Goal: Task Accomplishment & Management: Use online tool/utility

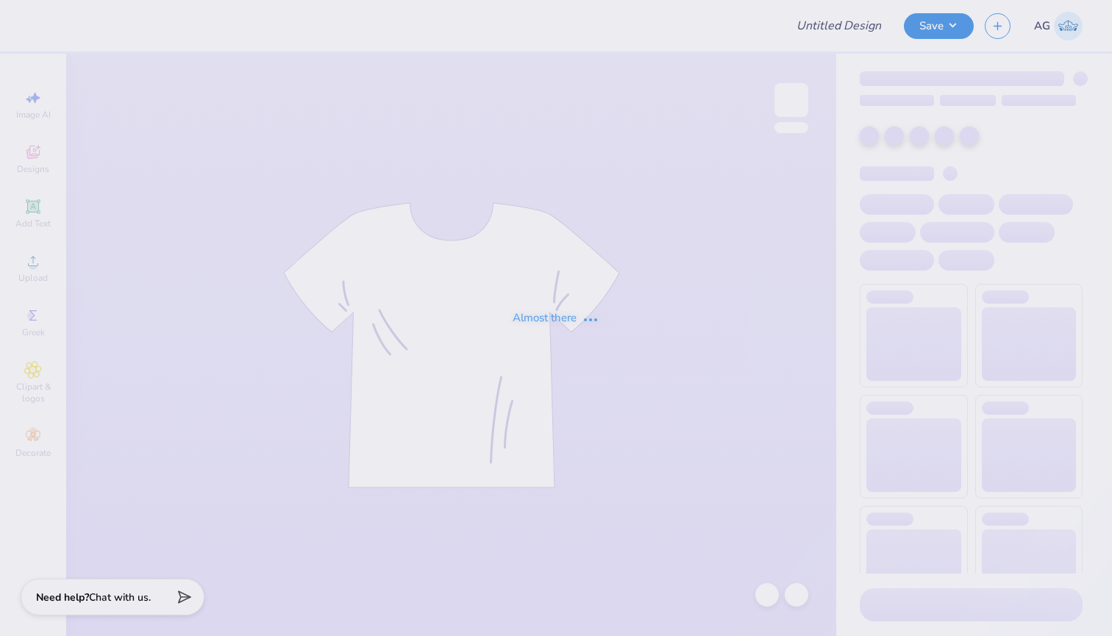
type input "DDD exec design"
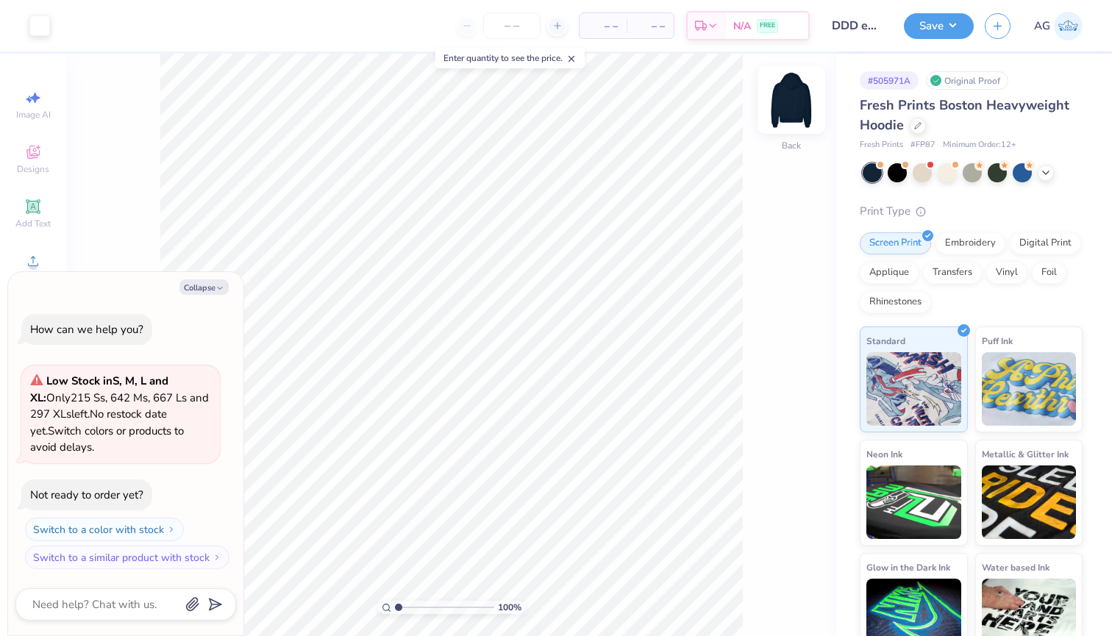
click at [805, 102] on img at bounding box center [791, 100] width 59 height 59
click at [209, 286] on button "Collapse" at bounding box center [203, 287] width 49 height 15
type textarea "x"
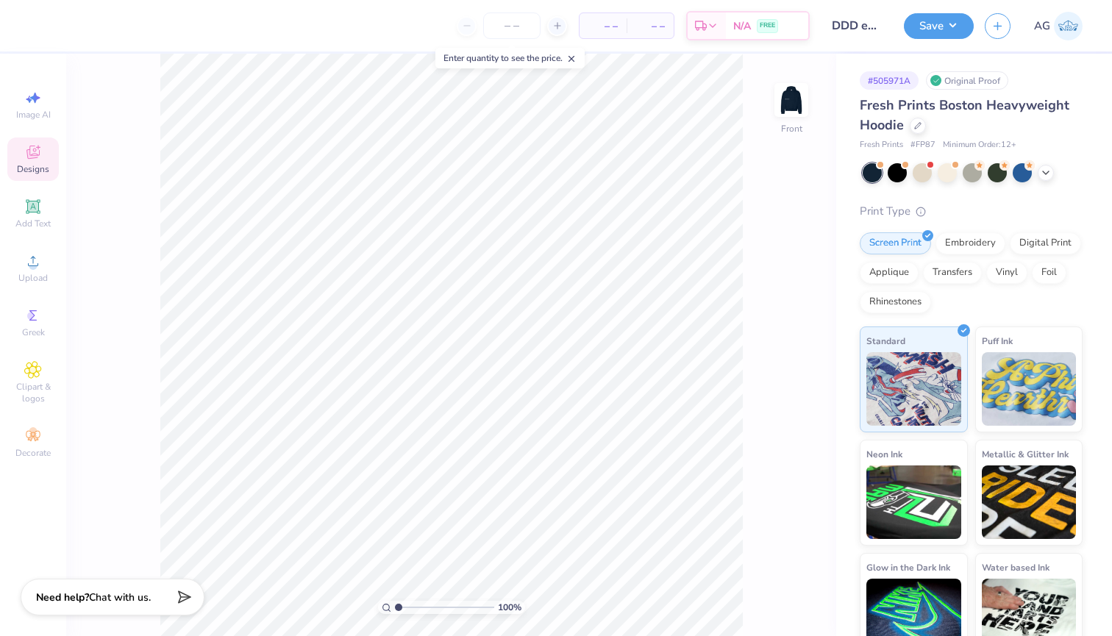
click at [28, 165] on span "Designs" at bounding box center [33, 169] width 32 height 12
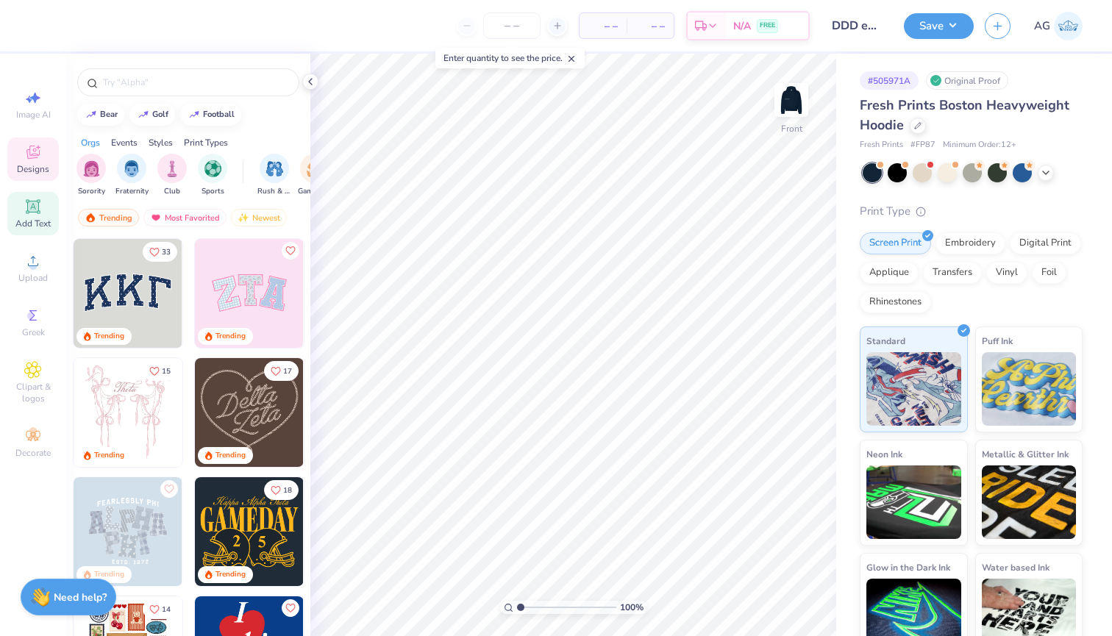
click at [32, 213] on icon at bounding box center [33, 207] width 18 height 18
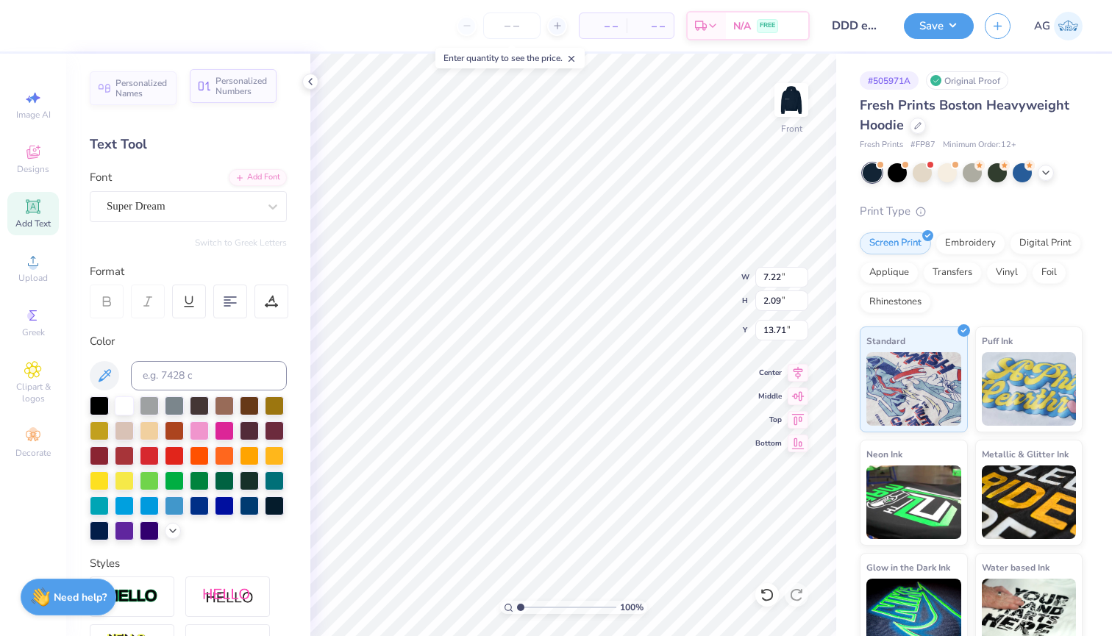
click at [247, 88] on span "Personalized Numbers" at bounding box center [242, 86] width 52 height 21
type input "2.78"
type input "2.00"
type input "13.75"
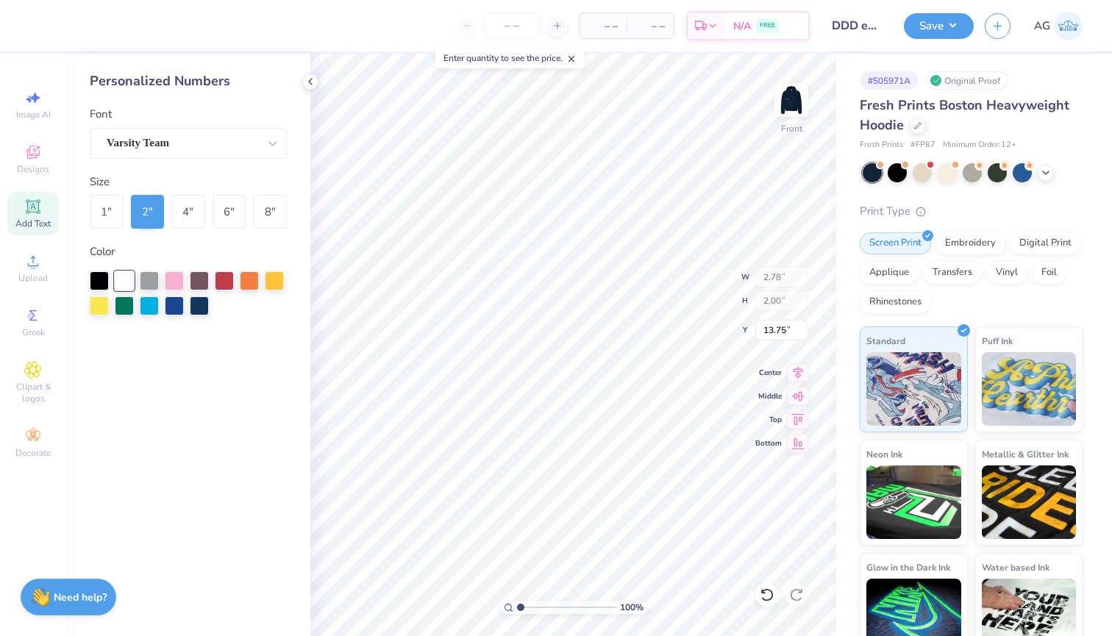
type input "7.22"
type input "2.09"
type input "13.71"
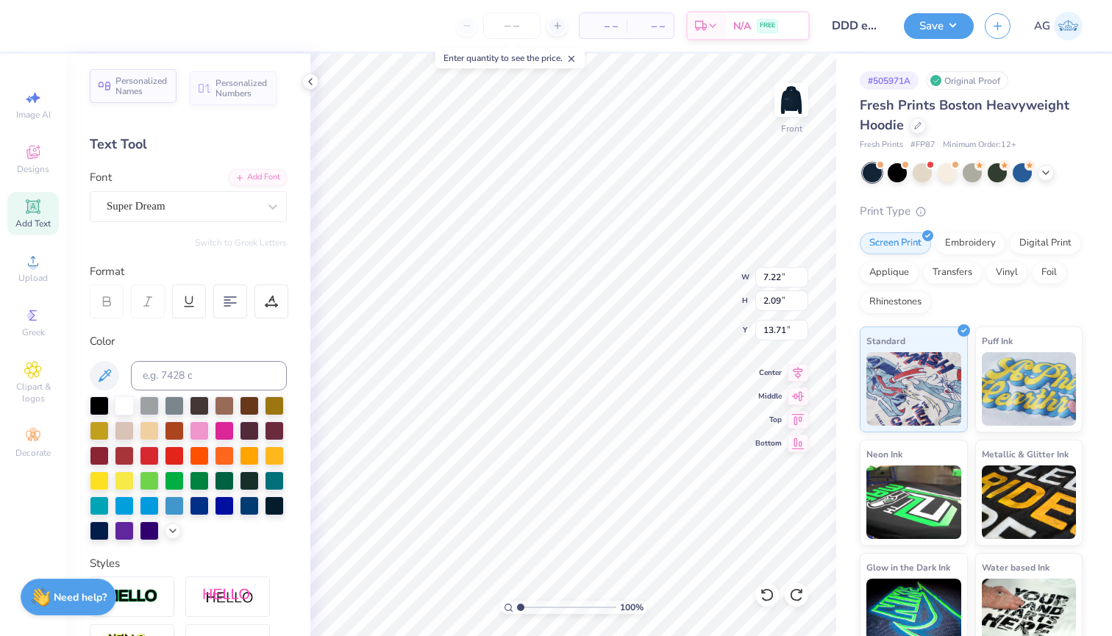
click at [137, 84] on span "Personalized Names" at bounding box center [141, 86] width 52 height 21
type input "12.43"
type input "2.00"
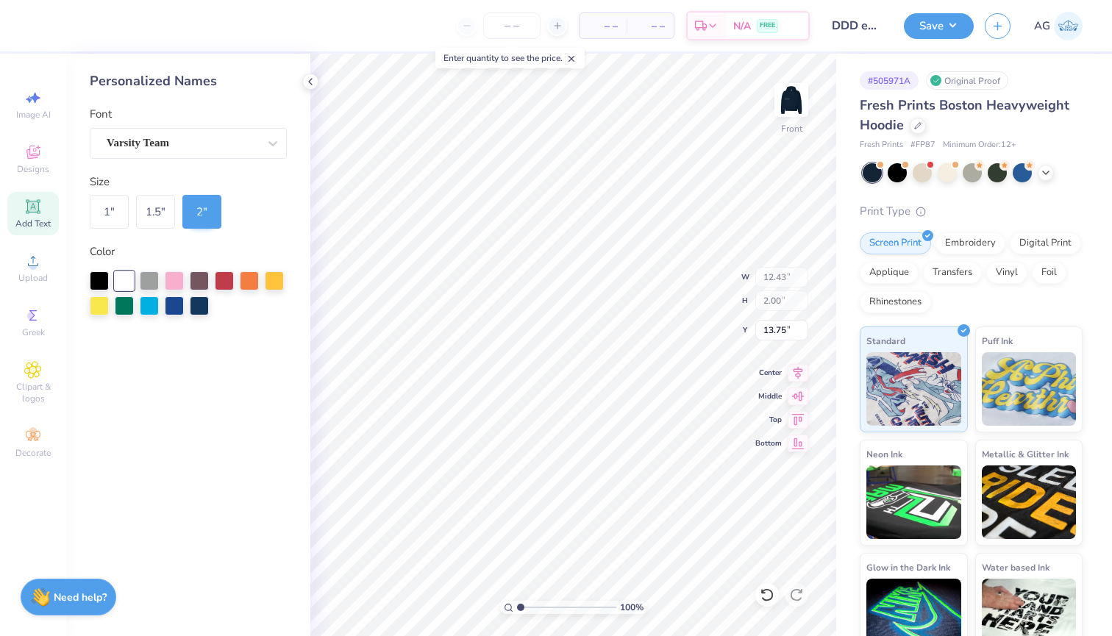
type input "5.33"
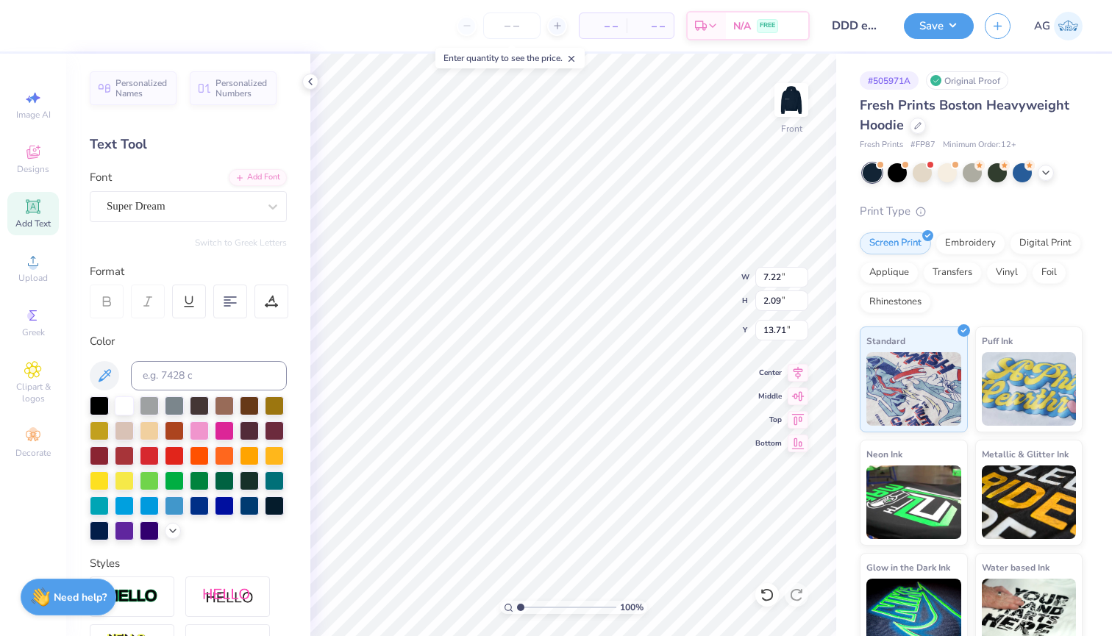
click at [293, 379] on div "– – Per Item – – Total Est. Delivery N/A FREE Design Title DDD exec design Save…" at bounding box center [556, 318] width 1112 height 636
type textarea "T"
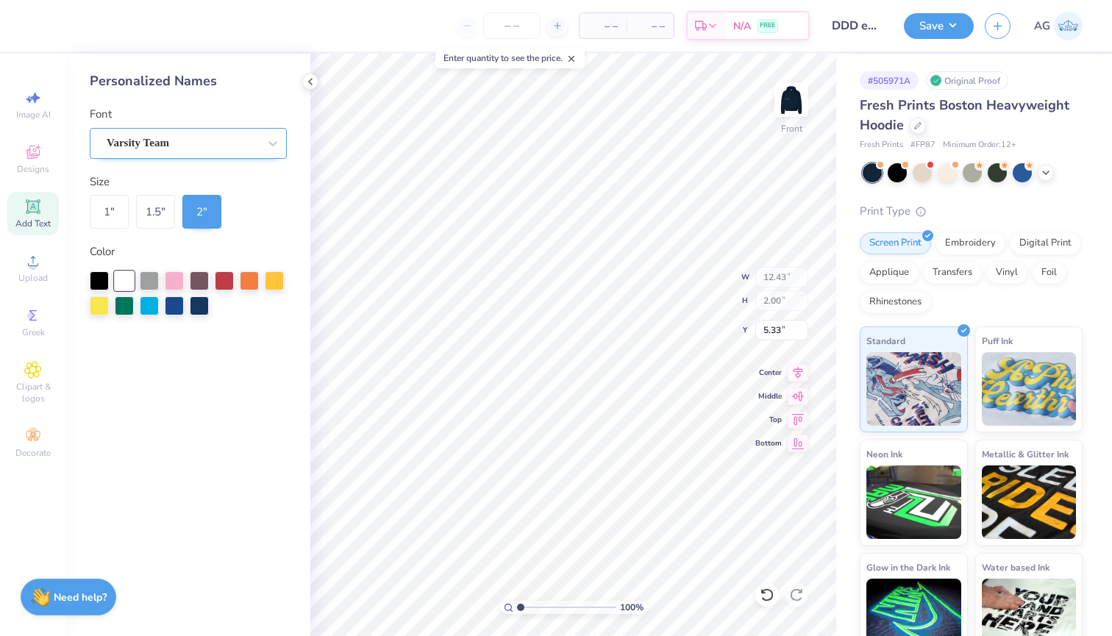
click at [224, 137] on div "Varsity Team" at bounding box center [182, 143] width 154 height 23
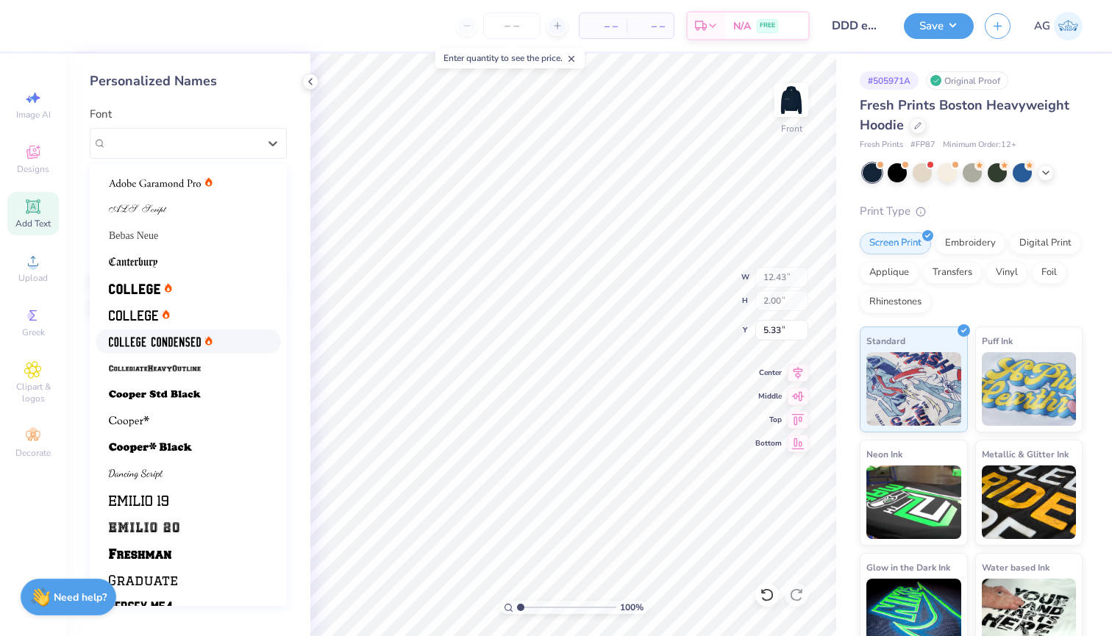
click at [173, 345] on img at bounding box center [155, 342] width 92 height 10
click at [263, 140] on div at bounding box center [273, 143] width 26 height 26
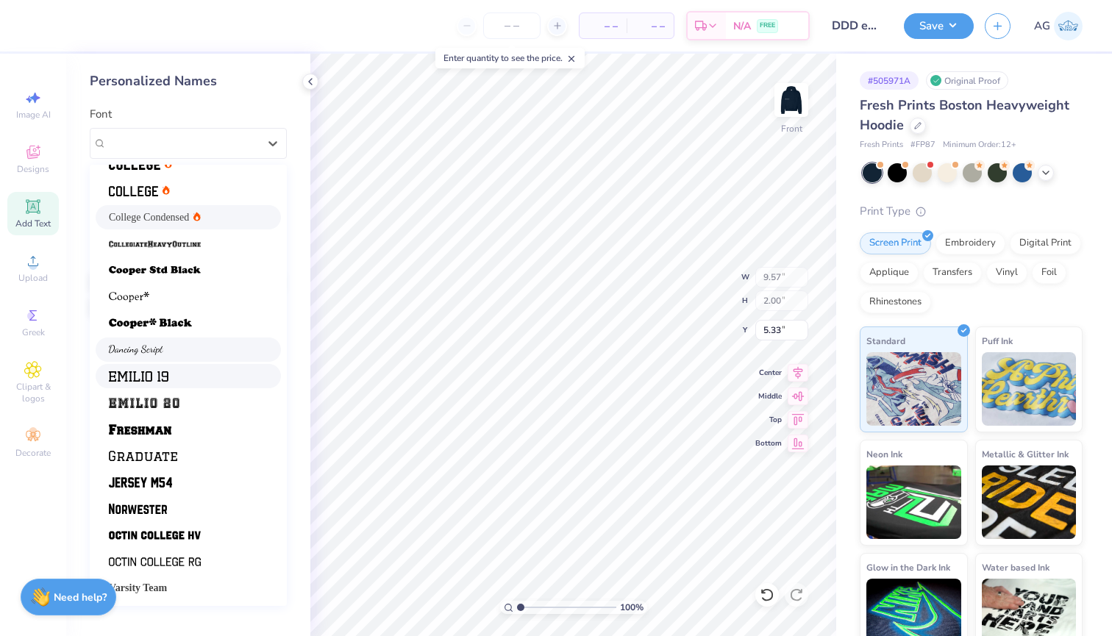
scroll to position [124, 0]
click at [138, 350] on img at bounding box center [136, 350] width 54 height 10
type input "9.76"
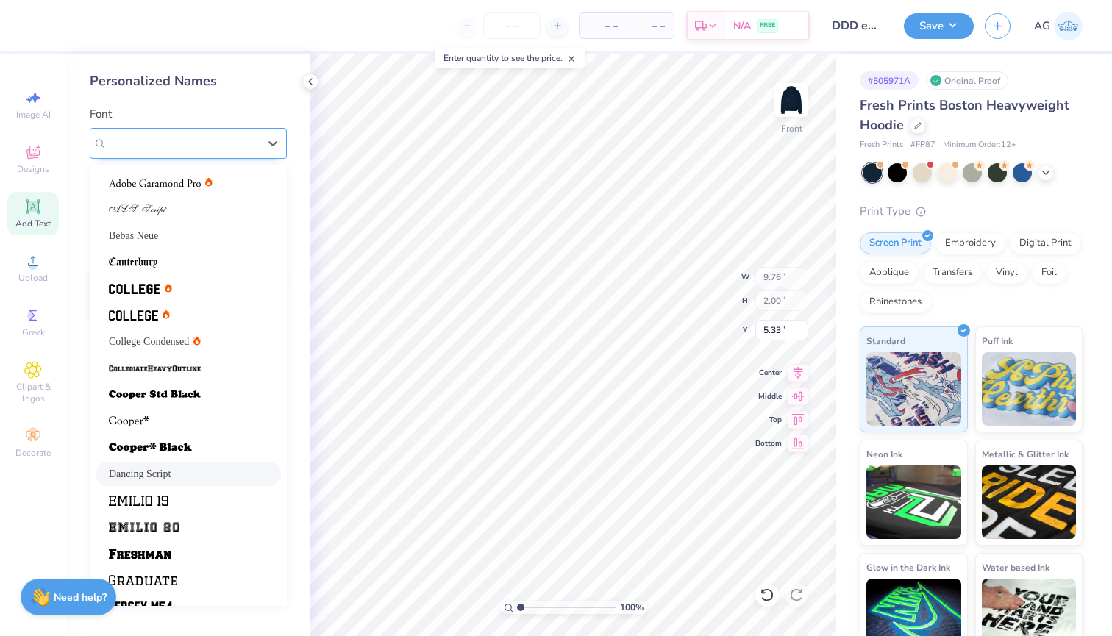
click at [196, 143] on div "Dancing Script" at bounding box center [182, 143] width 154 height 23
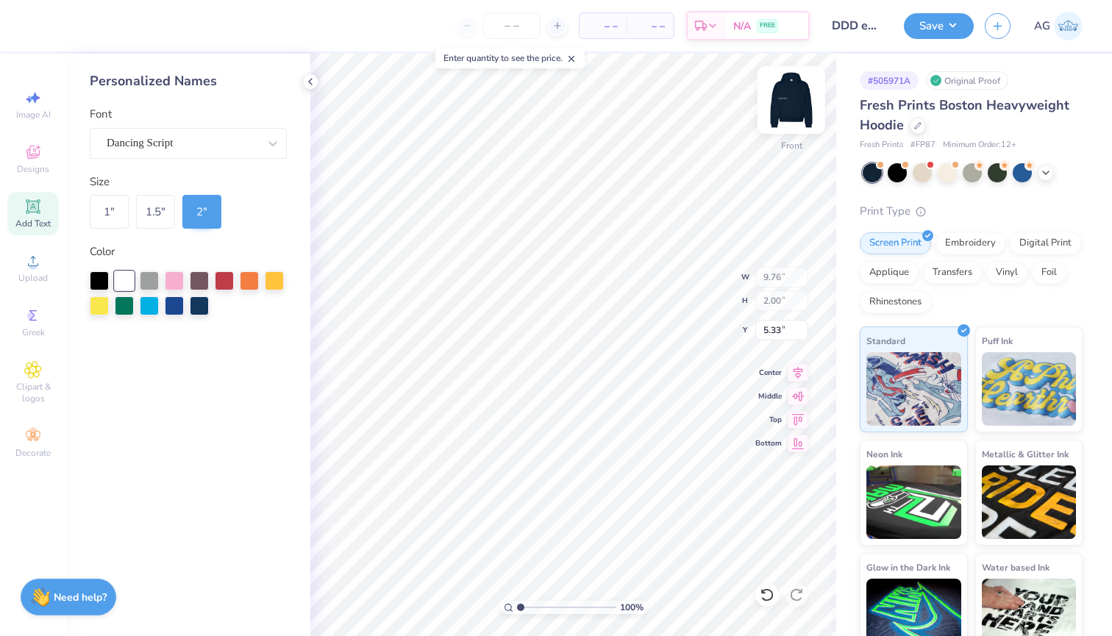
click at [788, 107] on img at bounding box center [791, 100] width 59 height 59
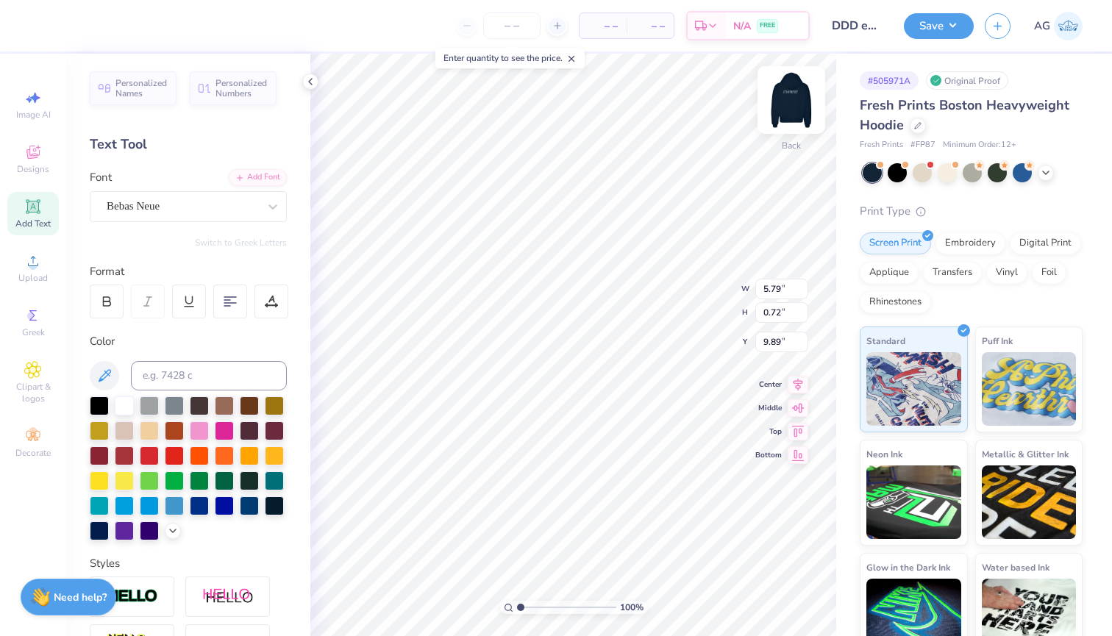
click at [796, 104] on img at bounding box center [791, 100] width 59 height 59
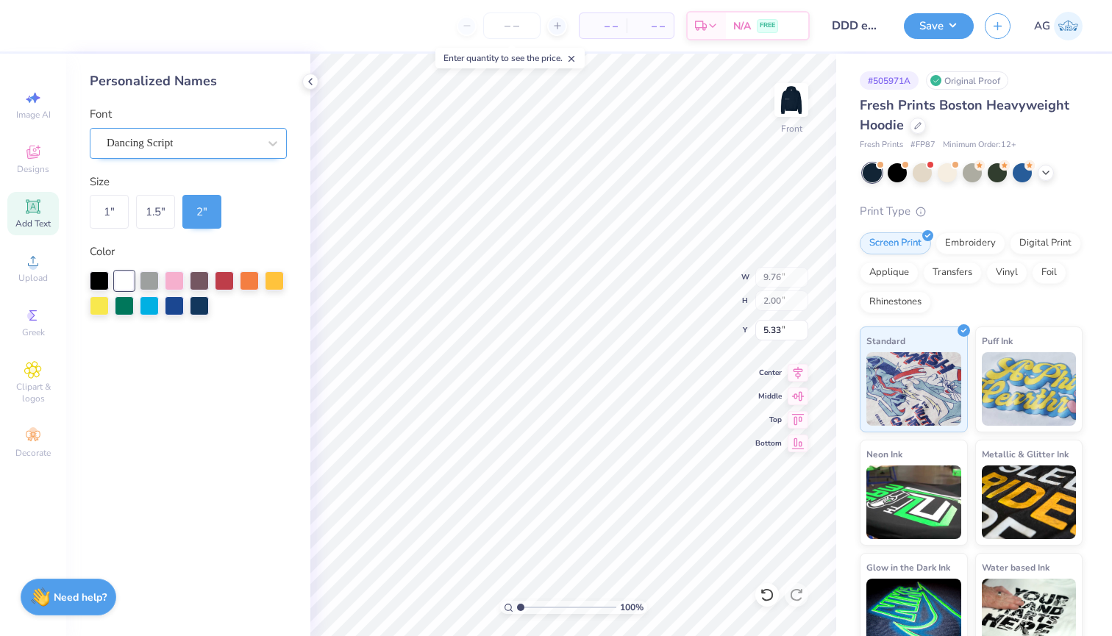
click at [197, 153] on div "Dancing Script" at bounding box center [182, 143] width 154 height 23
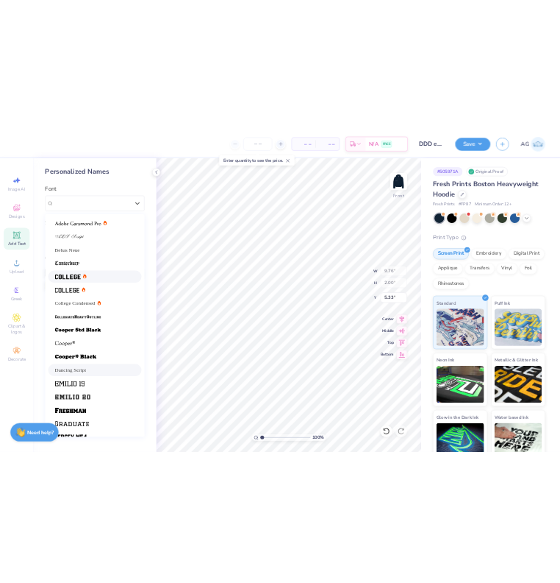
scroll to position [0, 0]
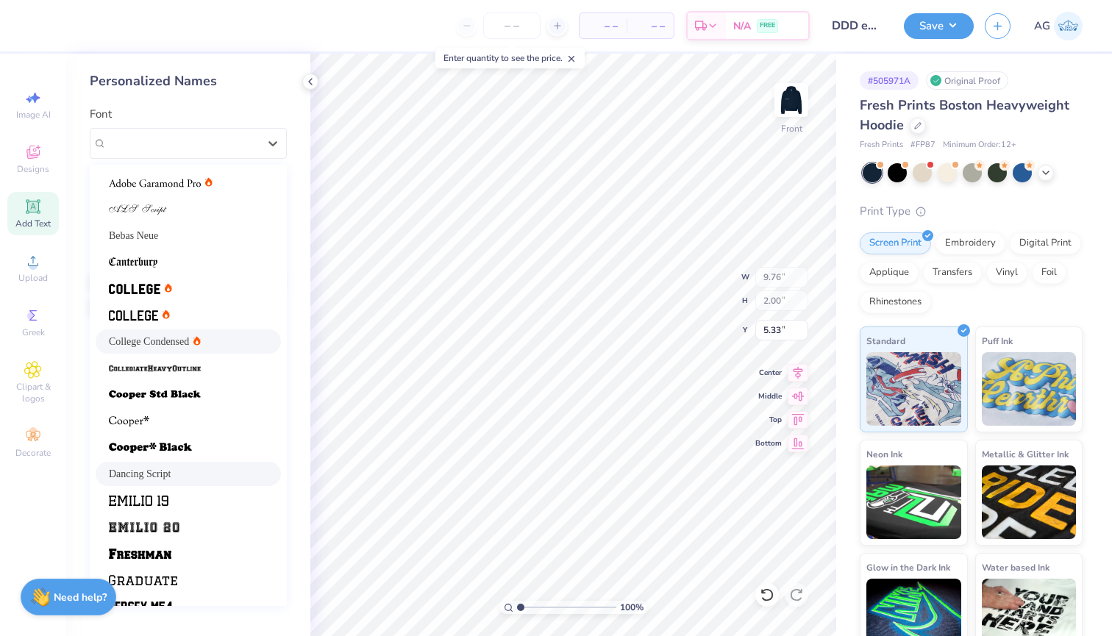
click at [144, 341] on span "College Condensed" at bounding box center [149, 341] width 80 height 15
type input "9.57"
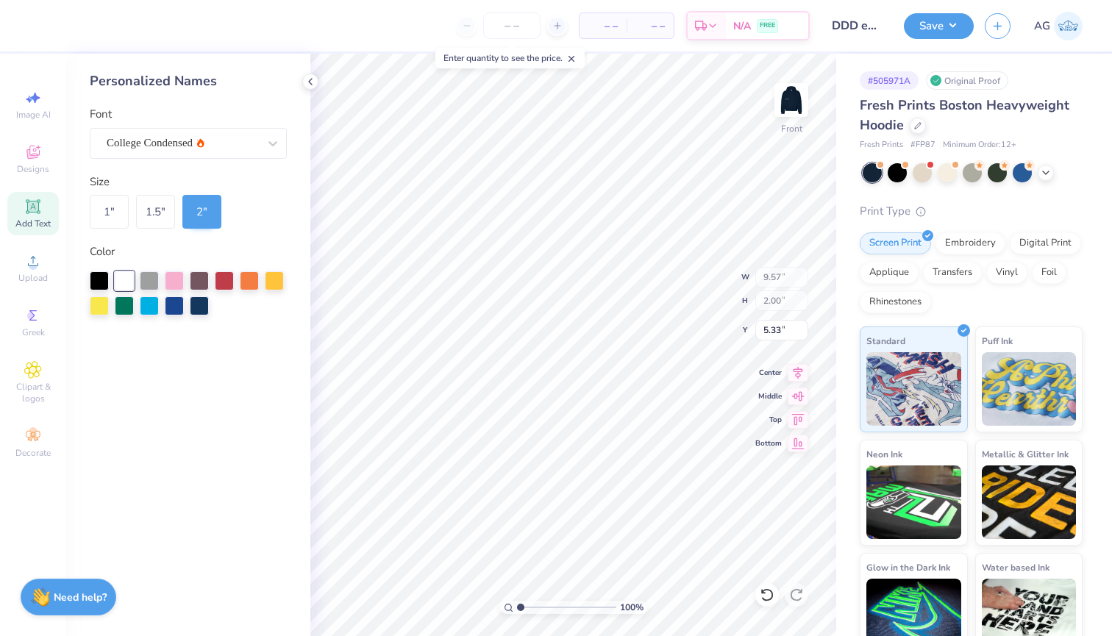
type input "5.97"
click at [170, 204] on div "1.5 "" at bounding box center [155, 212] width 39 height 34
type input "7.18"
type input "1.50"
type input "6.22"
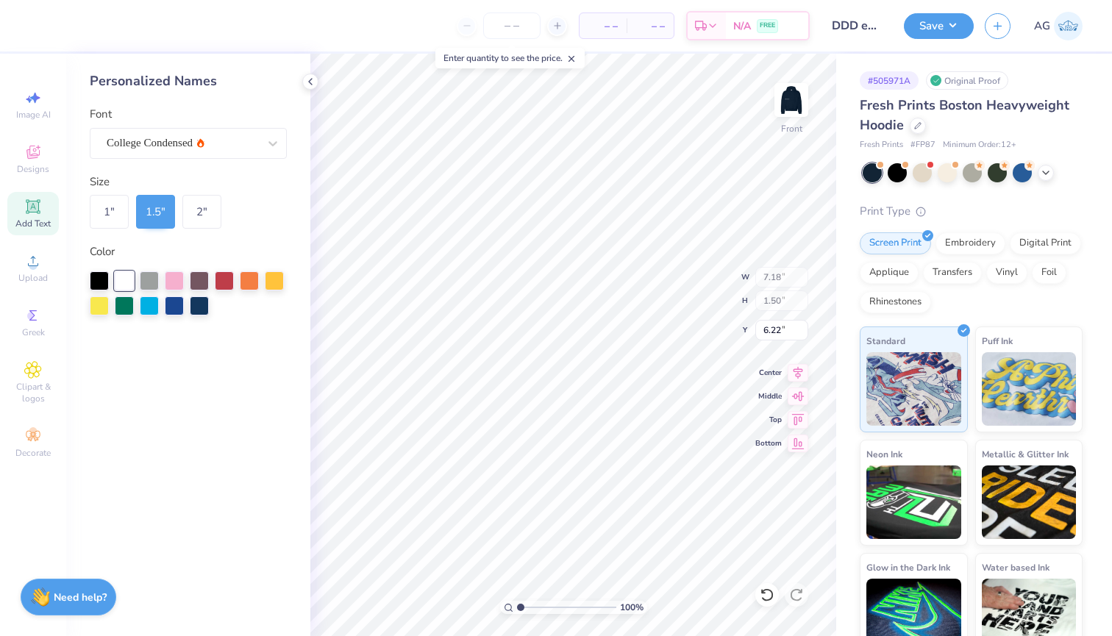
click at [300, 168] on div "Personalized Names Font College Condensed Size 1 " 1.5 " 2 " Color" at bounding box center [188, 345] width 244 height 583
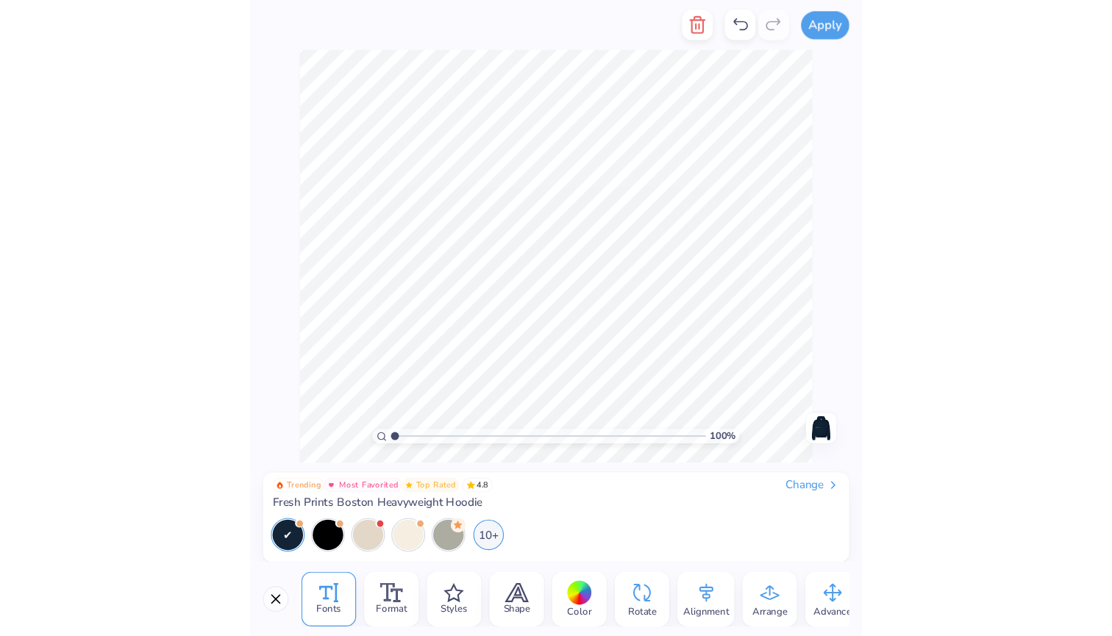
scroll to position [153, 0]
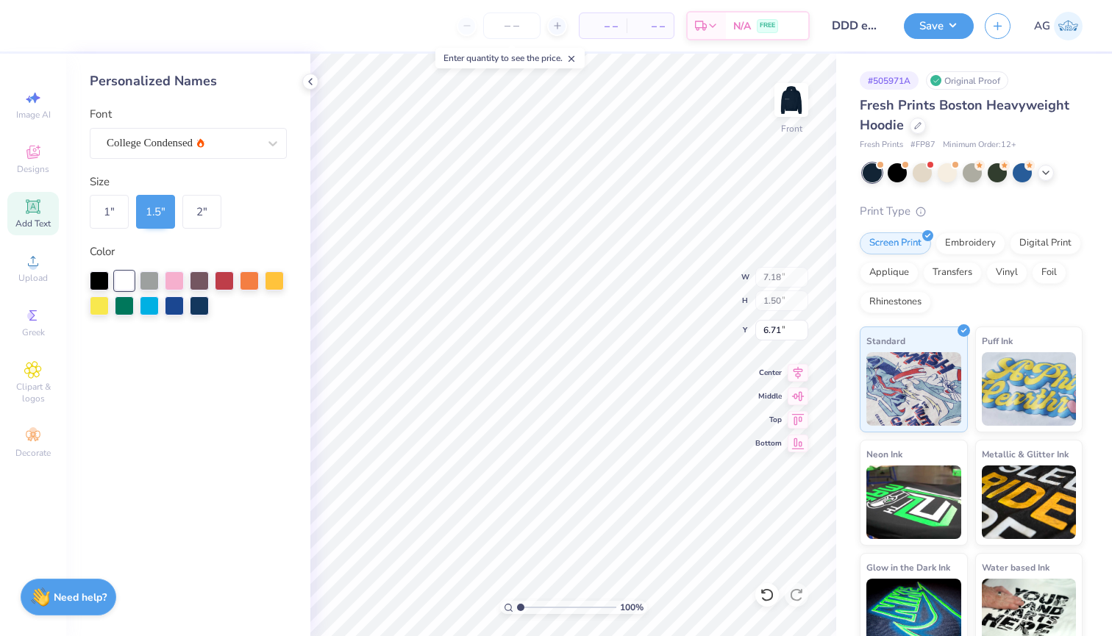
type input "6.76"
type input "11.27"
click at [27, 212] on icon at bounding box center [33, 207] width 18 height 18
type input "7.22"
type input "2.09"
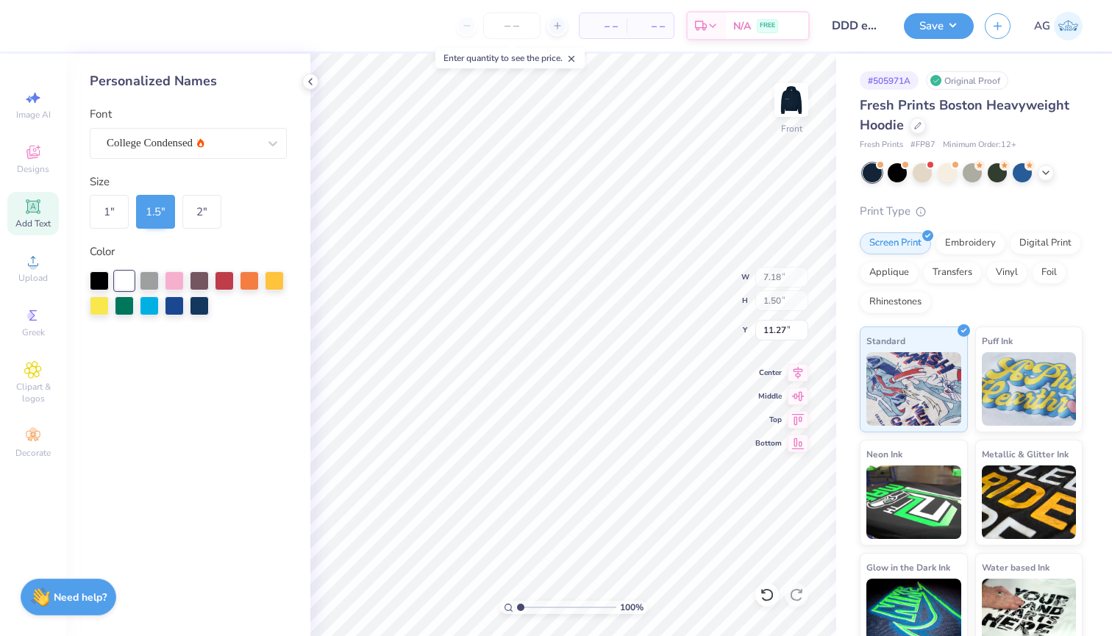
type input "13.71"
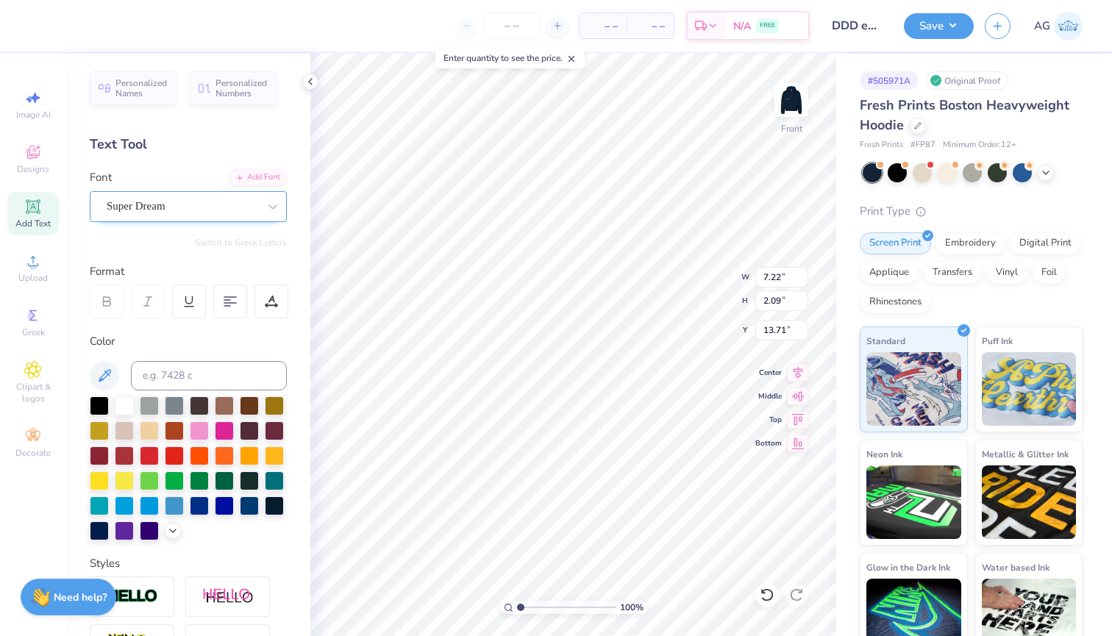
click at [249, 207] on div "Super Dream" at bounding box center [182, 206] width 154 height 23
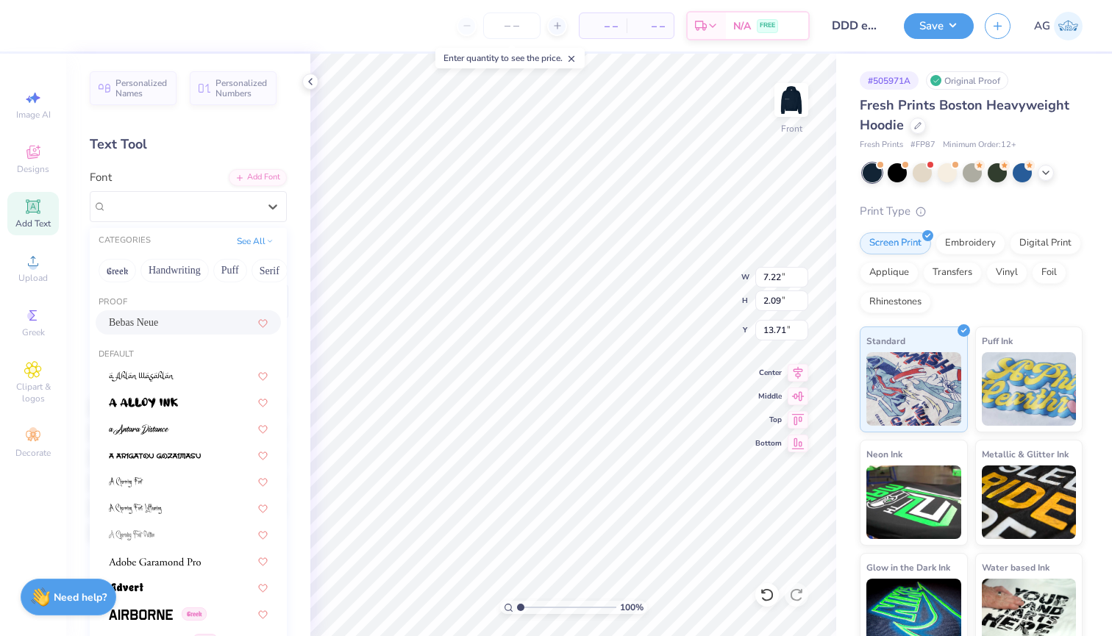
click at [202, 323] on div "Bebas Neue" at bounding box center [188, 322] width 159 height 15
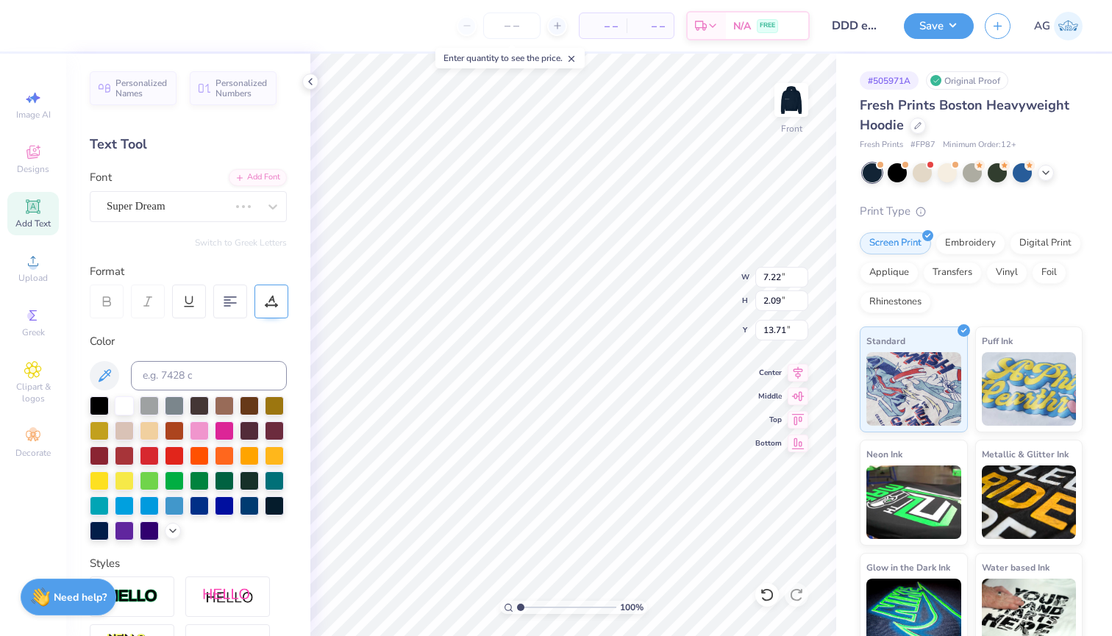
type input "4.45"
type textarea "Vice President O f Community Relations"
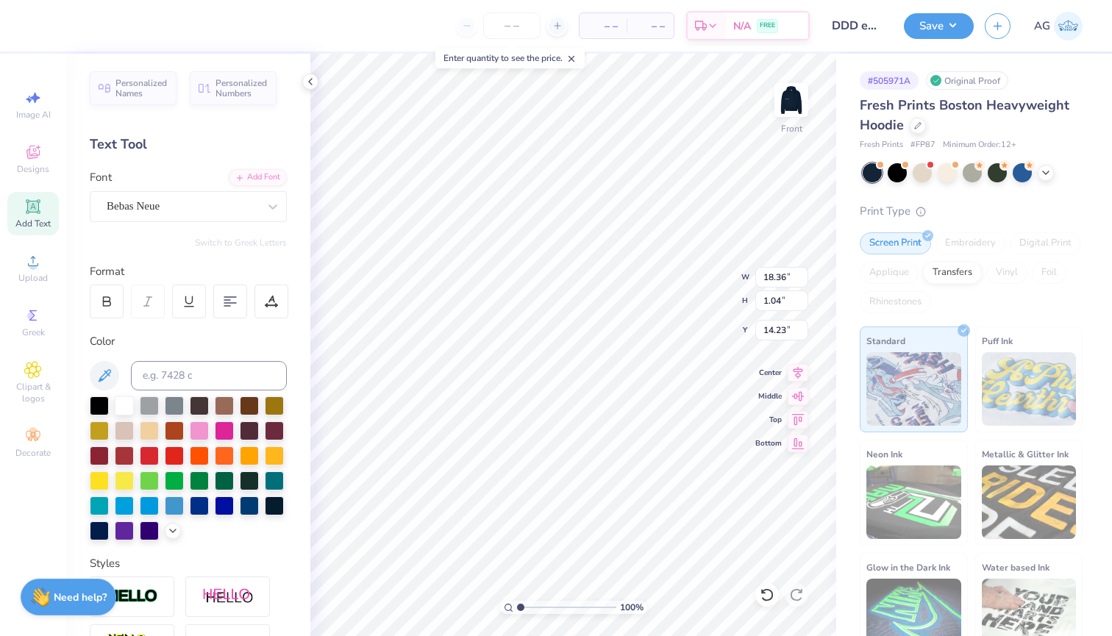
type input "6.35"
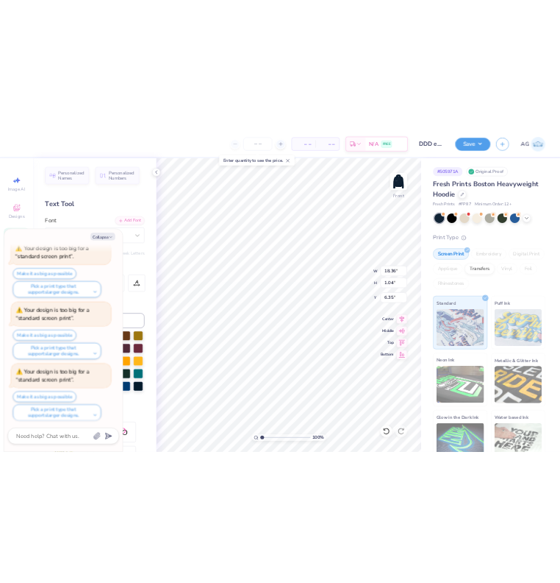
scroll to position [405, 0]
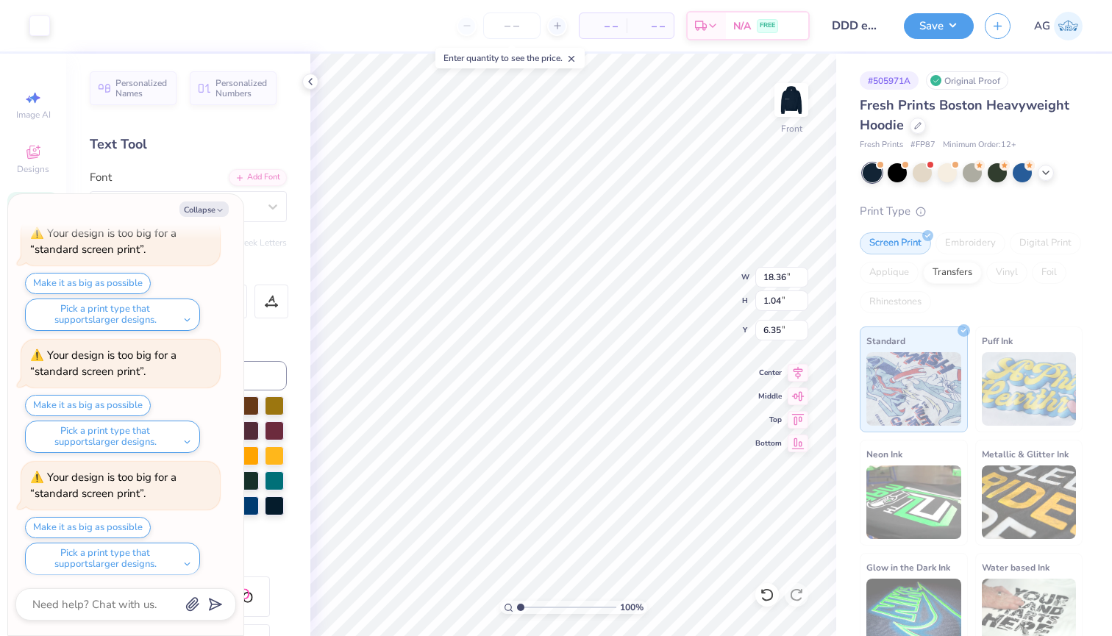
type textarea "x"
type input "6.30"
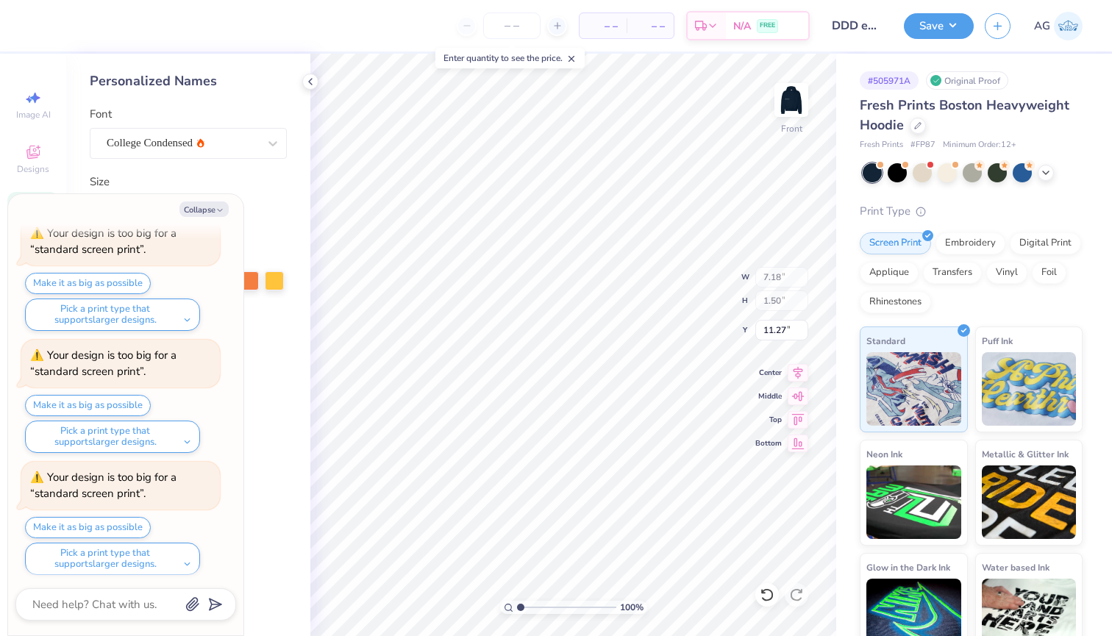
type textarea "x"
type input "6.36"
type textarea "x"
type input "6.31"
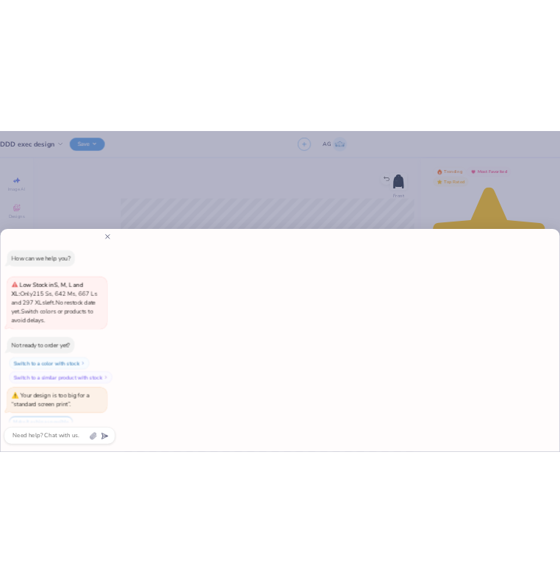
scroll to position [31, 0]
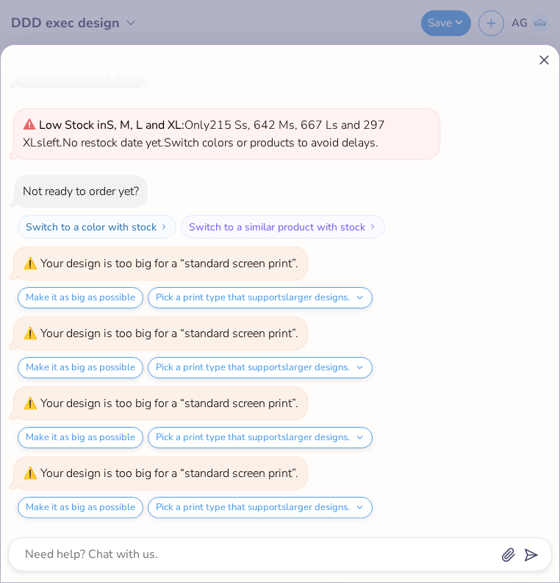
click at [547, 61] on icon at bounding box center [544, 59] width 15 height 15
type textarea "x"
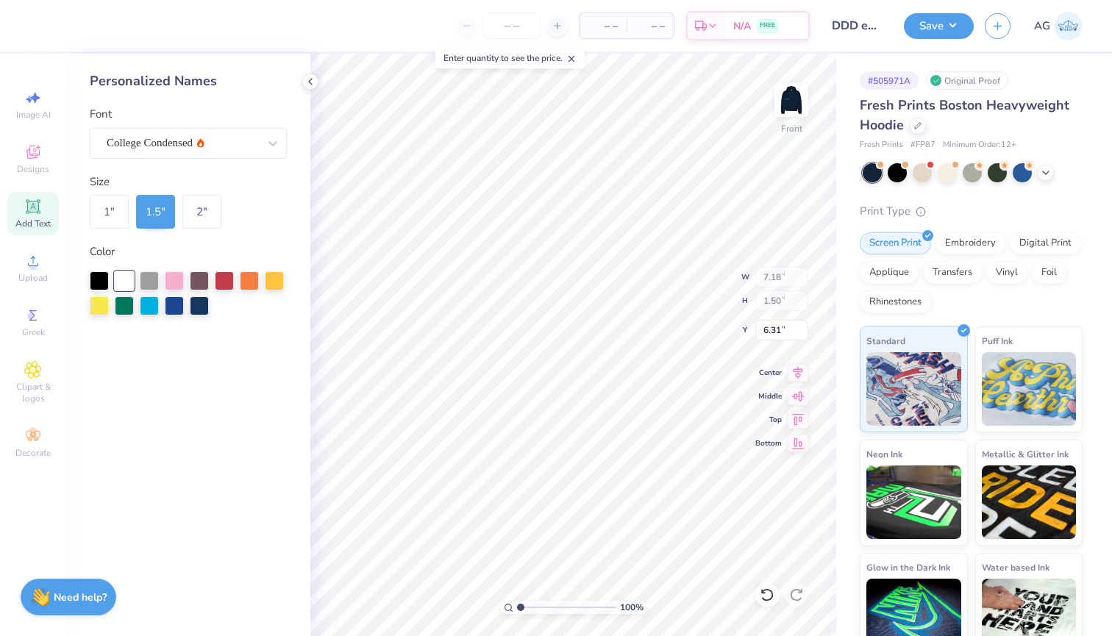
type input "21.70"
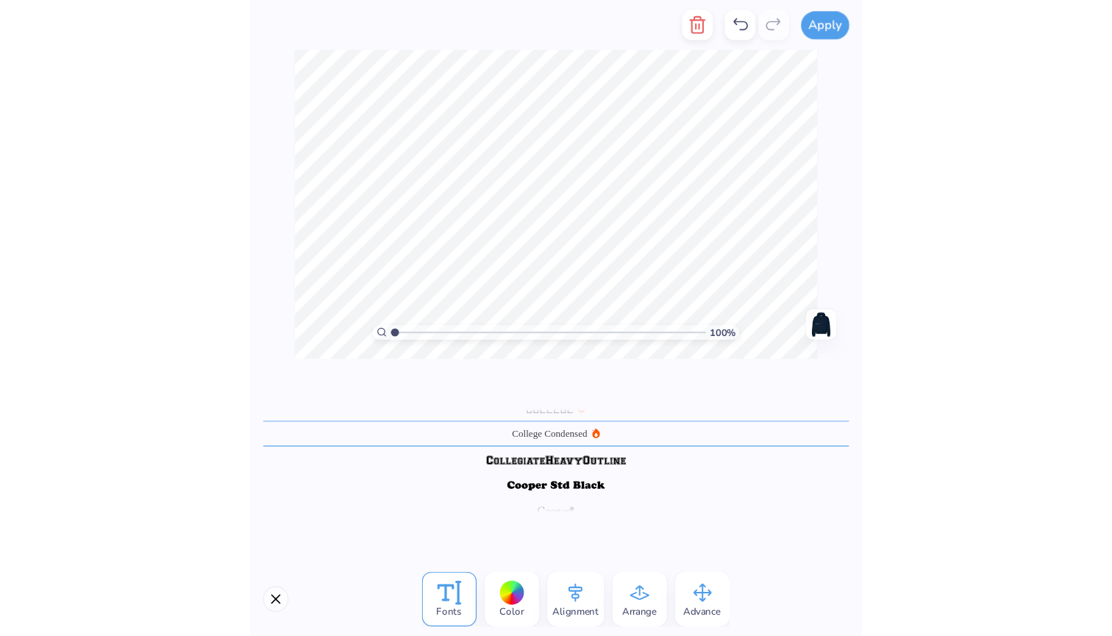
scroll to position [132, 0]
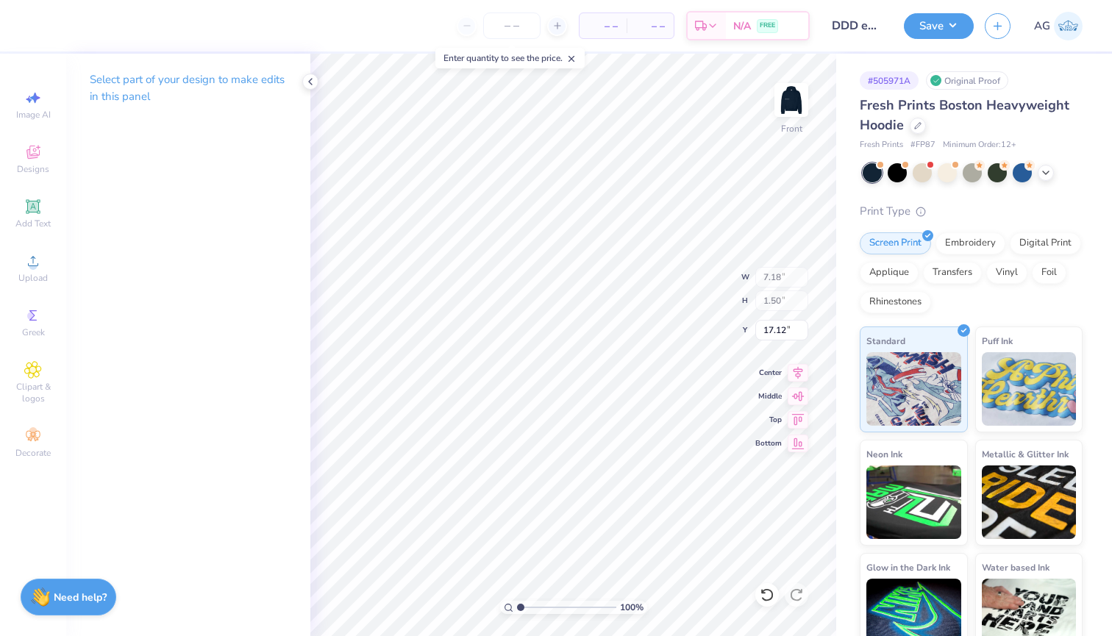
type input "19.45"
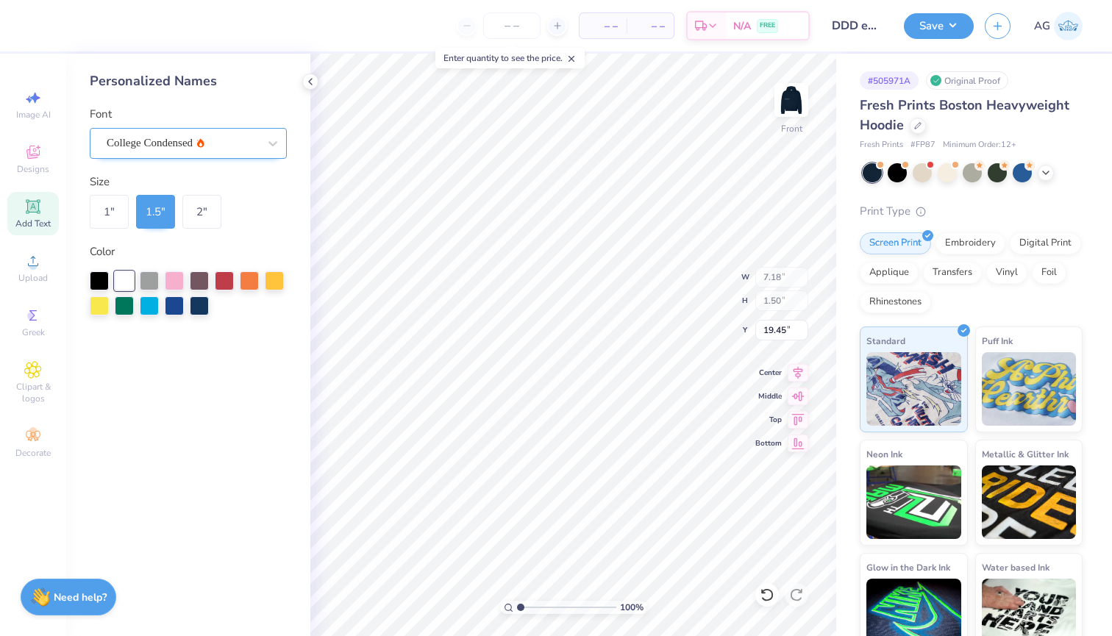
click at [196, 141] on div "College Condensed" at bounding box center [182, 143] width 154 height 23
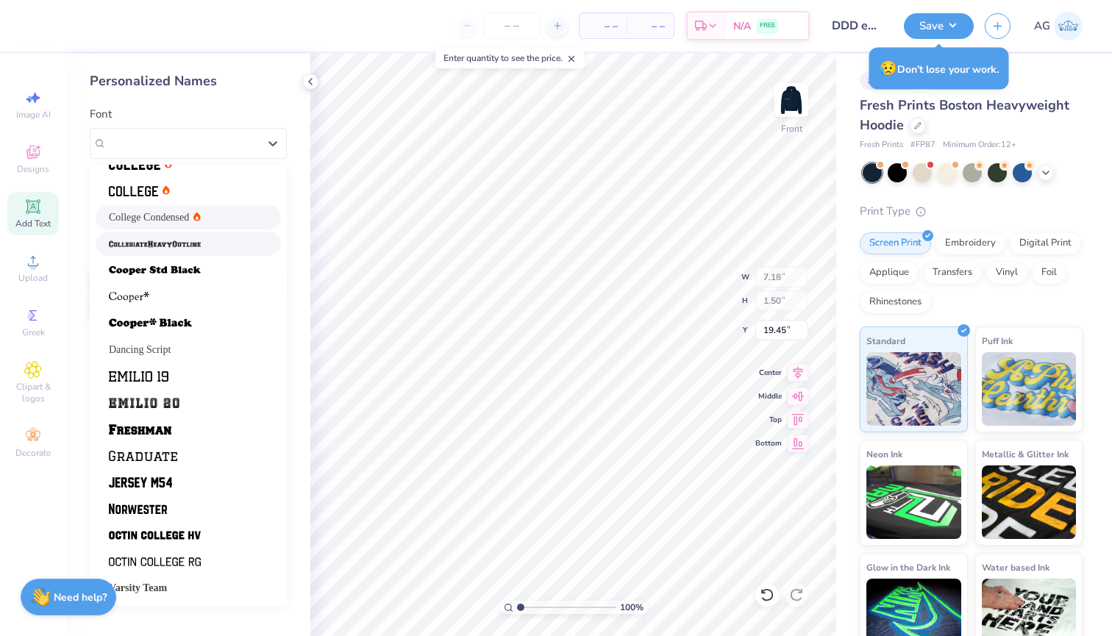
scroll to position [124, 0]
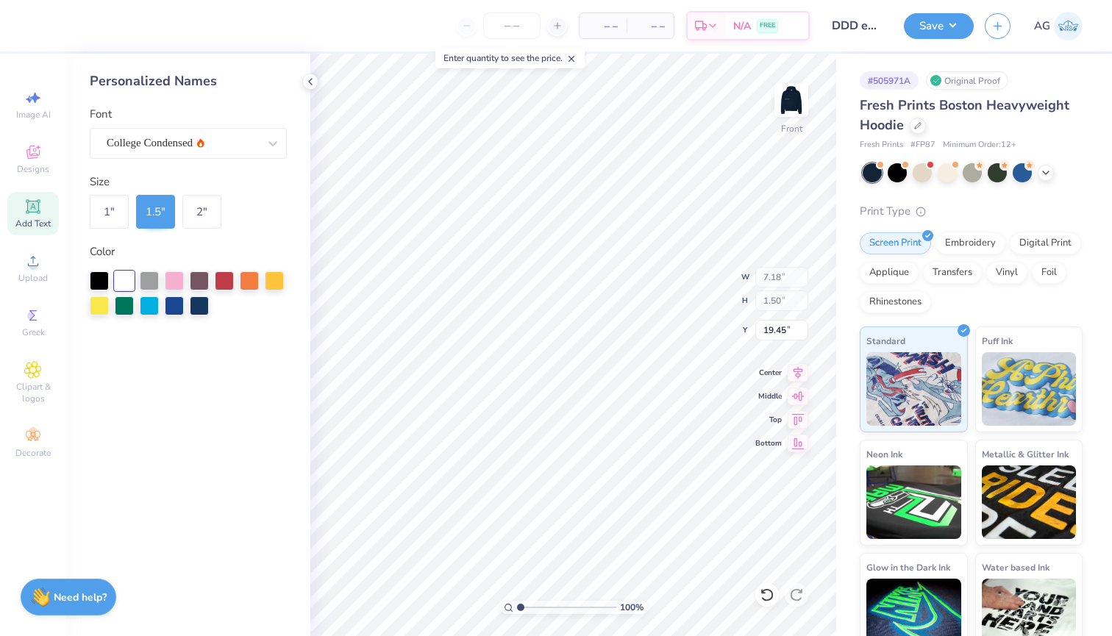
click at [306, 471] on div "– – Per Item – – Total Est. Delivery N/A FREE Design Title DDD exec design Save…" at bounding box center [556, 318] width 1112 height 636
click at [238, 143] on div "College Condensed" at bounding box center [182, 143] width 154 height 23
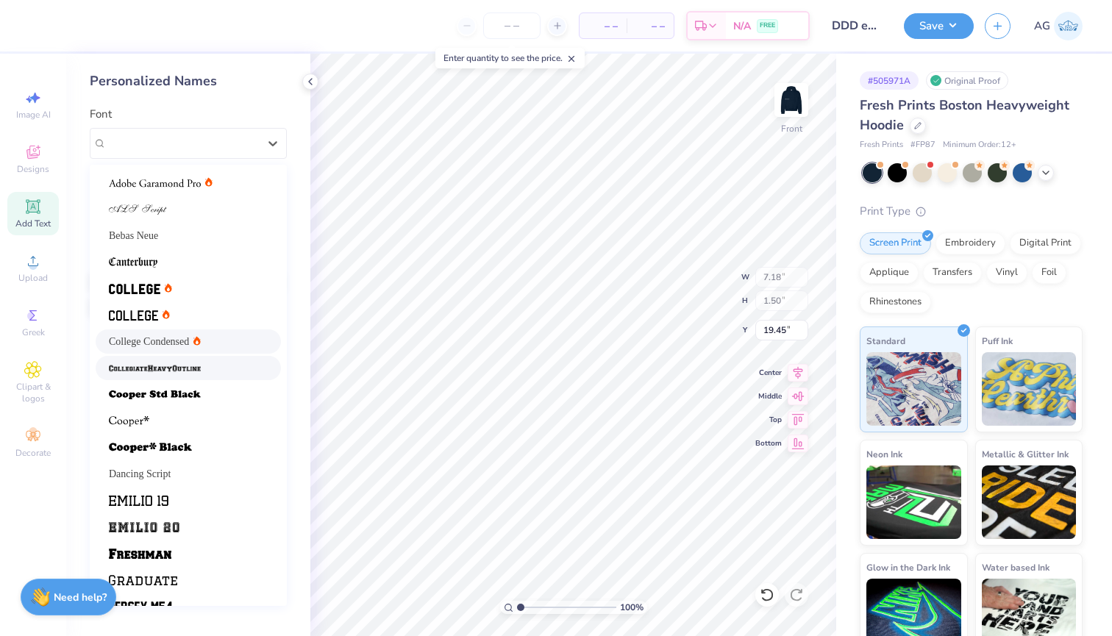
scroll to position [41, 0]
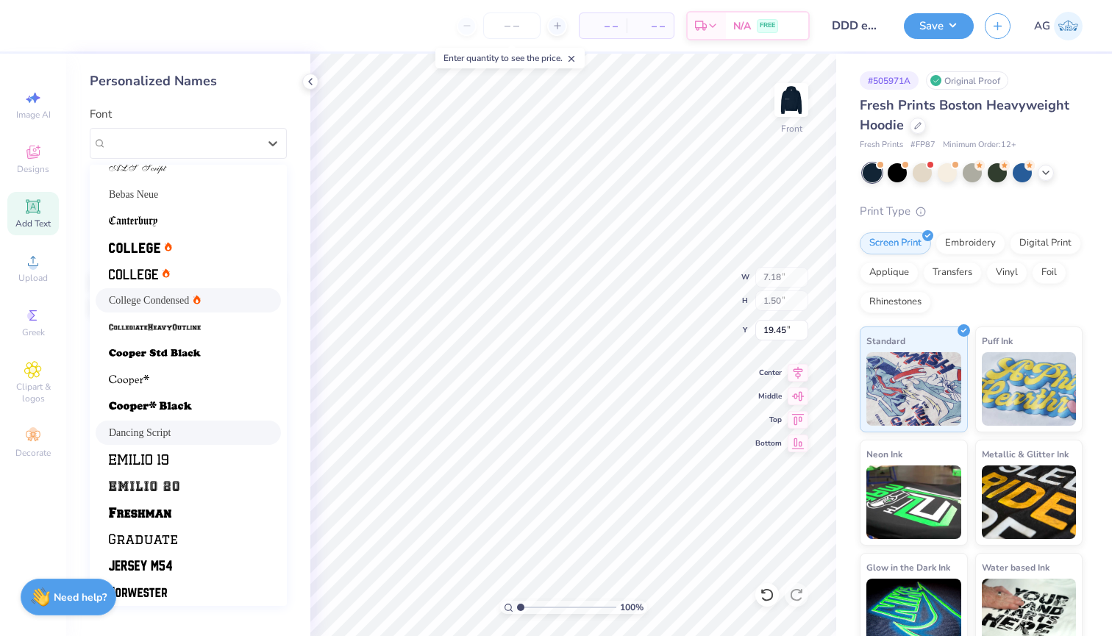
click at [157, 425] on span "Dancing Script" at bounding box center [140, 432] width 62 height 15
type input "7.32"
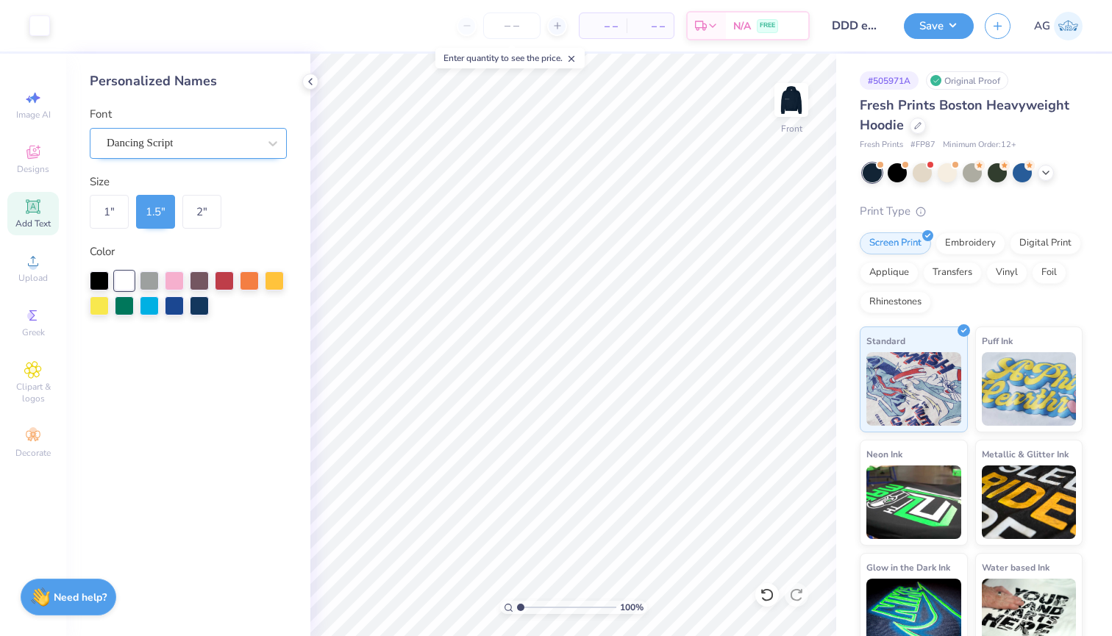
click at [159, 154] on div "Dancing Script" at bounding box center [188, 143] width 197 height 31
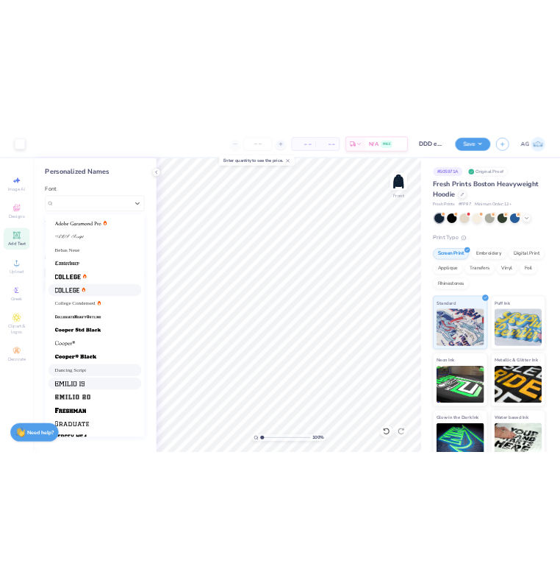
scroll to position [0, 0]
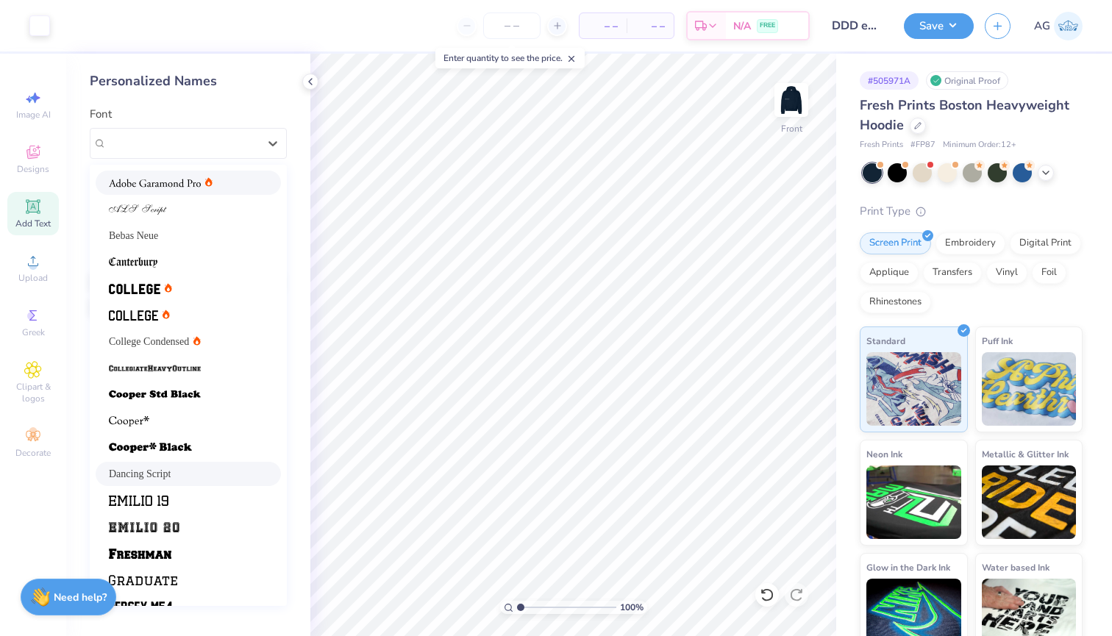
click at [202, 179] on div at bounding box center [161, 182] width 104 height 15
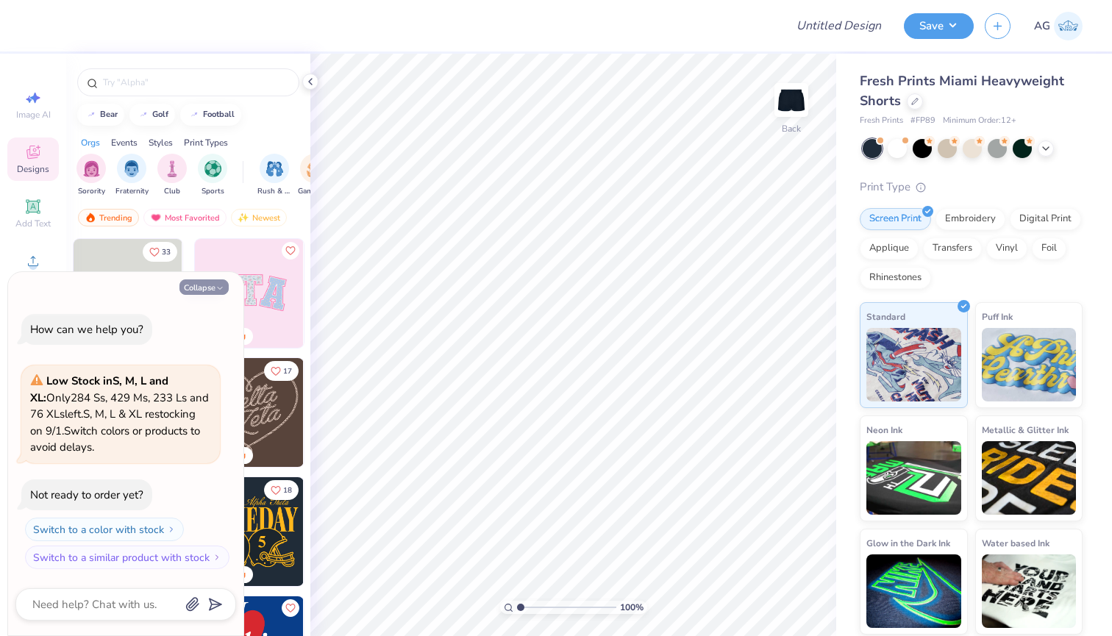
click at [207, 286] on button "Collapse" at bounding box center [203, 287] width 49 height 15
type textarea "x"
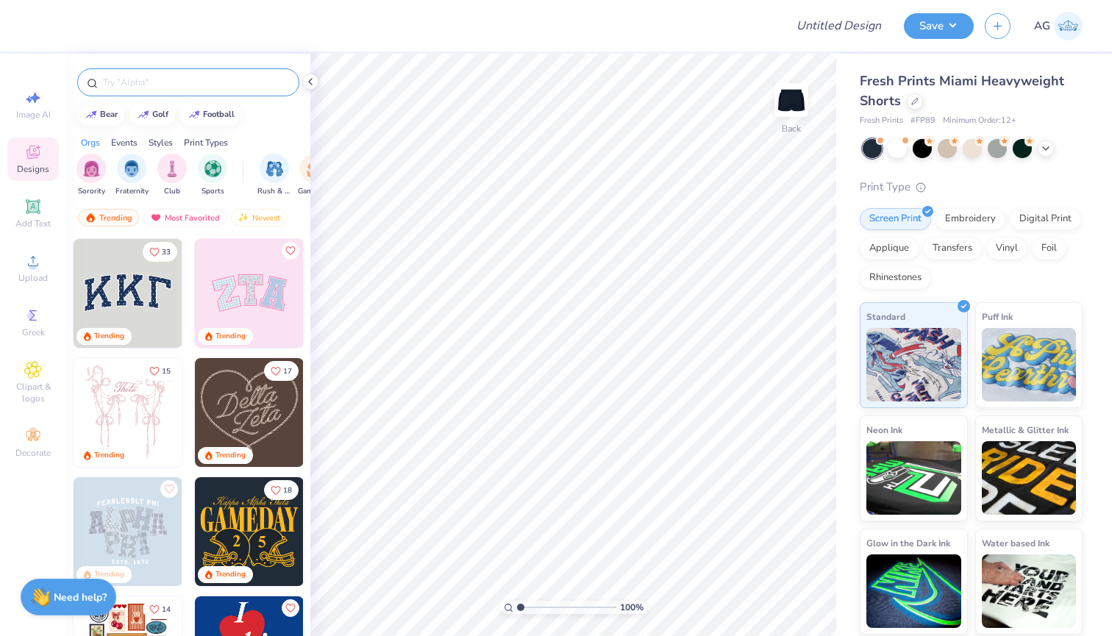
click at [149, 85] on input "text" at bounding box center [196, 82] width 188 height 15
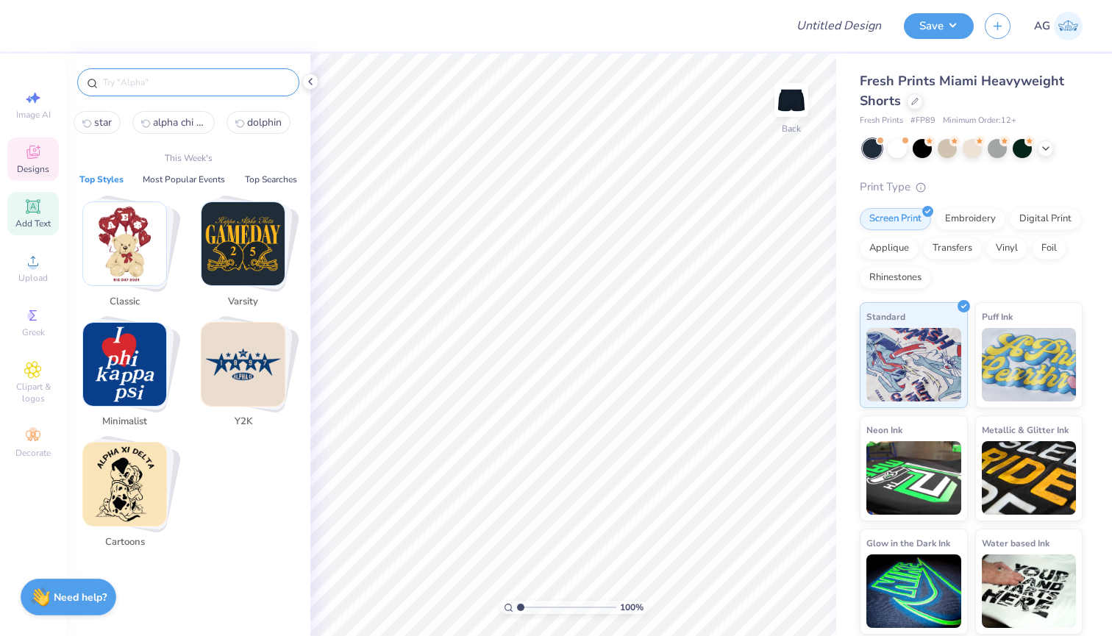
click at [49, 209] on div "Add Text" at bounding box center [32, 213] width 51 height 43
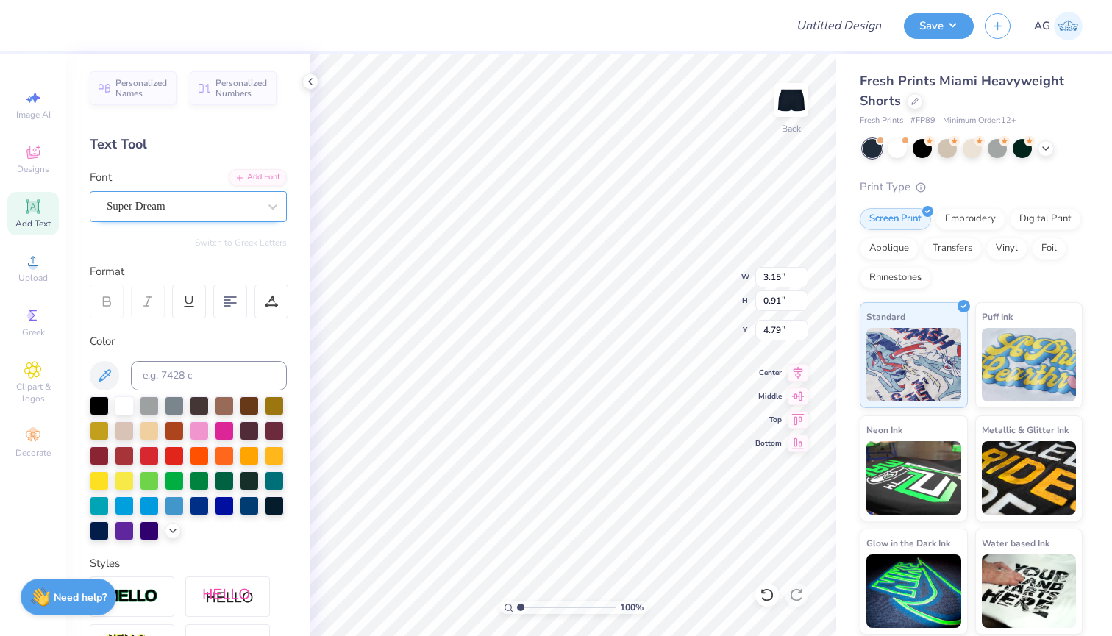
click at [227, 194] on div "Super Dream" at bounding box center [188, 206] width 197 height 31
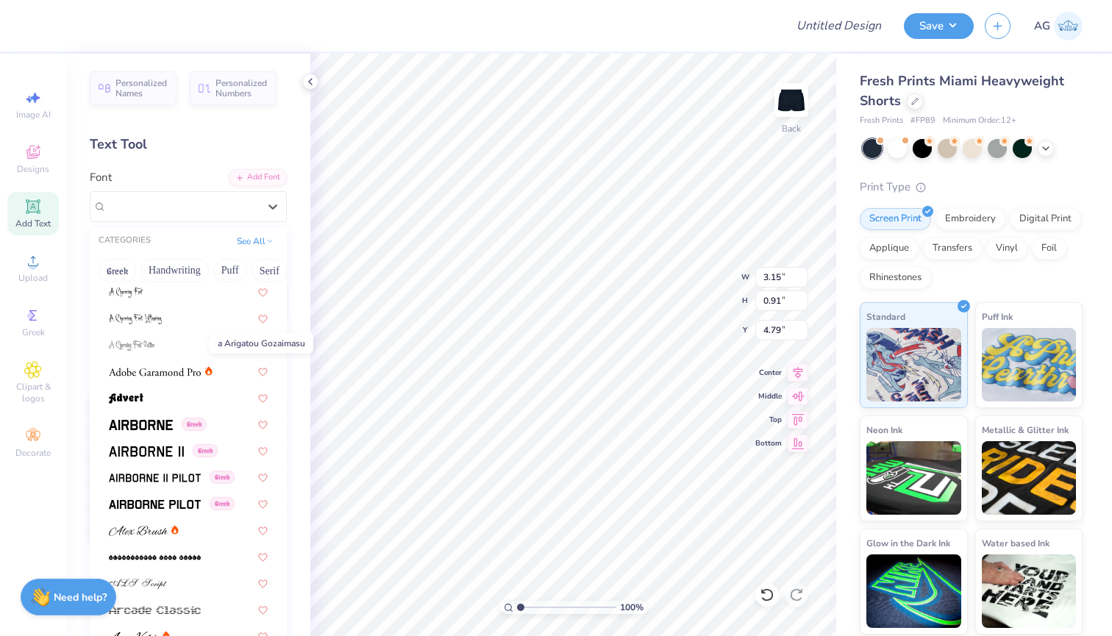
scroll to position [161, 0]
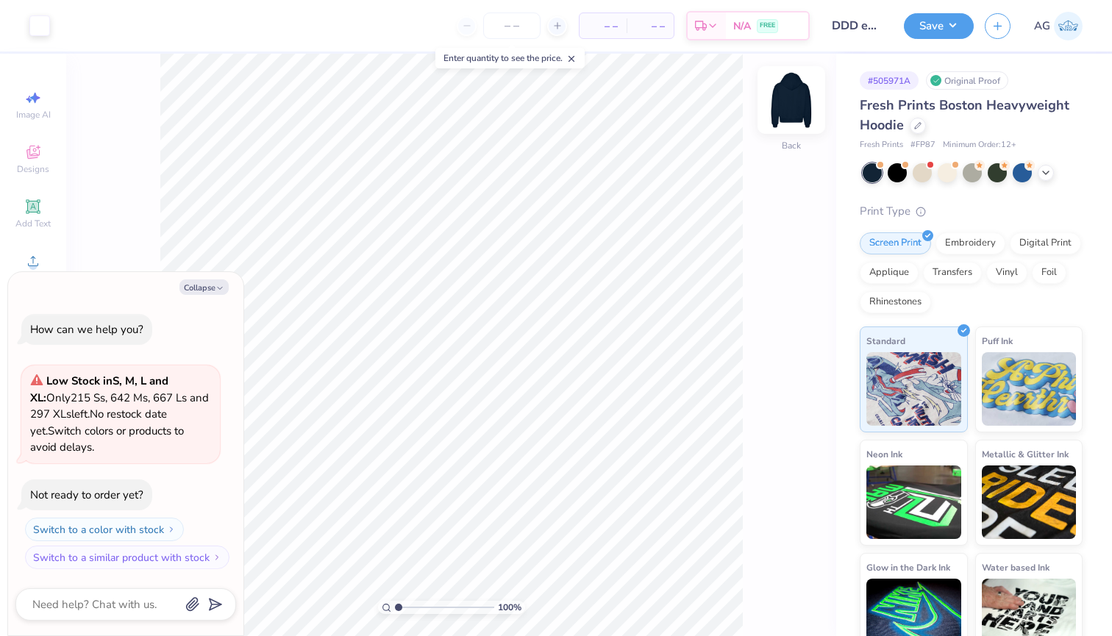
click at [804, 99] on img at bounding box center [791, 100] width 59 height 59
click at [804, 99] on img at bounding box center [791, 99] width 29 height 29
click at [216, 293] on icon "button" at bounding box center [220, 288] width 9 height 9
type textarea "x"
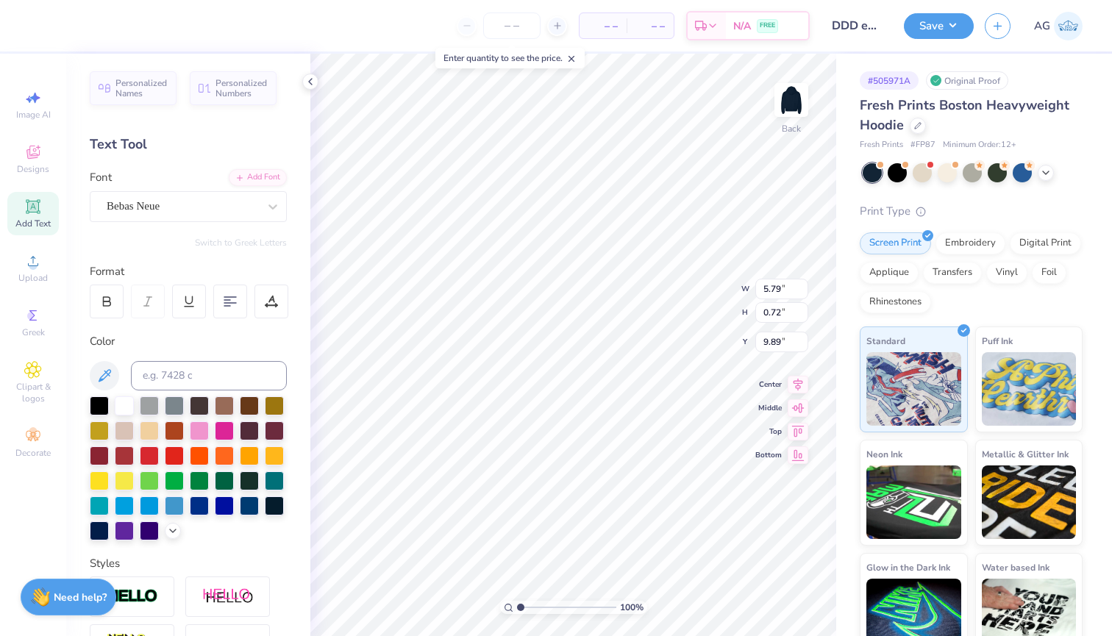
scroll to position [0, 2]
type textarea "Officer Position"
click at [786, 92] on img at bounding box center [791, 100] width 59 height 59
click at [31, 210] on icon at bounding box center [32, 206] width 11 height 11
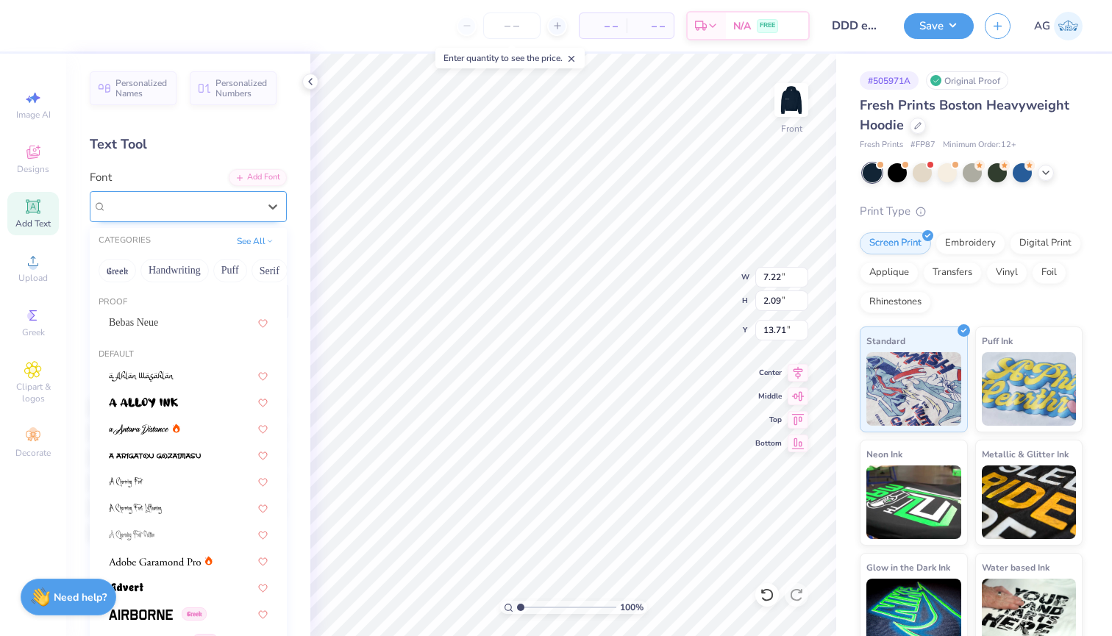
click at [226, 213] on div "Super Dream" at bounding box center [182, 206] width 154 height 23
click at [146, 328] on div "Bebas Neue" at bounding box center [188, 322] width 159 height 15
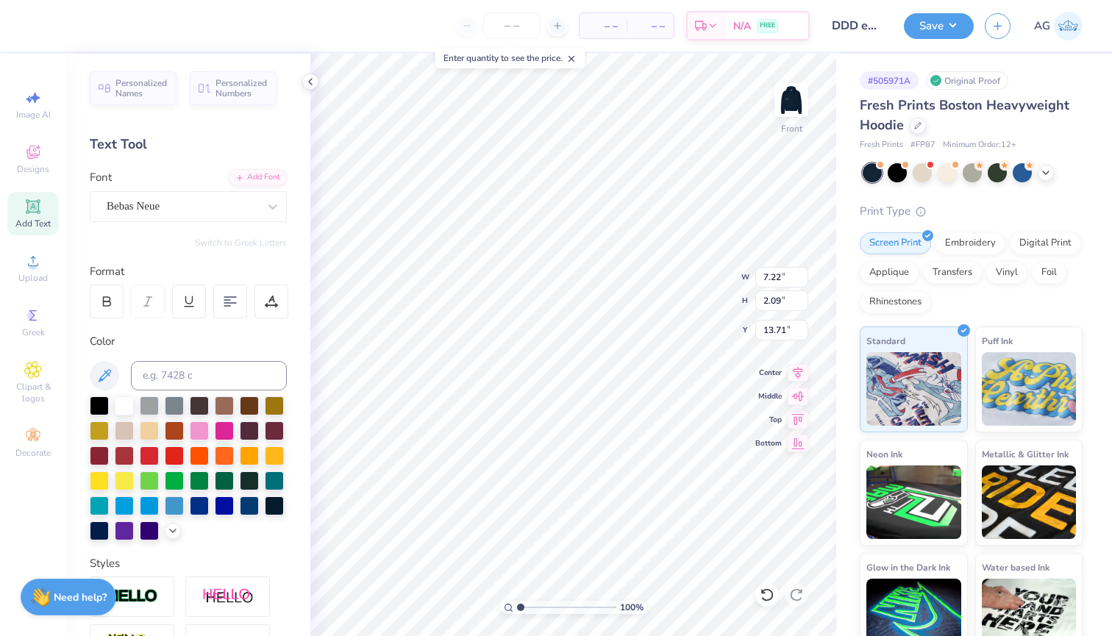
scroll to position [0, 0]
type textarea "Delta Delta Delta"
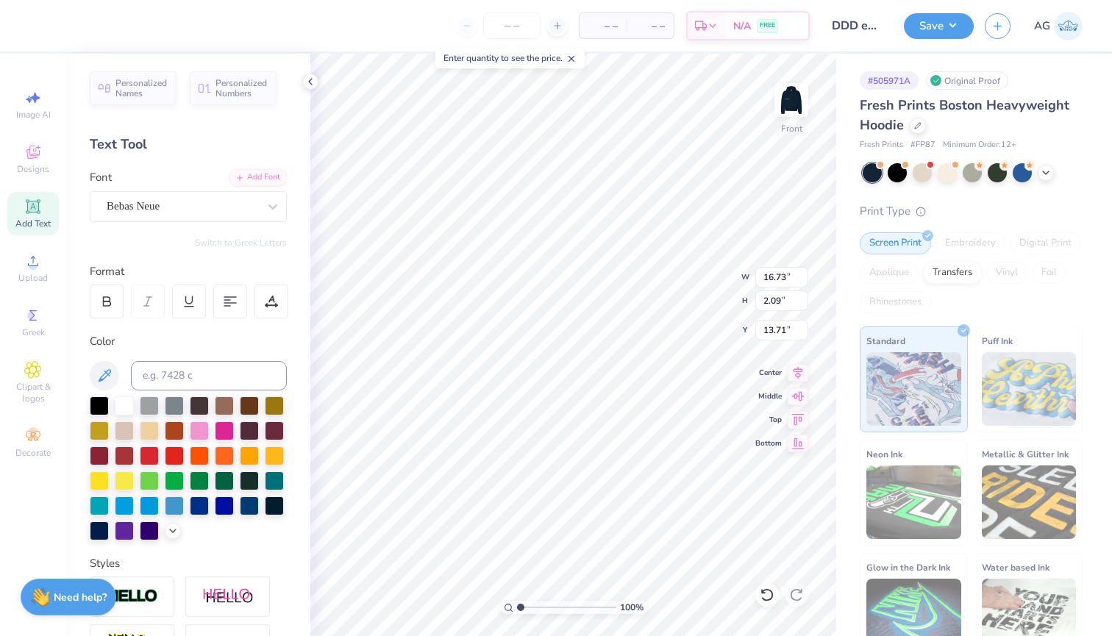
click at [32, 224] on span "Add Text" at bounding box center [32, 224] width 35 height 12
type input "7.22"
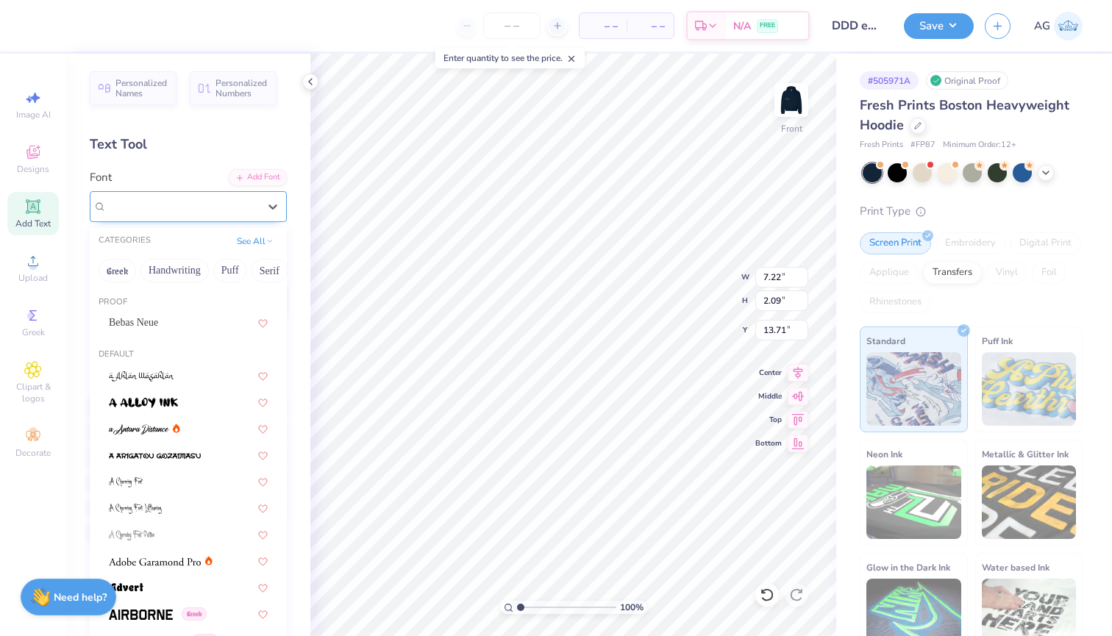
click at [235, 211] on div "Super Dream" at bounding box center [182, 206] width 154 height 23
click at [145, 328] on span "Bebas Neue" at bounding box center [133, 322] width 49 height 15
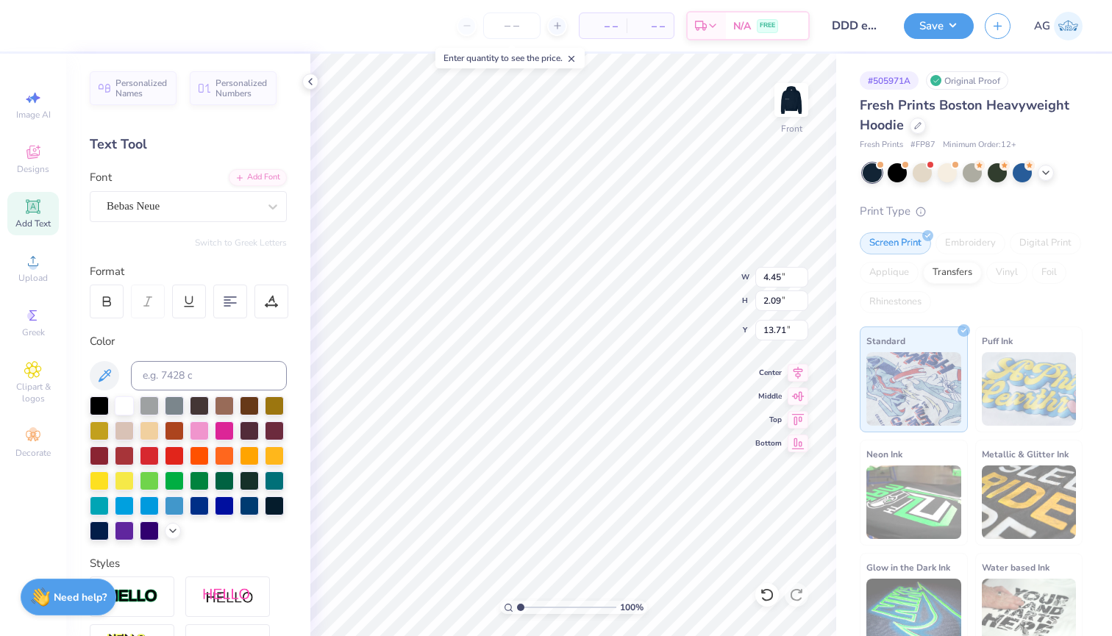
type input "18.02"
type textarea "Officers 2025-2026"
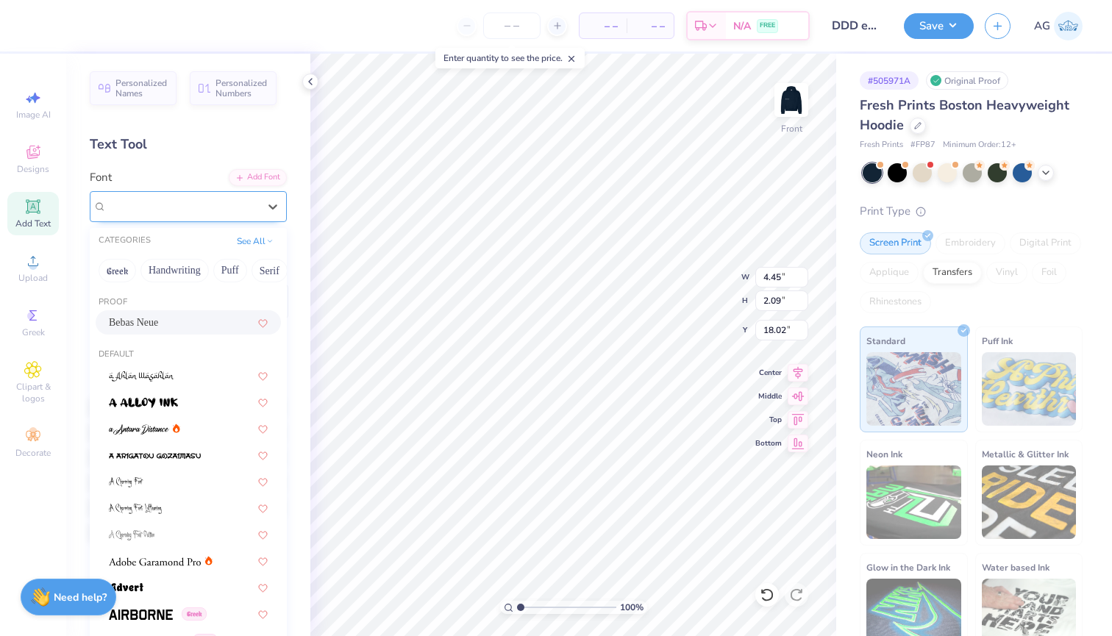
click at [205, 207] on div "Bebas Neue" at bounding box center [182, 206] width 154 height 23
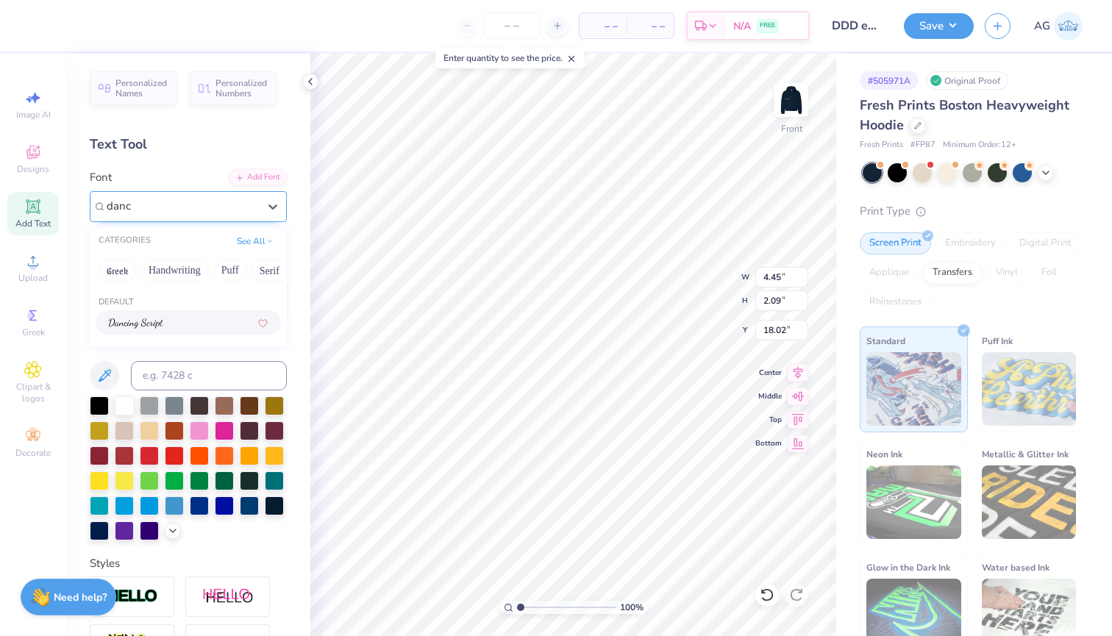
click at [191, 327] on div at bounding box center [188, 322] width 159 height 15
type input "danc"
type input "16.73"
type input "13.71"
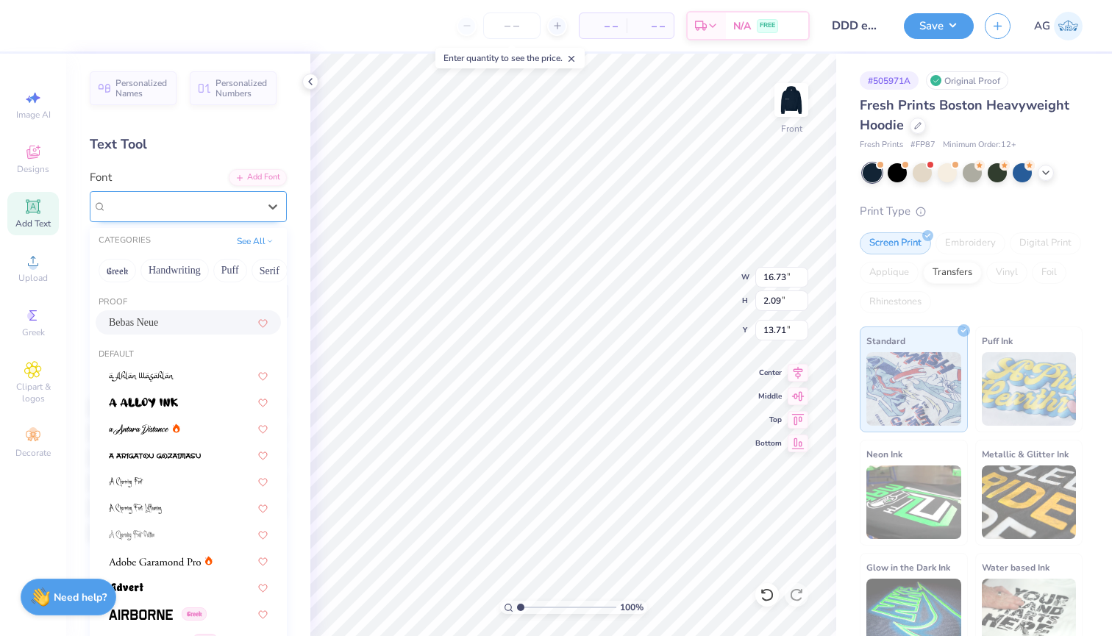
click at [192, 204] on div "Bebas Neue" at bounding box center [182, 206] width 154 height 23
type input "s"
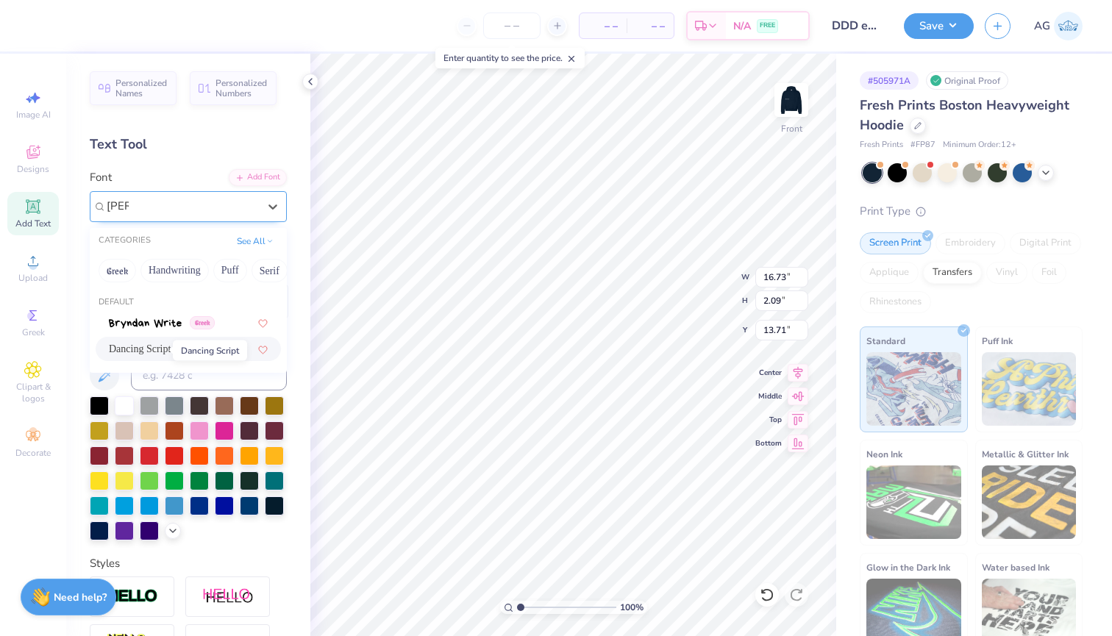
click at [151, 350] on span "Dancing Script" at bounding box center [140, 348] width 62 height 15
type input "dan"
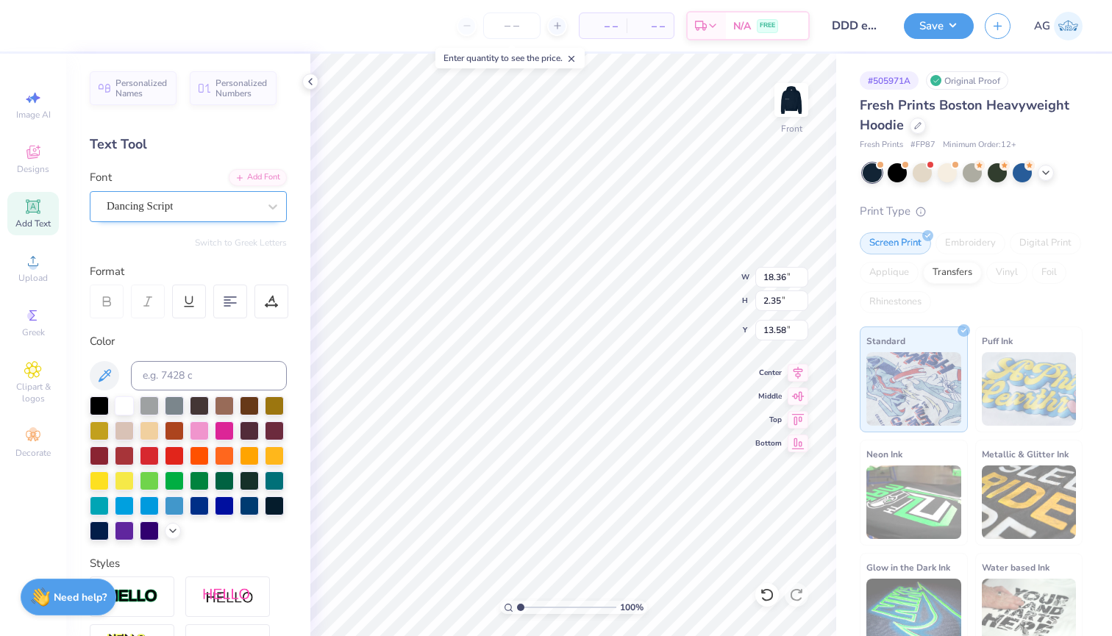
type input "13.38"
type input "1.71"
type input "14.21"
type input "18.36"
type input "2.27"
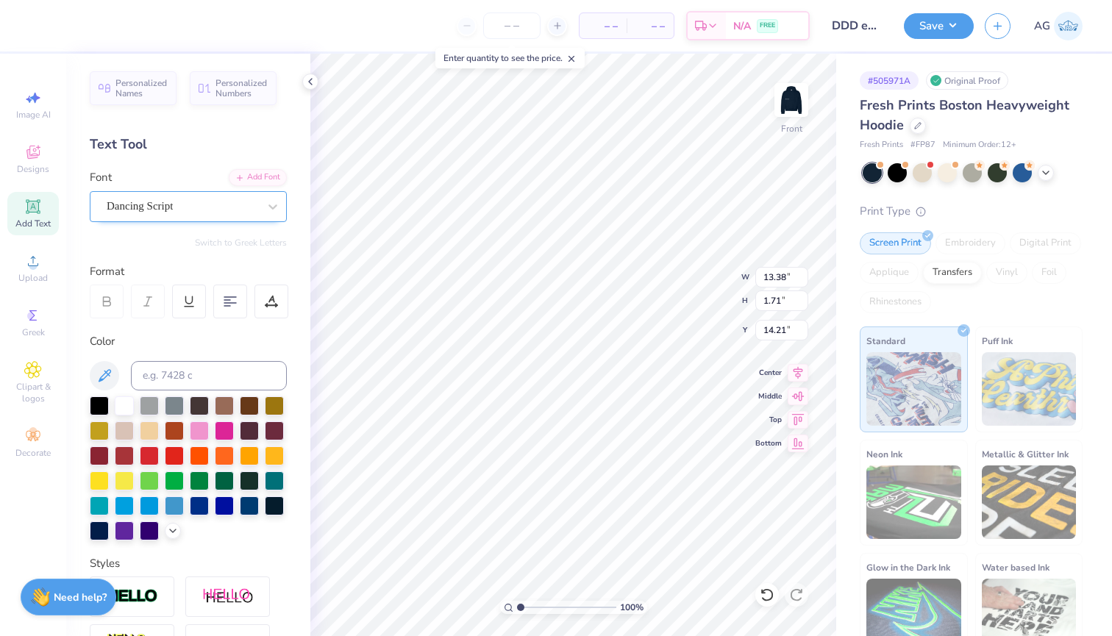
type input "17.92"
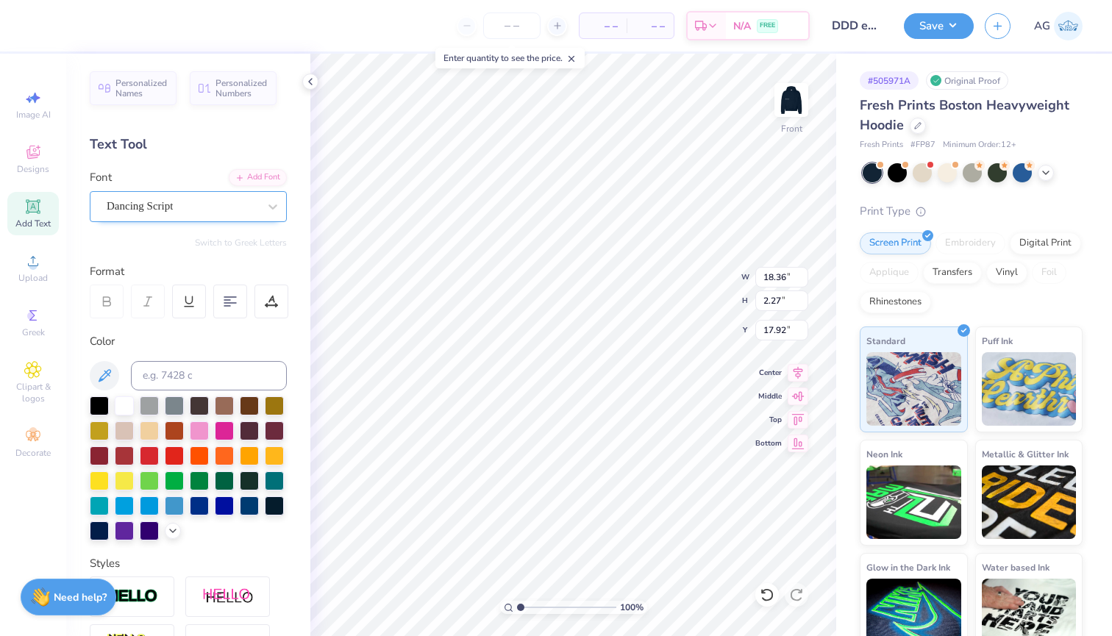
type input "11.46"
type input "1.42"
type input "22.00"
type input "13.38"
type input "1.71"
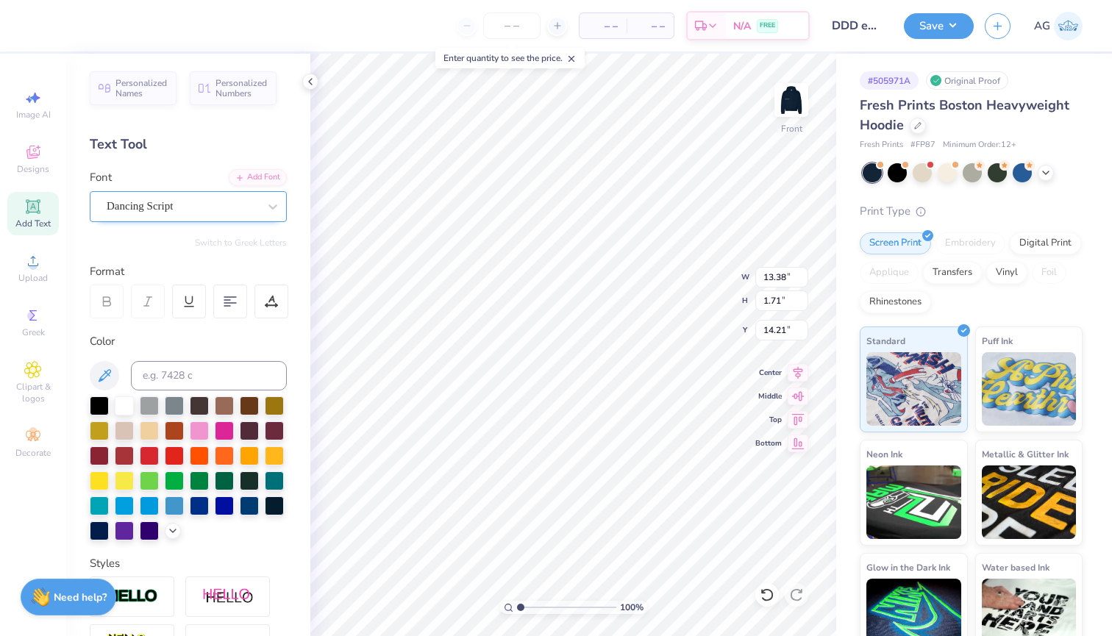
type input "19.56"
click at [797, 96] on img at bounding box center [791, 100] width 59 height 59
click at [797, 96] on img at bounding box center [791, 99] width 29 height 29
type input "19.17"
type input "11.46"
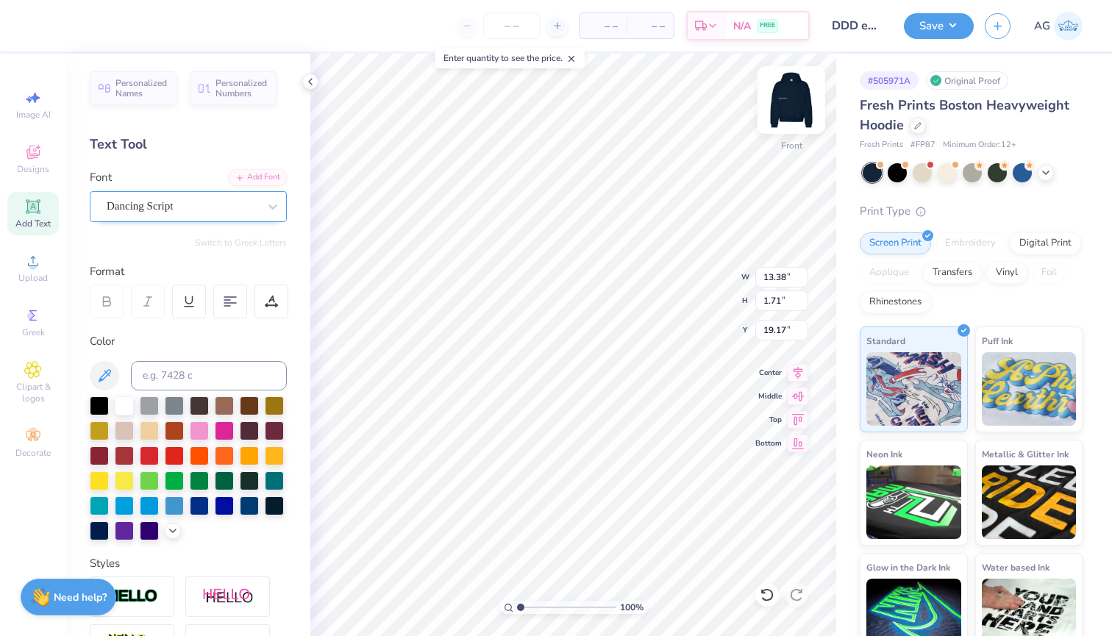
type input "1.42"
type input "21.40"
type input "12.67"
type input "1.62"
type input "19.26"
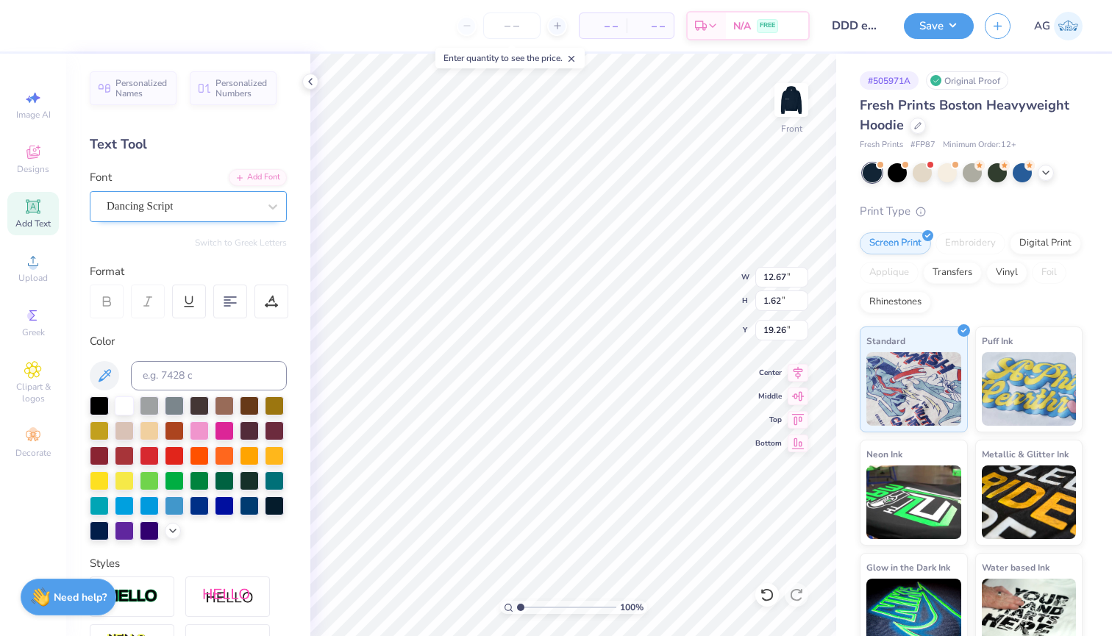
type input "11.46"
type input "1.42"
type input "21.40"
type input "10.86"
type input "1.34"
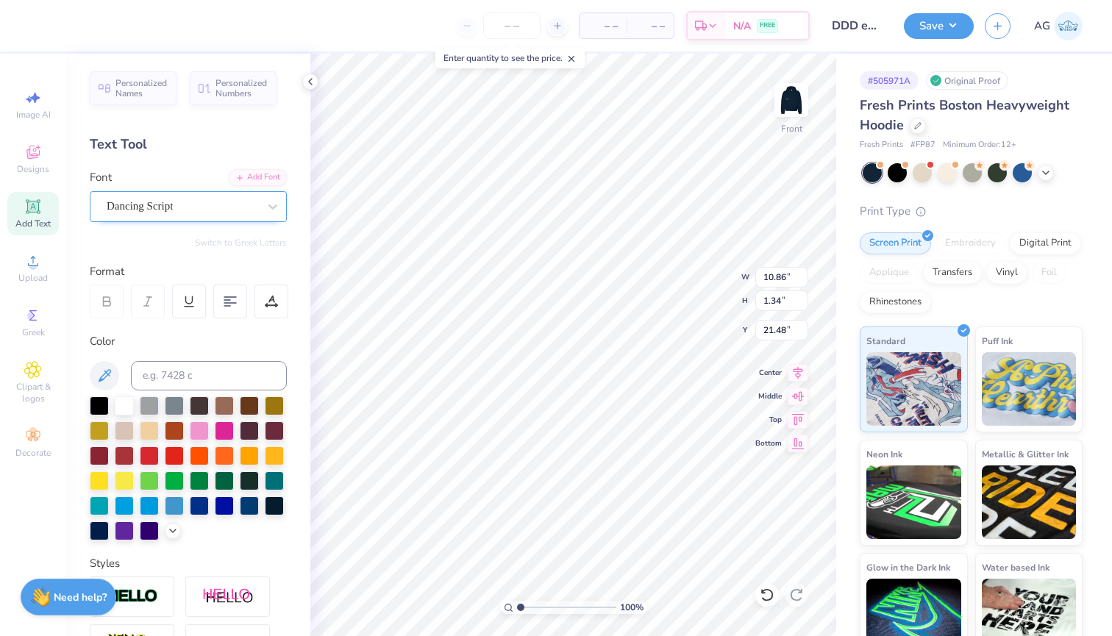
type input "21.38"
click at [781, 98] on img at bounding box center [791, 100] width 59 height 59
click at [805, 107] on img at bounding box center [791, 100] width 59 height 59
type input "11.65"
type input "1.49"
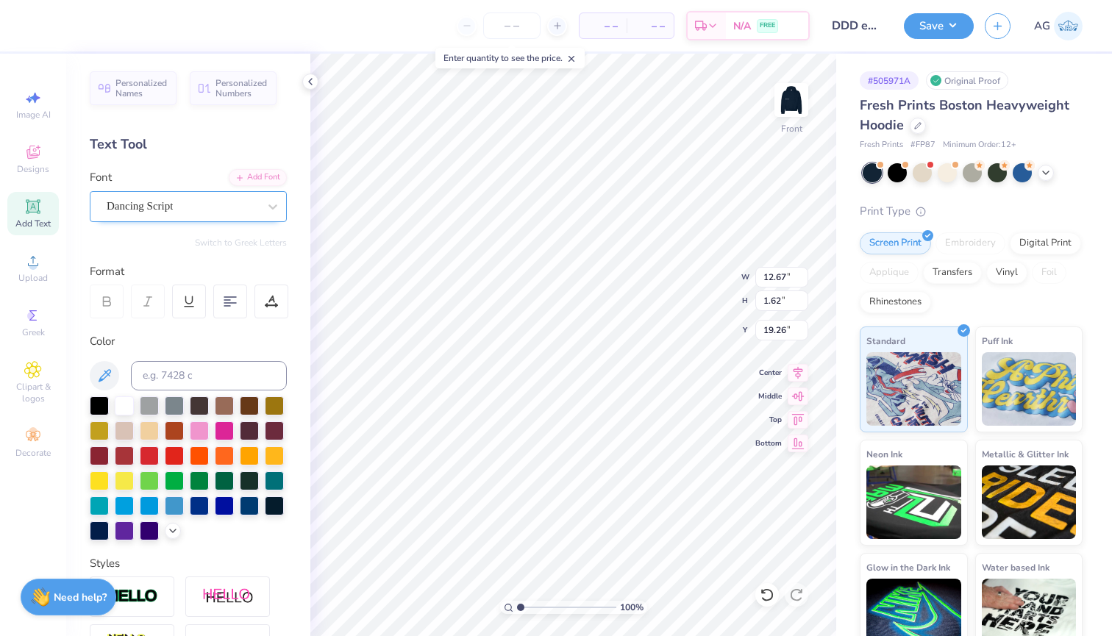
type input "19.39"
type input "19.29"
type input "10.86"
type input "1.34"
type input "21.38"
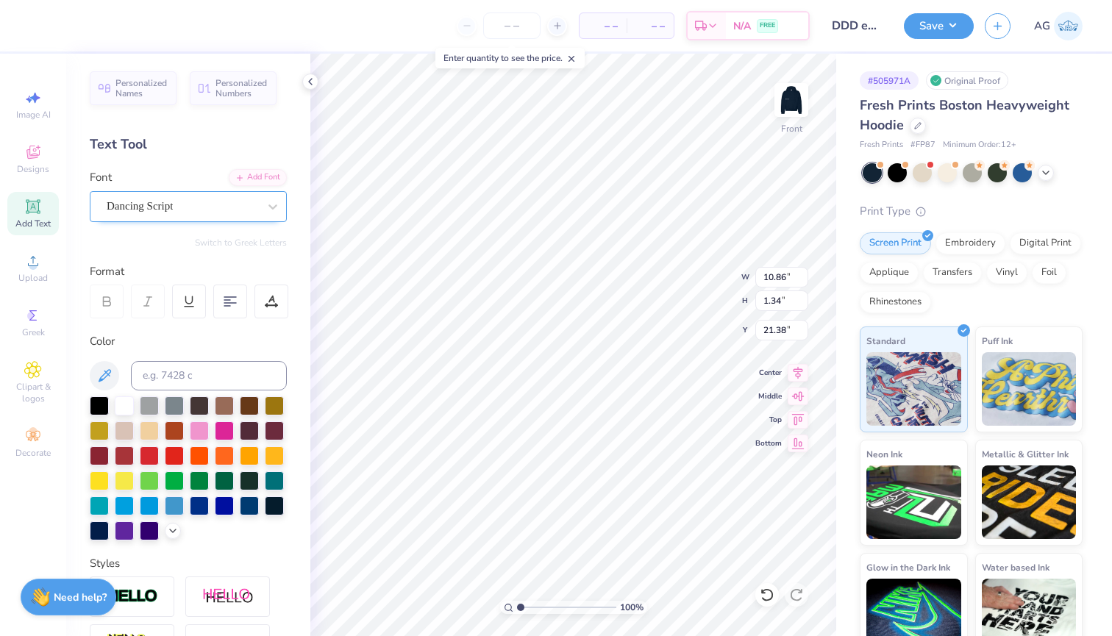
type input "7.81"
type input "0.97"
type input "21.31"
click at [196, 200] on div "Dancing Script" at bounding box center [182, 206] width 154 height 23
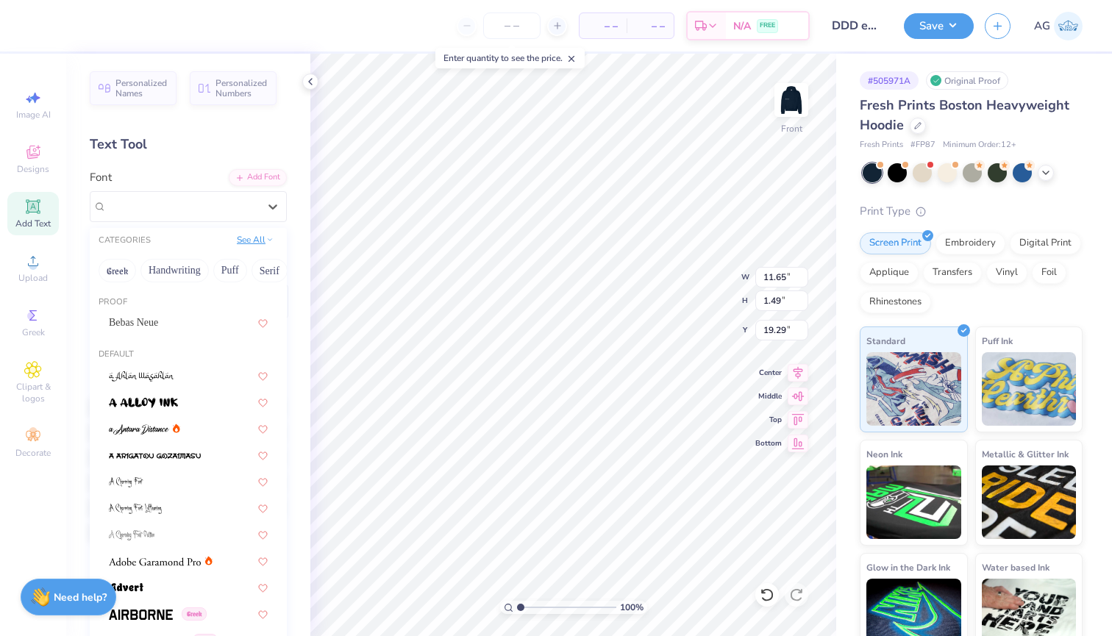
click at [253, 239] on button "See All" at bounding box center [255, 239] width 46 height 15
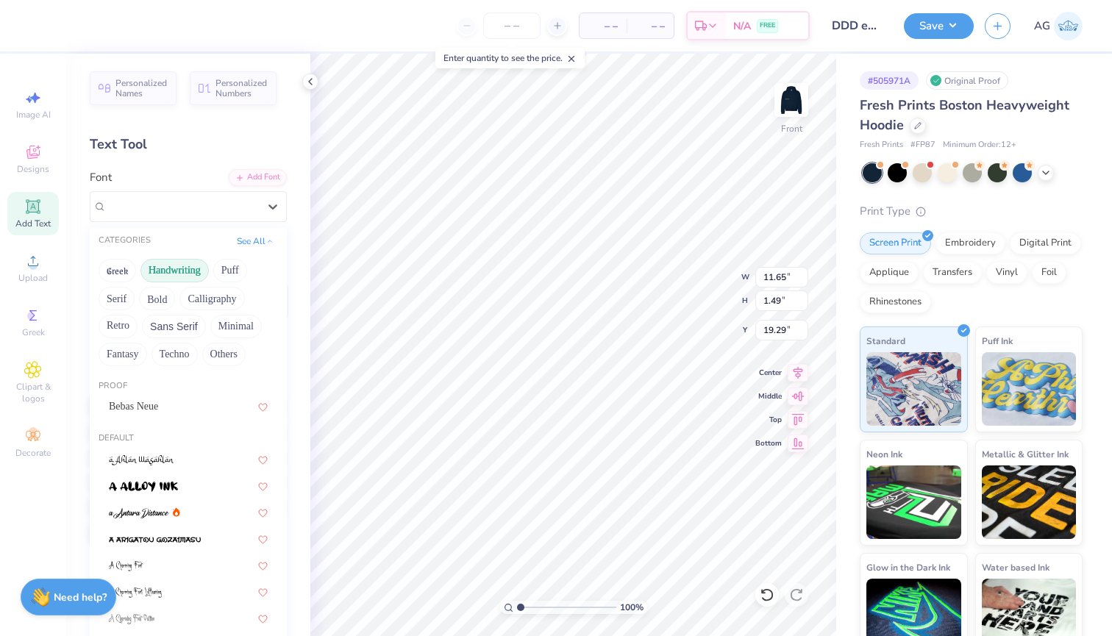
click at [165, 271] on button "Handwriting" at bounding box center [174, 271] width 68 height 24
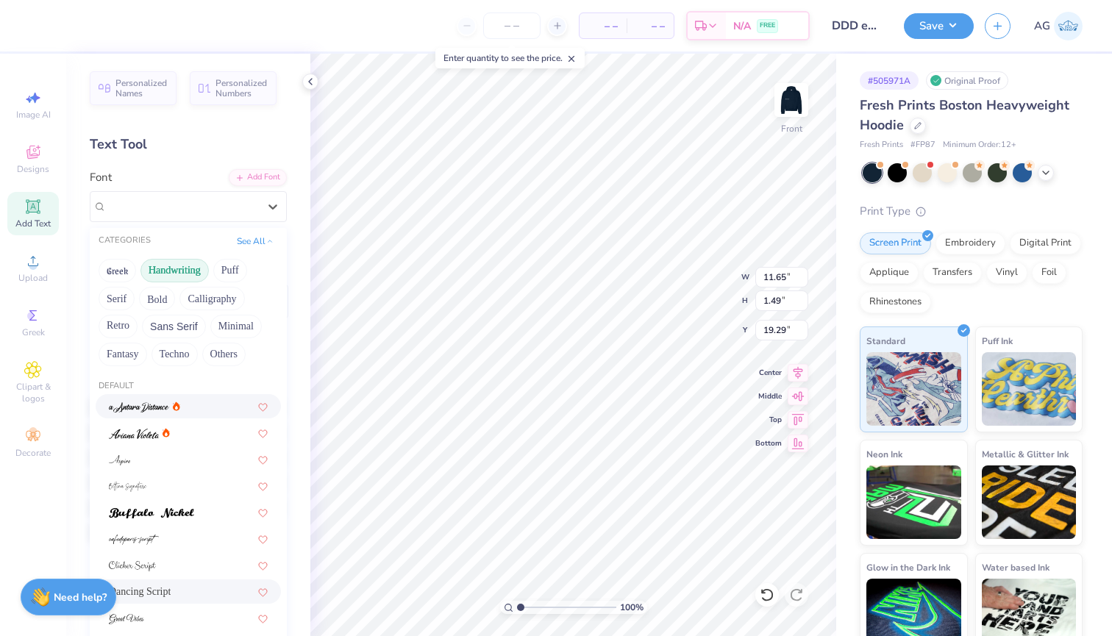
click at [149, 404] on img at bounding box center [139, 407] width 60 height 10
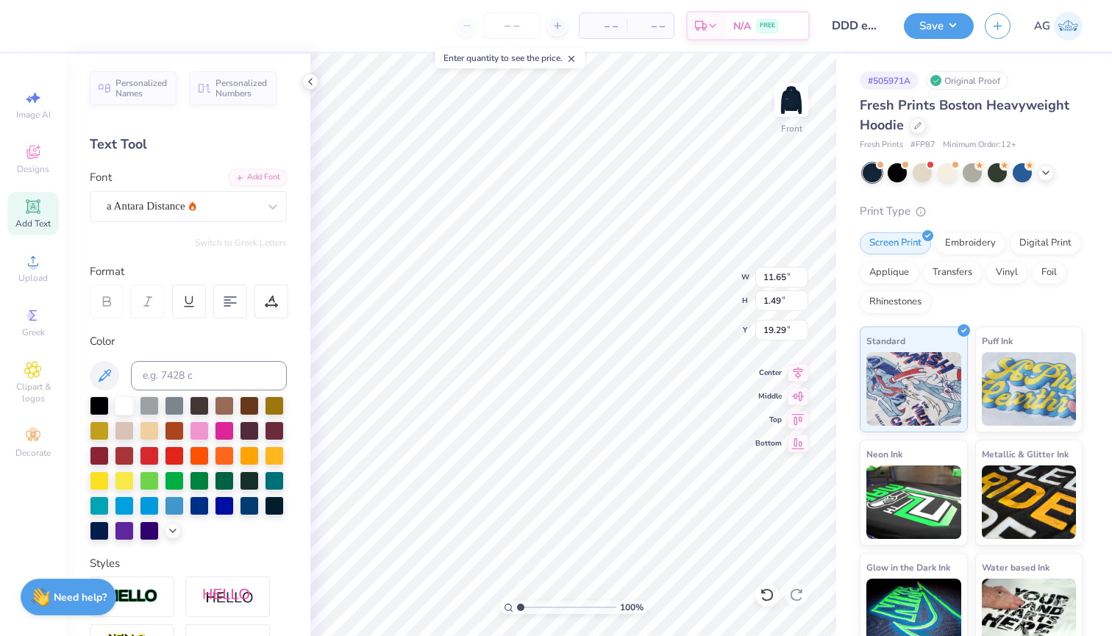
type input "9.79"
type input "1.72"
type input "19.17"
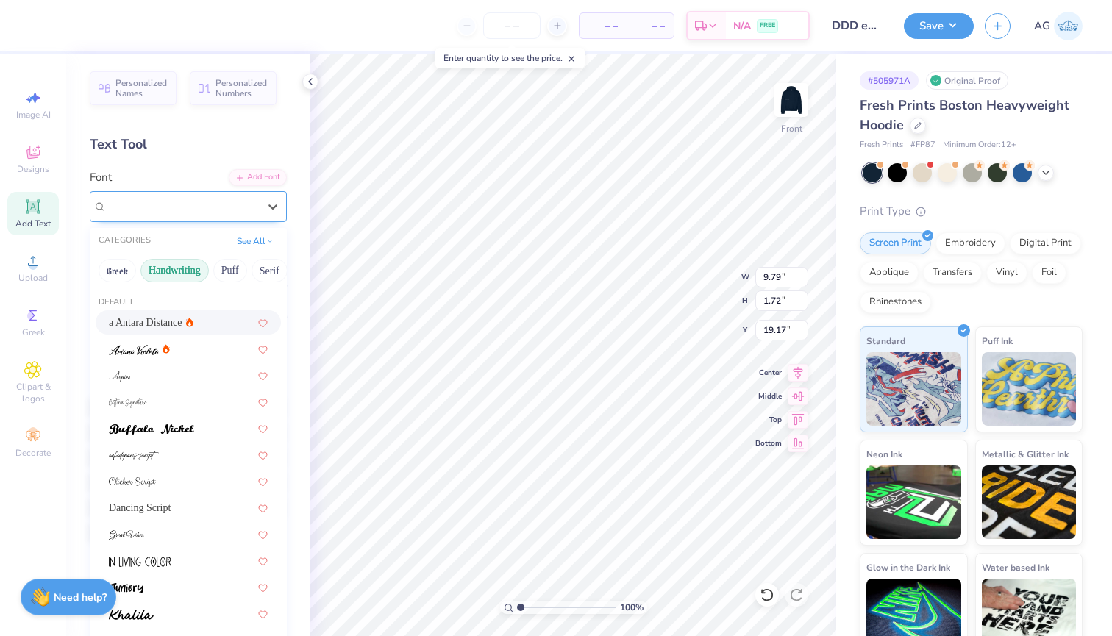
click at [185, 209] on div "a Antara Distance" at bounding box center [182, 206] width 154 height 23
click at [153, 377] on div at bounding box center [188, 375] width 159 height 15
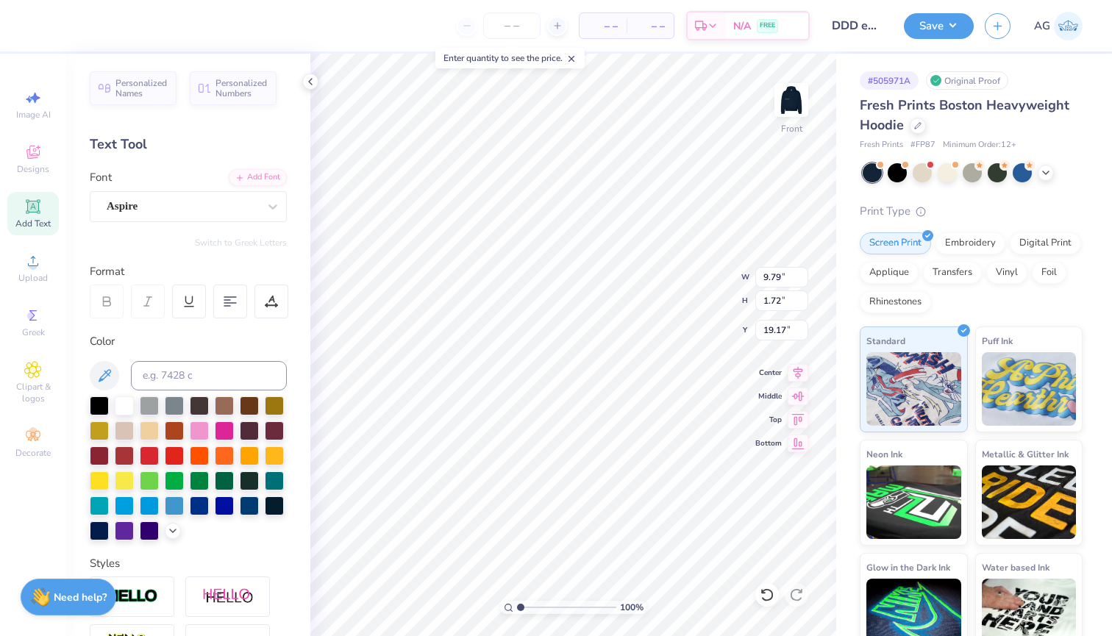
type input "10.00"
type input "1.31"
type input "19.38"
type input "21.36"
click at [221, 207] on div "Dancing Script" at bounding box center [182, 206] width 154 height 23
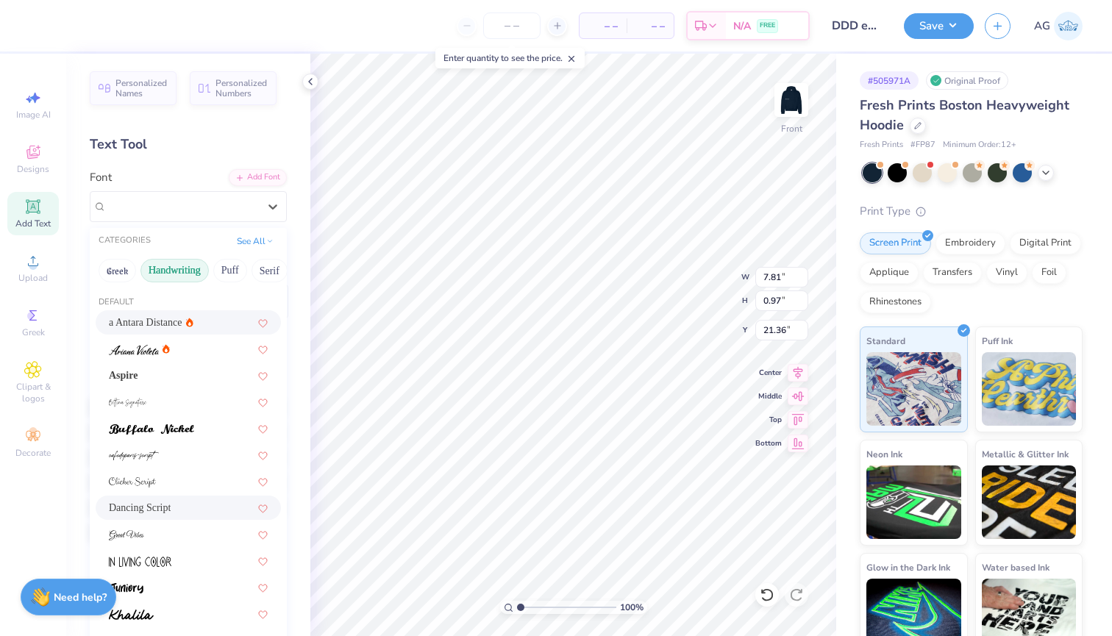
click at [200, 318] on div "a Antara Distance" at bounding box center [188, 322] width 159 height 15
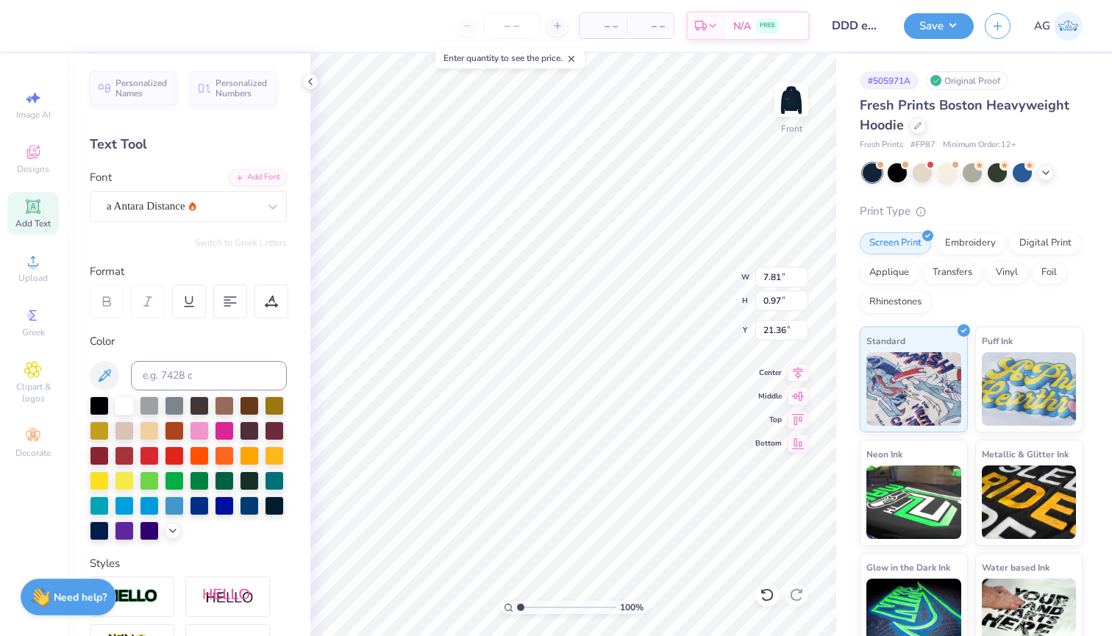
type input "6.72"
type input "0.89"
type input "21.40"
click at [188, 207] on div "a Antara Distance" at bounding box center [182, 206] width 154 height 23
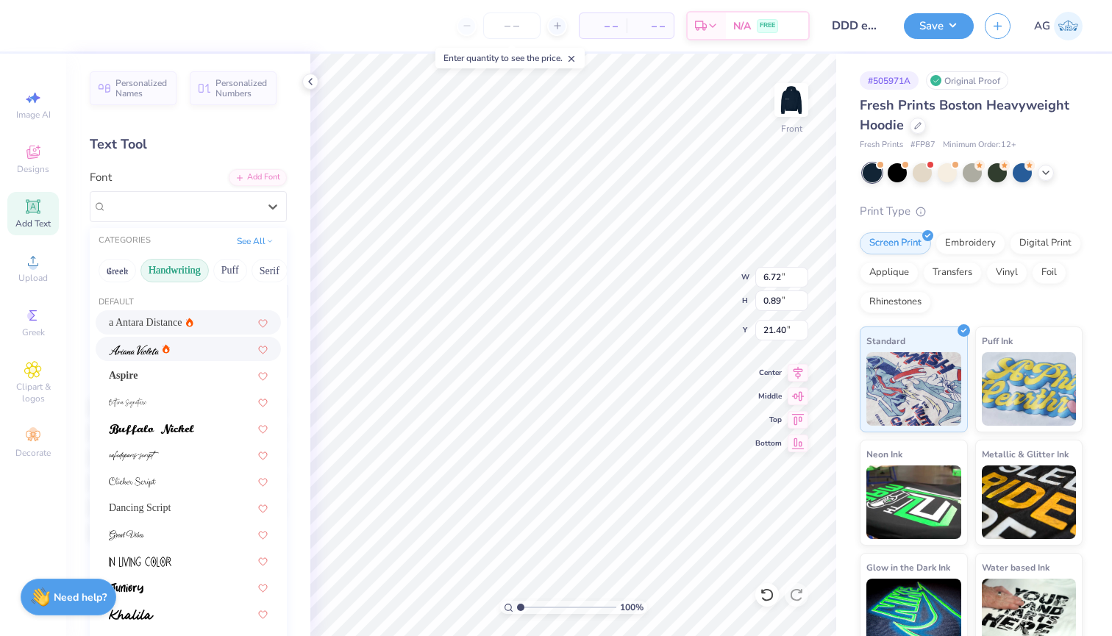
click at [174, 355] on div at bounding box center [188, 348] width 159 height 15
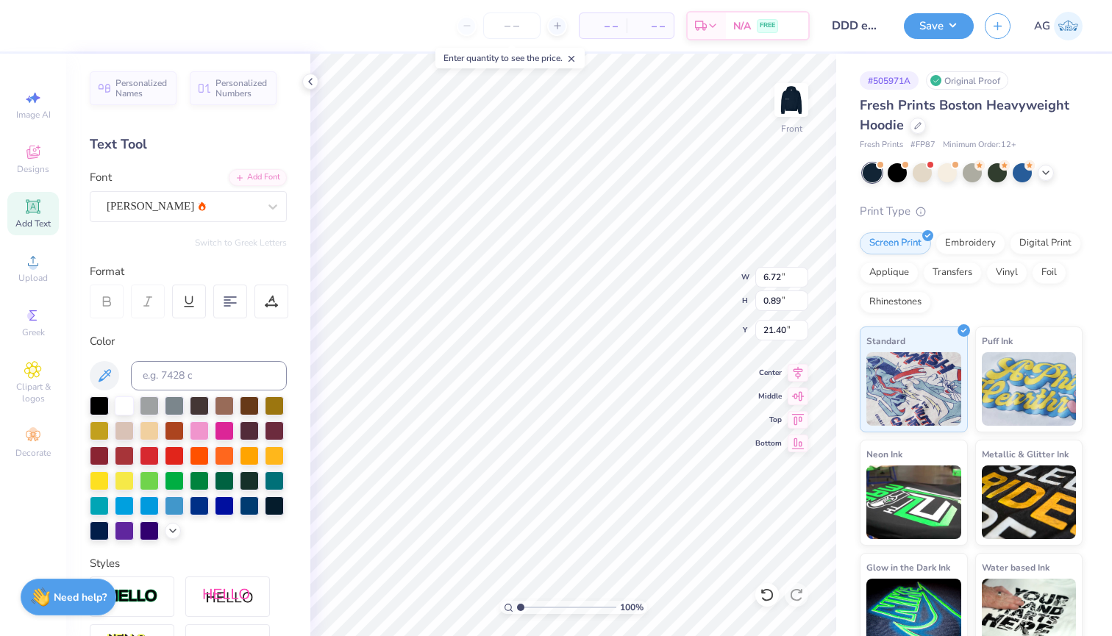
type input "4.77"
type input "0.94"
type input "21.37"
type input "10.00"
type input "1.31"
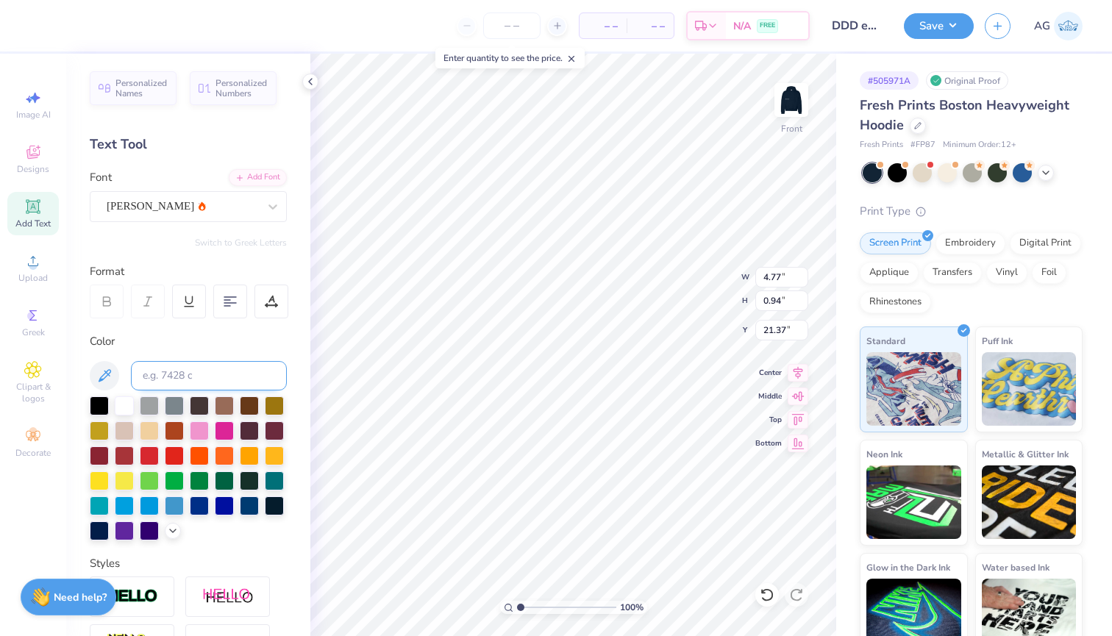
type input "19.38"
click at [199, 210] on icon at bounding box center [202, 206] width 7 height 9
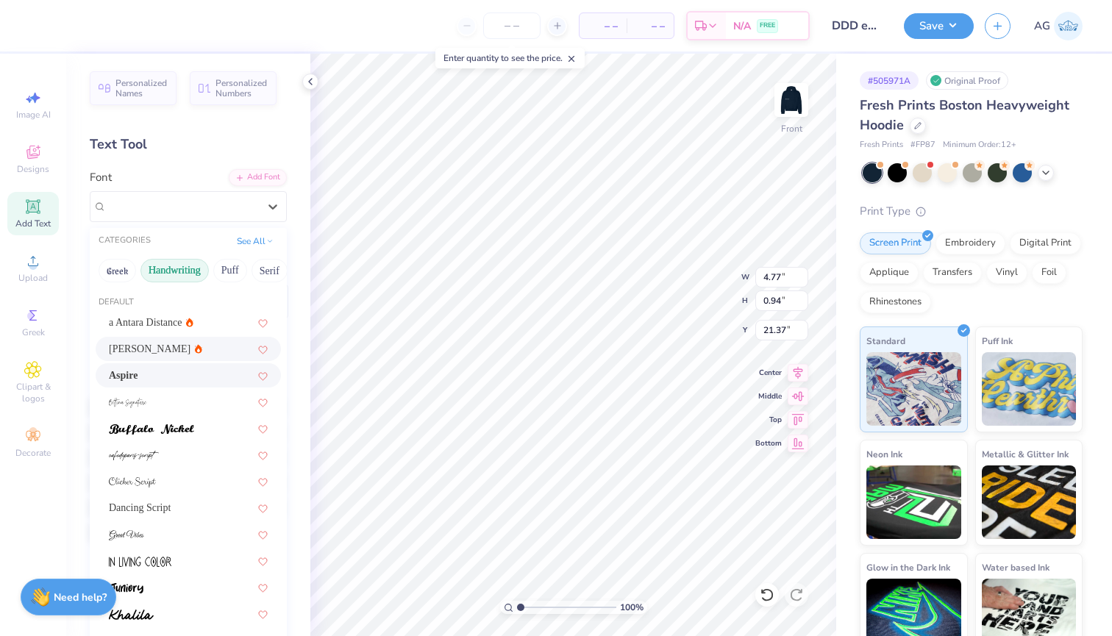
click at [146, 380] on div "Aspire" at bounding box center [188, 375] width 159 height 15
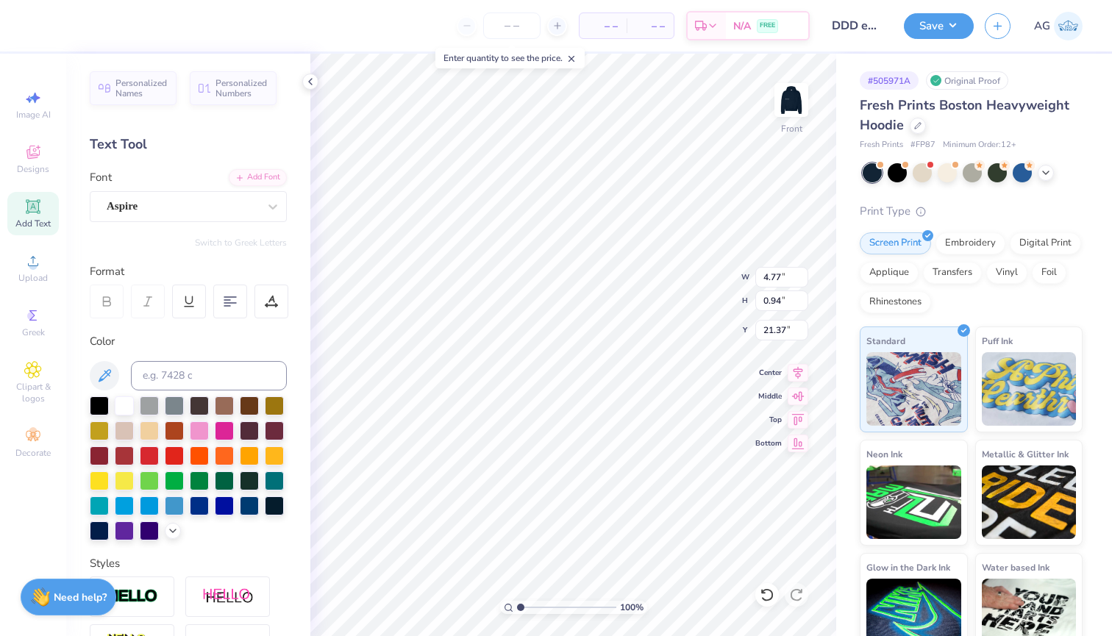
type input "4.72"
type input "0.89"
type input "21.40"
type textarea "Officers 2025-2026"
type input "11.02"
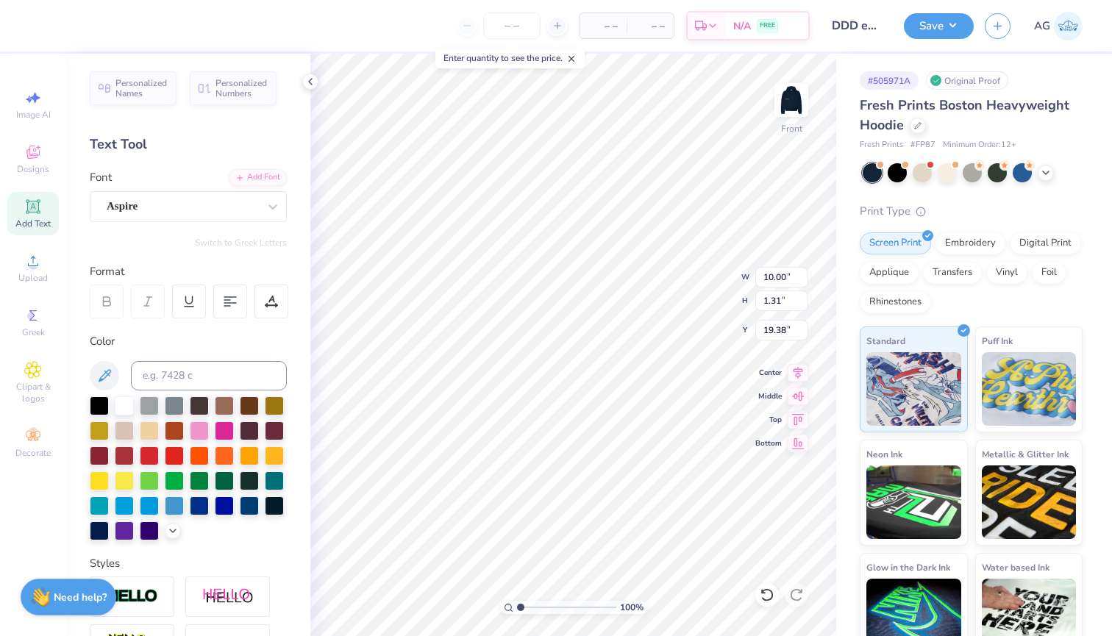
type input "1.44"
type input "19.25"
type input "4.87"
type input "0.89"
type input "21.40"
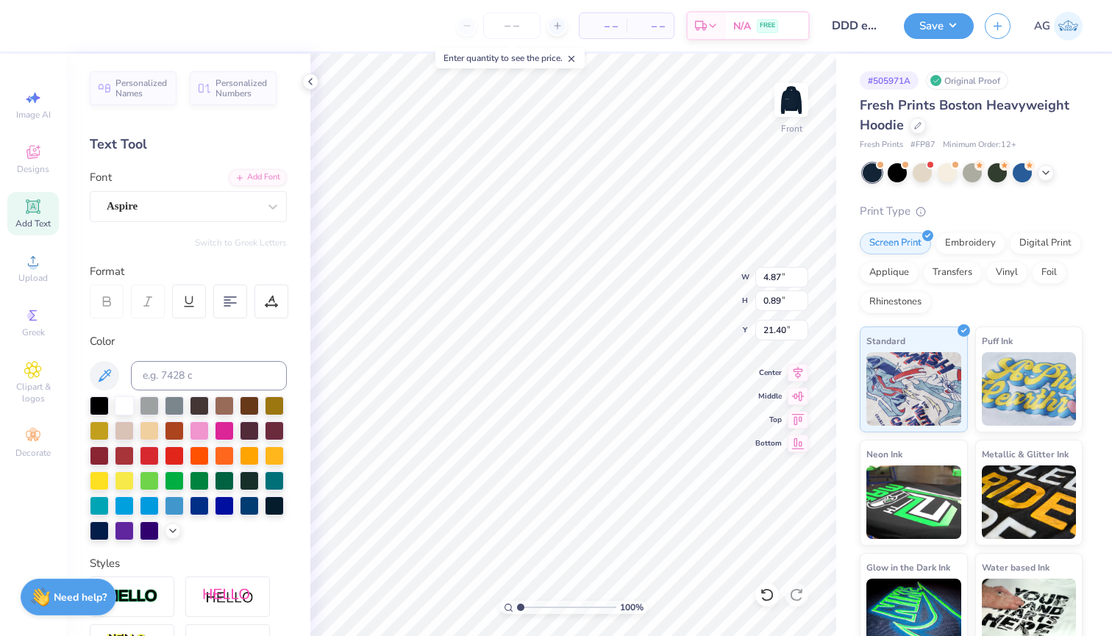
type input "5.28"
type input "0.96"
type input "21.33"
type input "19.38"
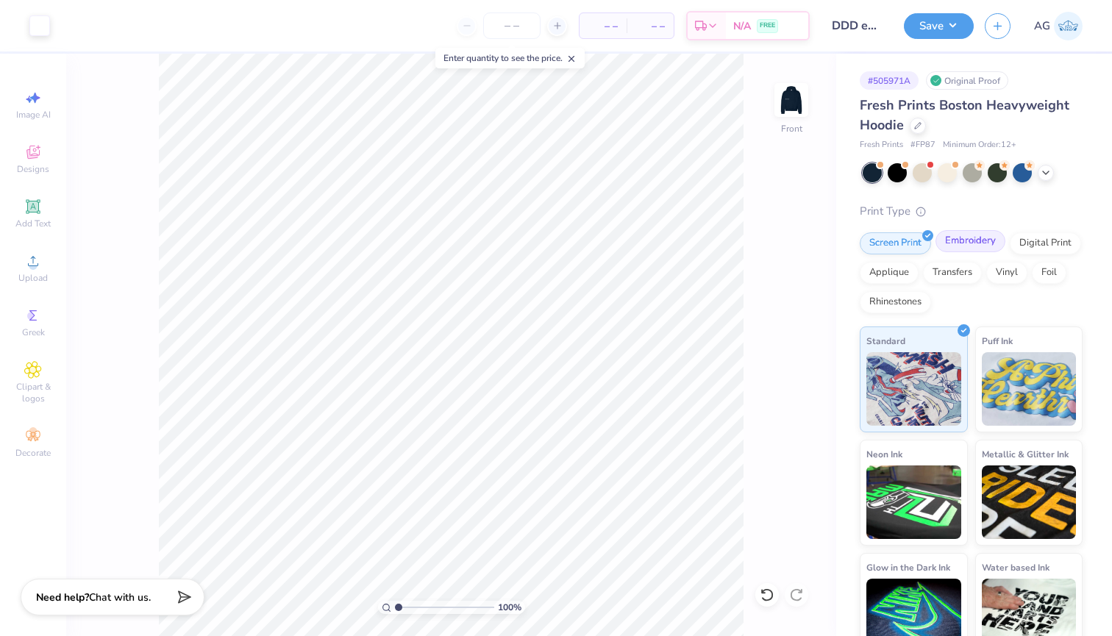
click at [966, 241] on div "Embroidery" at bounding box center [971, 241] width 70 height 22
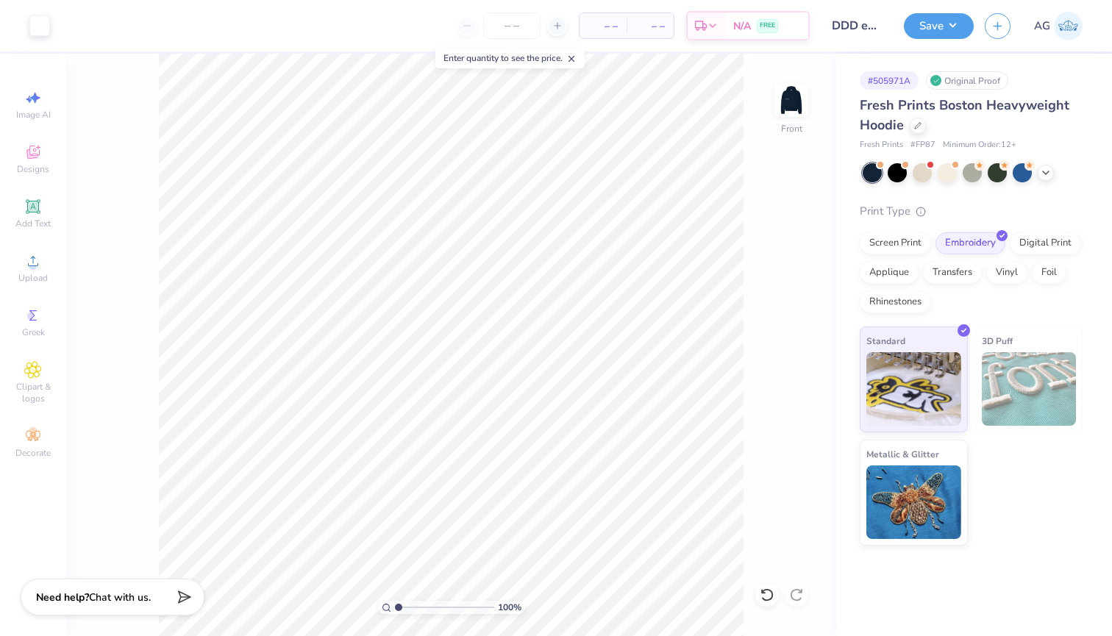
click at [1021, 408] on img at bounding box center [1029, 389] width 95 height 74
click at [1029, 362] on img at bounding box center [1029, 389] width 95 height 74
click at [903, 238] on div "Screen Print" at bounding box center [895, 241] width 71 height 22
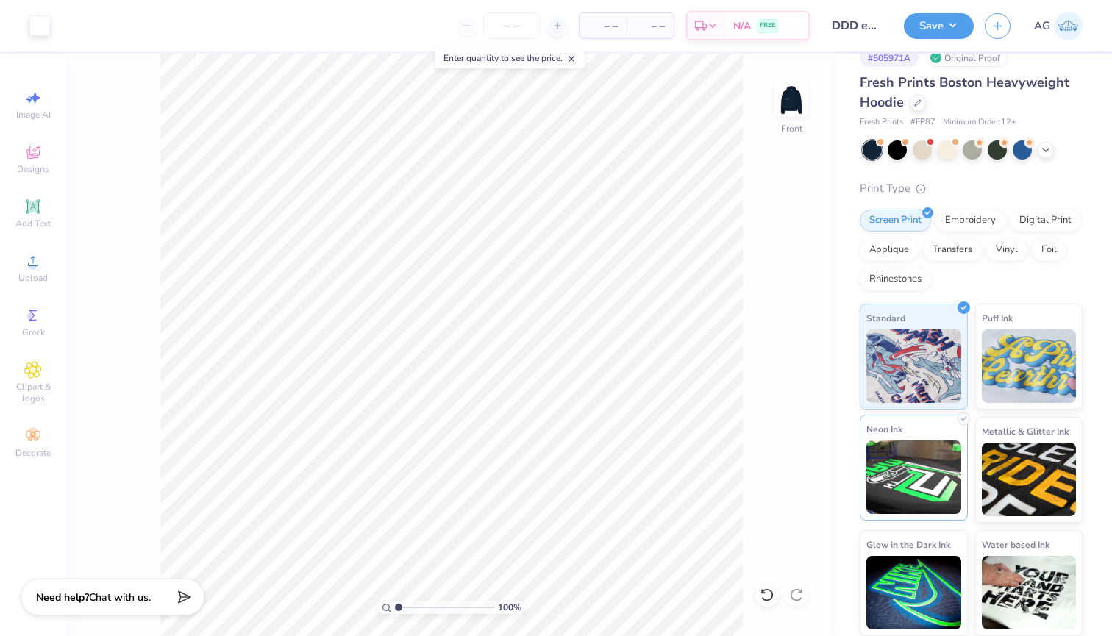
scroll to position [22, 0]
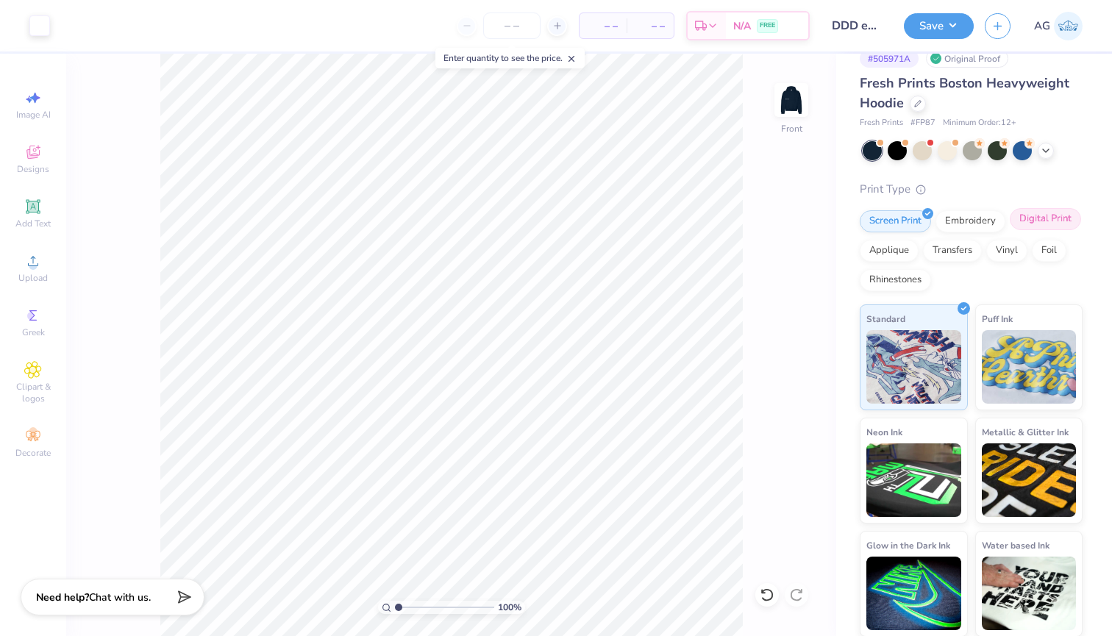
click at [1030, 213] on div "Digital Print" at bounding box center [1045, 219] width 71 height 22
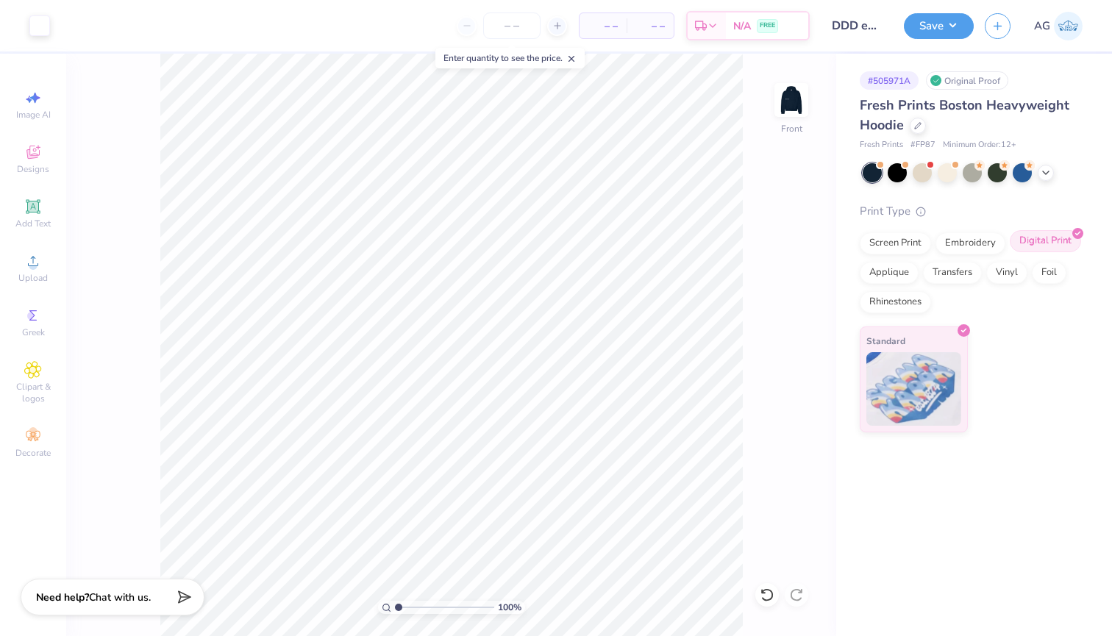
scroll to position [0, 0]
click at [883, 271] on div "Applique" at bounding box center [889, 271] width 59 height 22
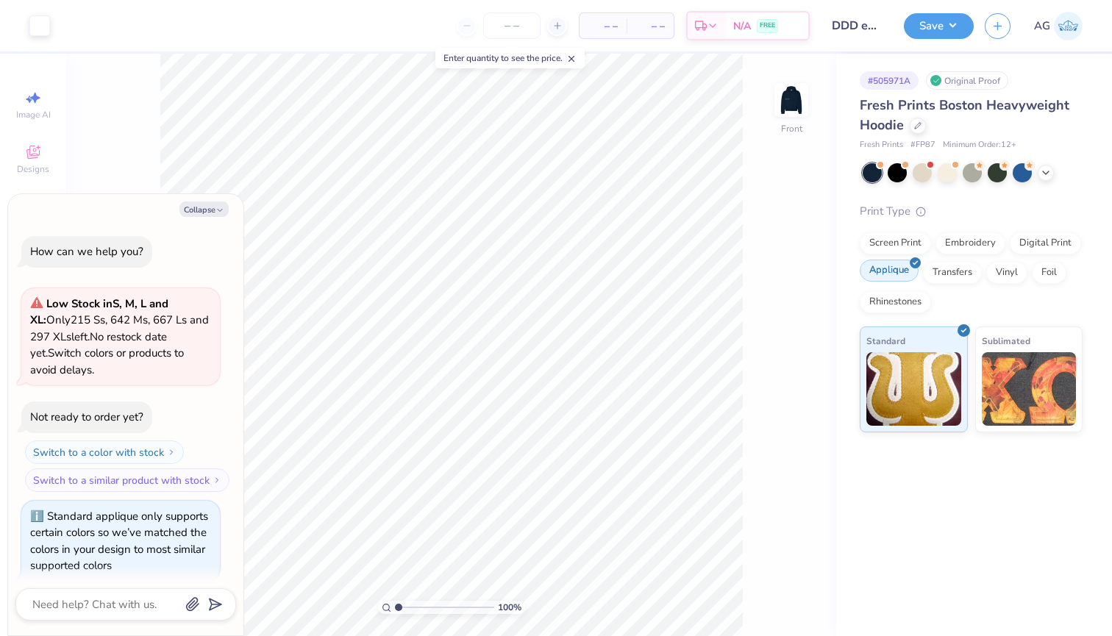
scroll to position [8, 0]
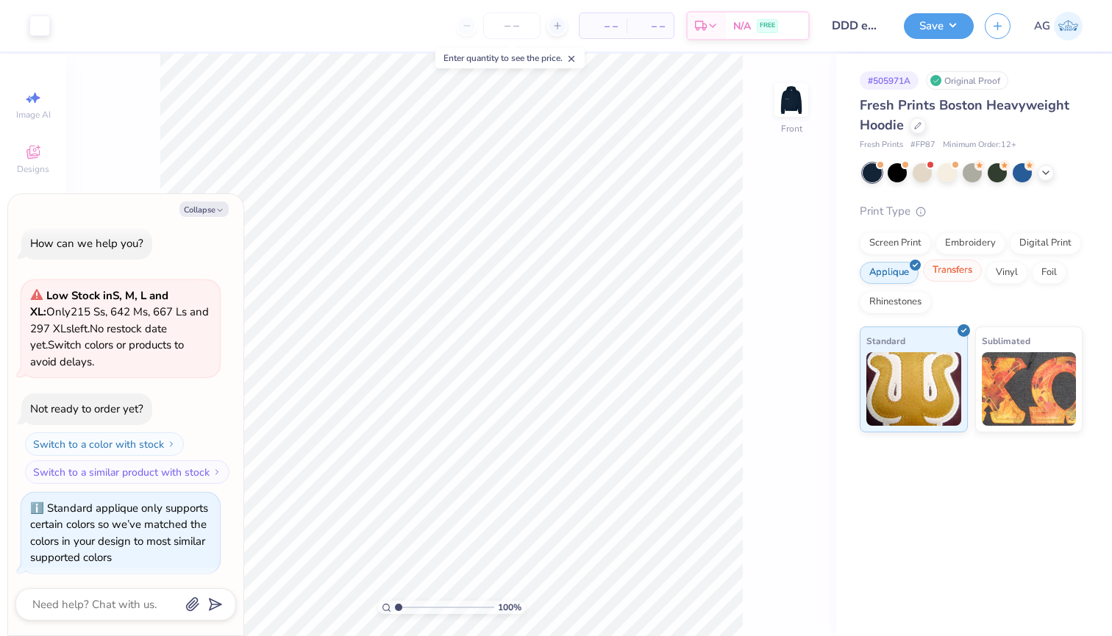
click at [957, 275] on div "Transfers" at bounding box center [952, 271] width 59 height 22
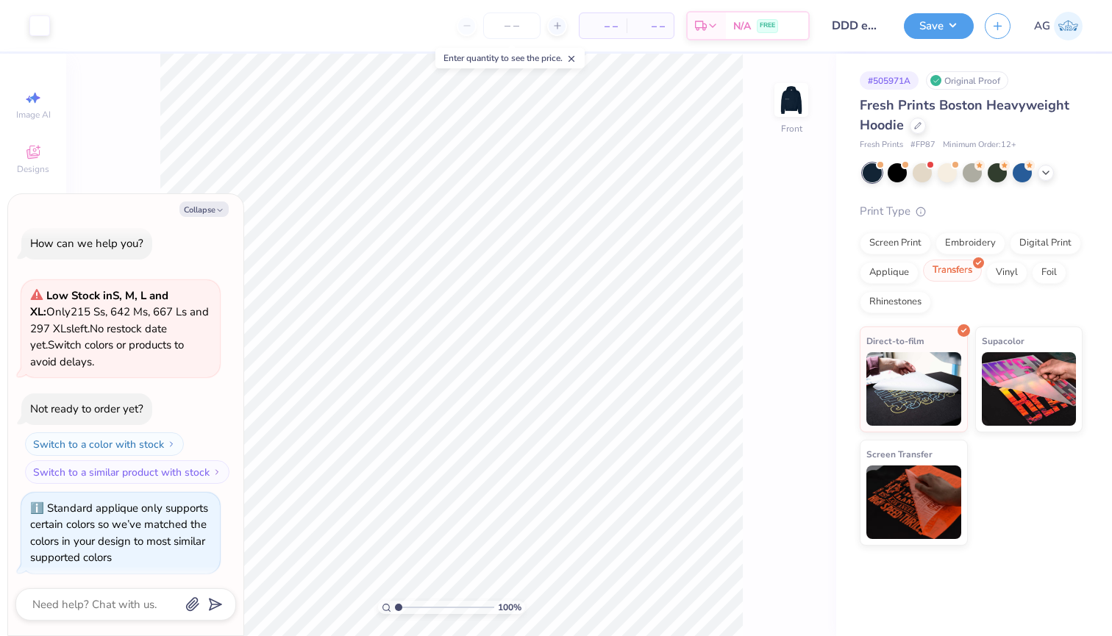
scroll to position [96, 0]
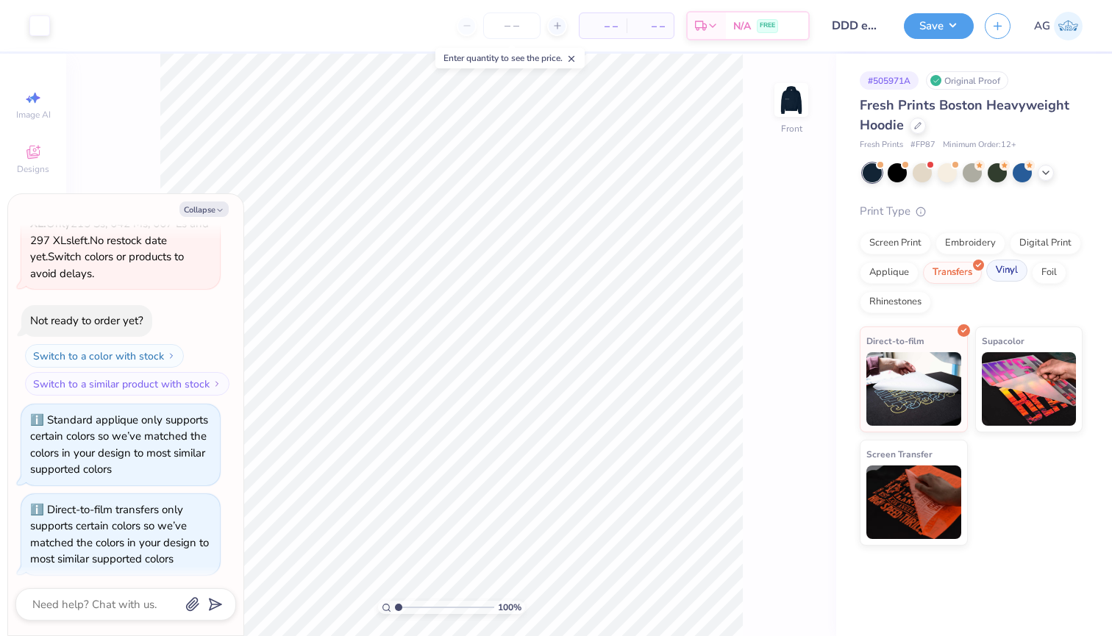
click at [1011, 274] on div "Vinyl" at bounding box center [1006, 271] width 41 height 22
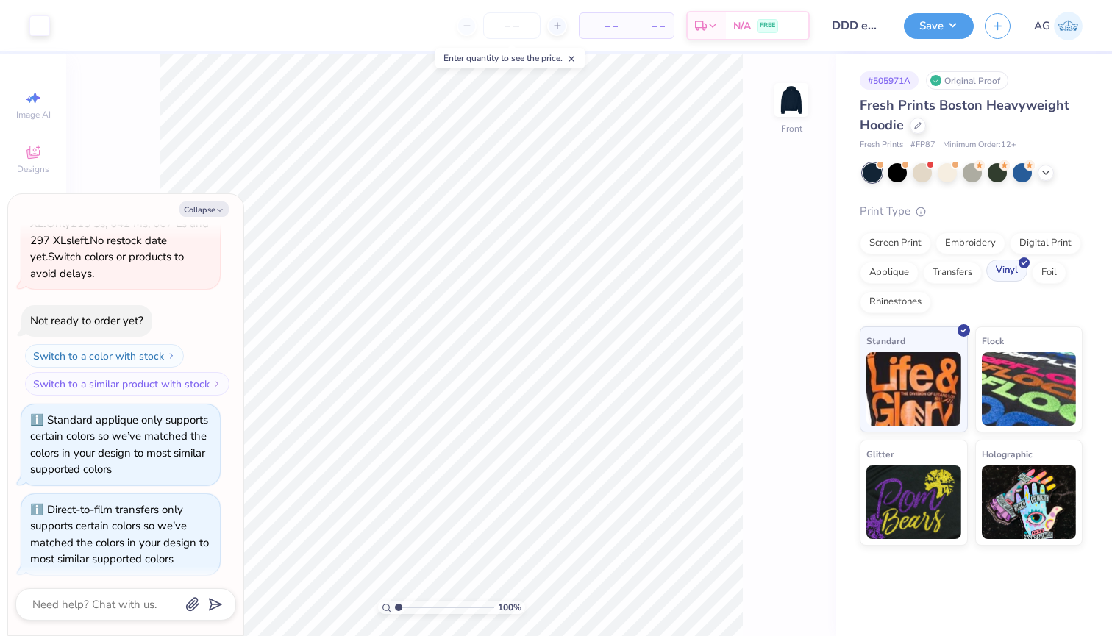
scroll to position [185, 0]
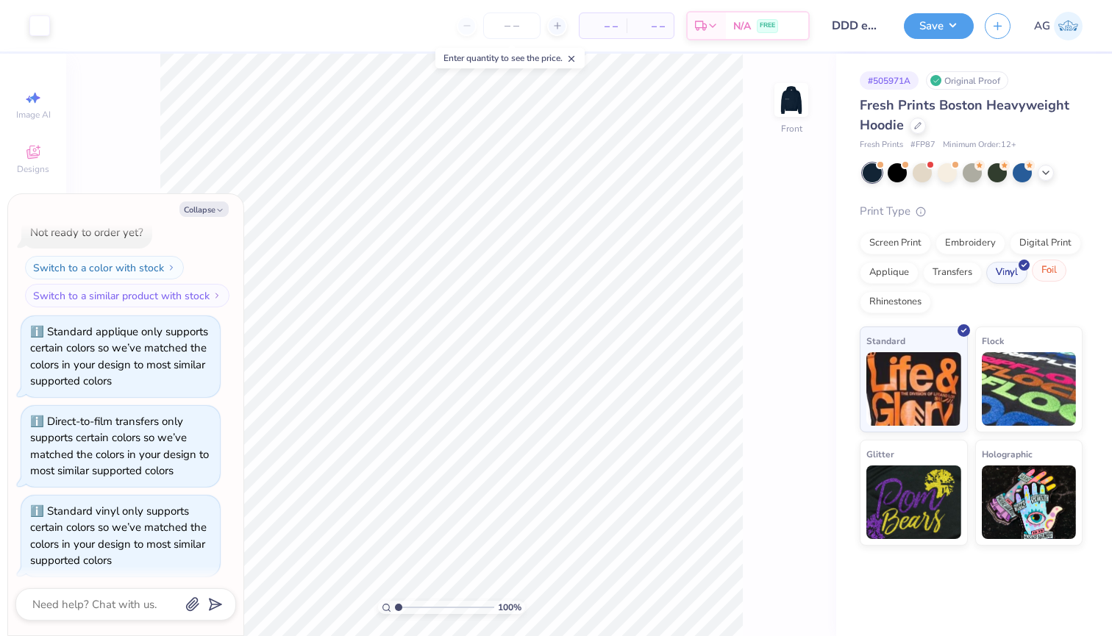
click at [1040, 270] on div "Foil" at bounding box center [1049, 271] width 35 height 22
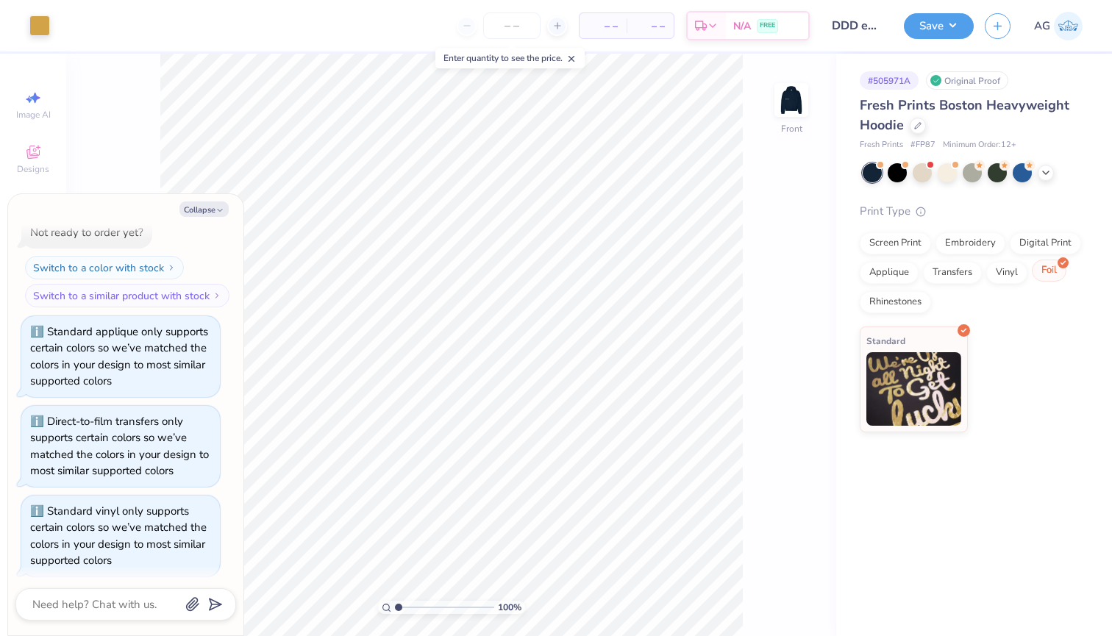
scroll to position [273, 0]
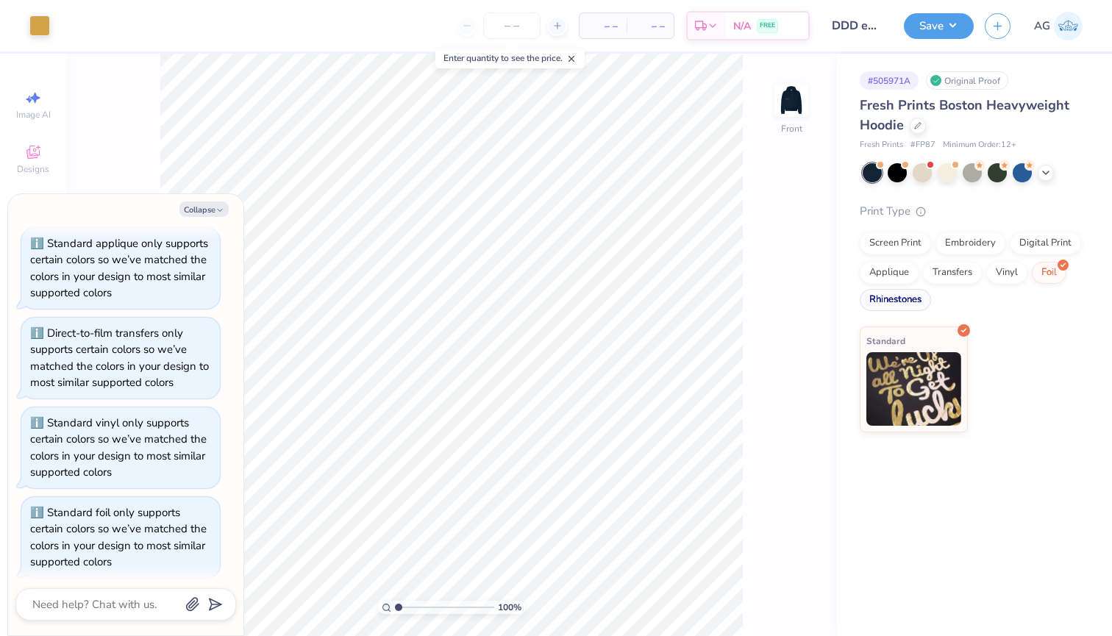
click at [905, 302] on div "Rhinestones" at bounding box center [895, 300] width 71 height 22
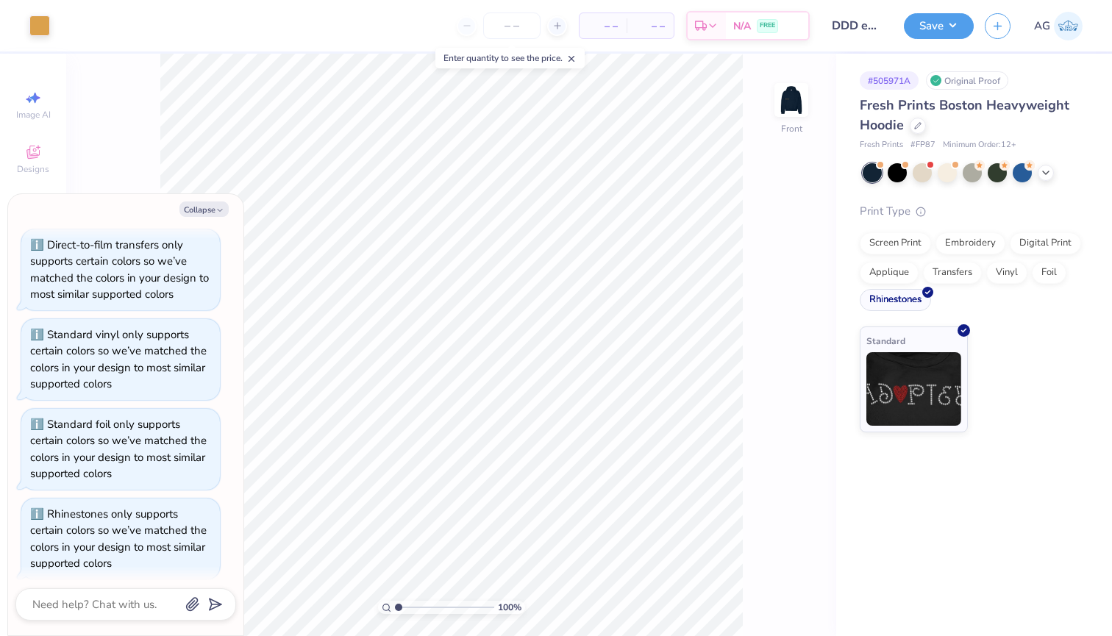
click at [905, 302] on div "Rhinestones" at bounding box center [895, 300] width 71 height 22
click at [978, 246] on div "Embroidery" at bounding box center [971, 241] width 70 height 22
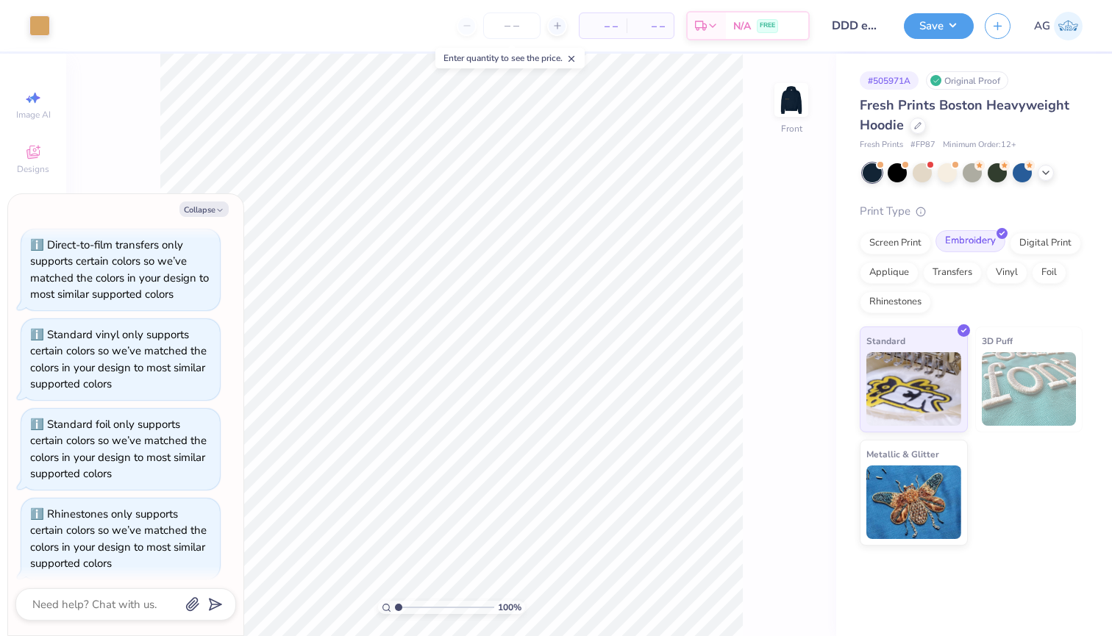
scroll to position [449, 0]
click at [45, 23] on div at bounding box center [39, 24] width 21 height 21
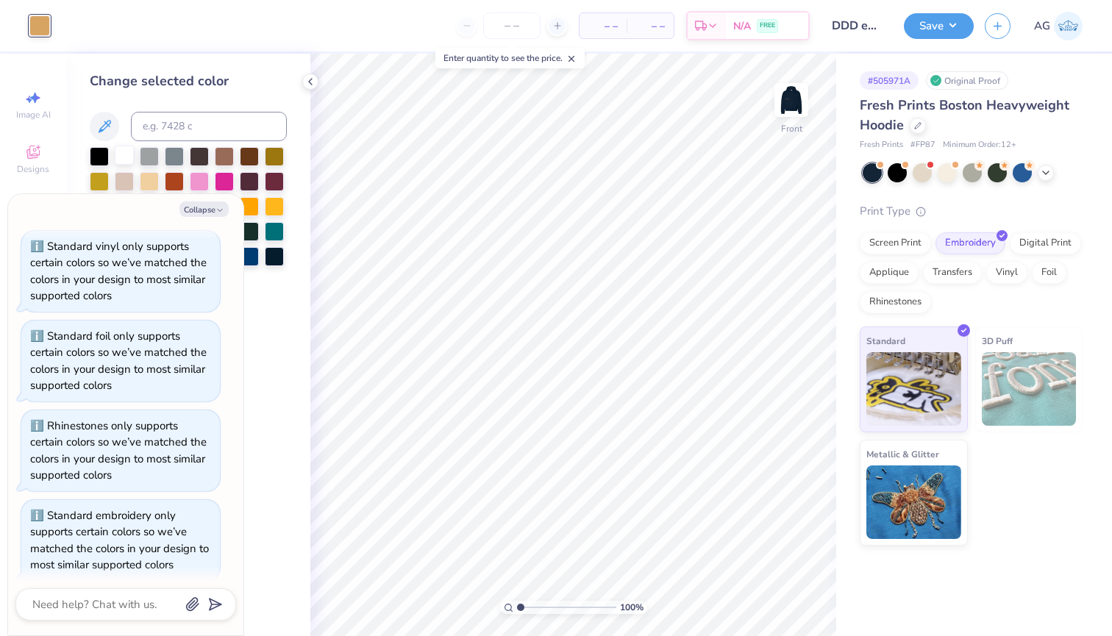
click at [127, 154] on div at bounding box center [124, 155] width 19 height 19
click at [199, 212] on button "Collapse" at bounding box center [203, 209] width 49 height 15
type textarea "x"
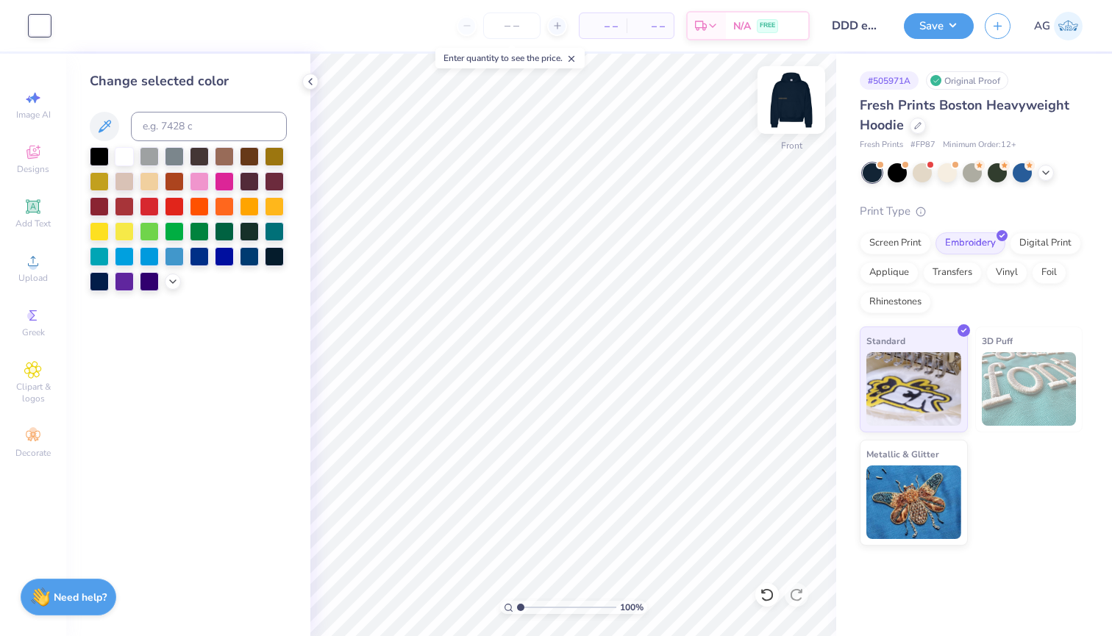
click at [798, 102] on img at bounding box center [791, 100] width 59 height 59
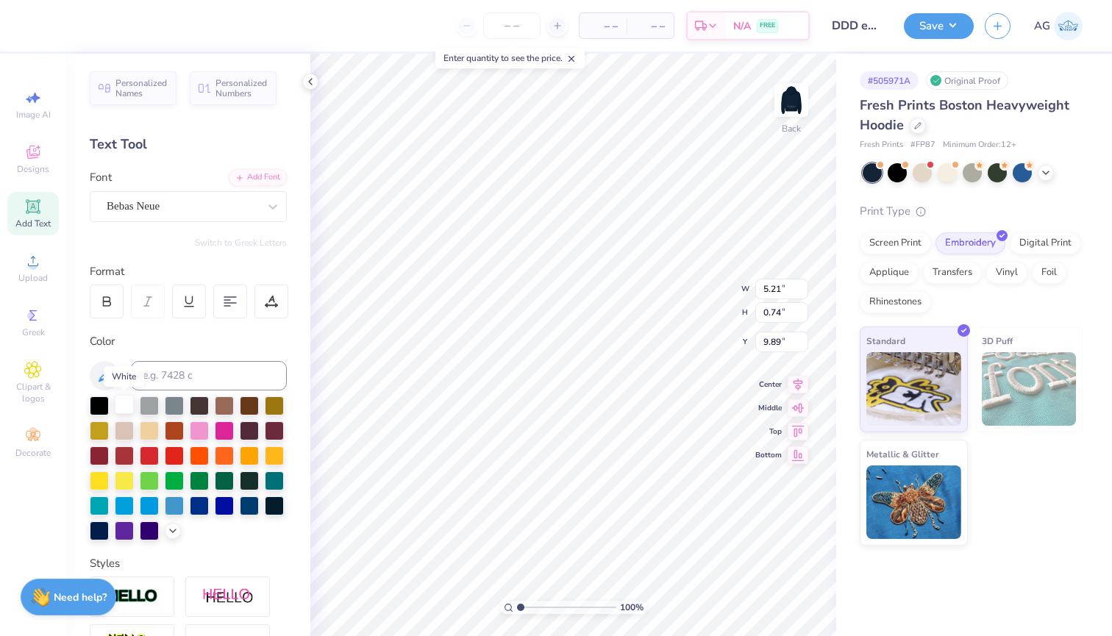
click at [124, 413] on div at bounding box center [124, 404] width 19 height 19
click at [789, 95] on img at bounding box center [791, 100] width 59 height 59
click at [910, 238] on div "Screen Print" at bounding box center [895, 241] width 71 height 22
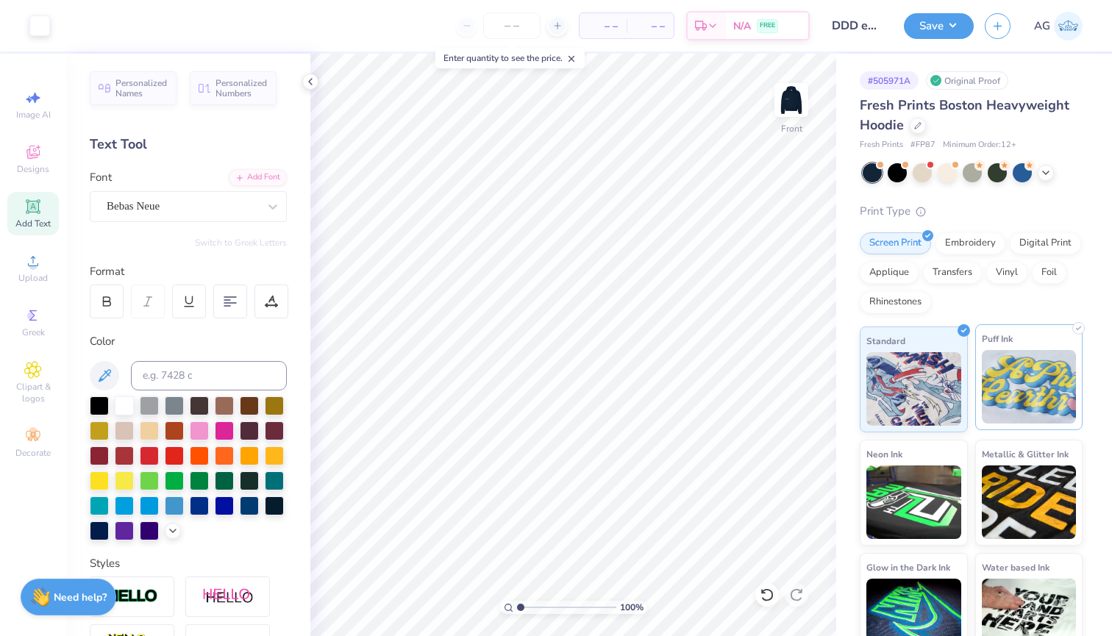
click at [1069, 388] on img at bounding box center [1029, 387] width 95 height 74
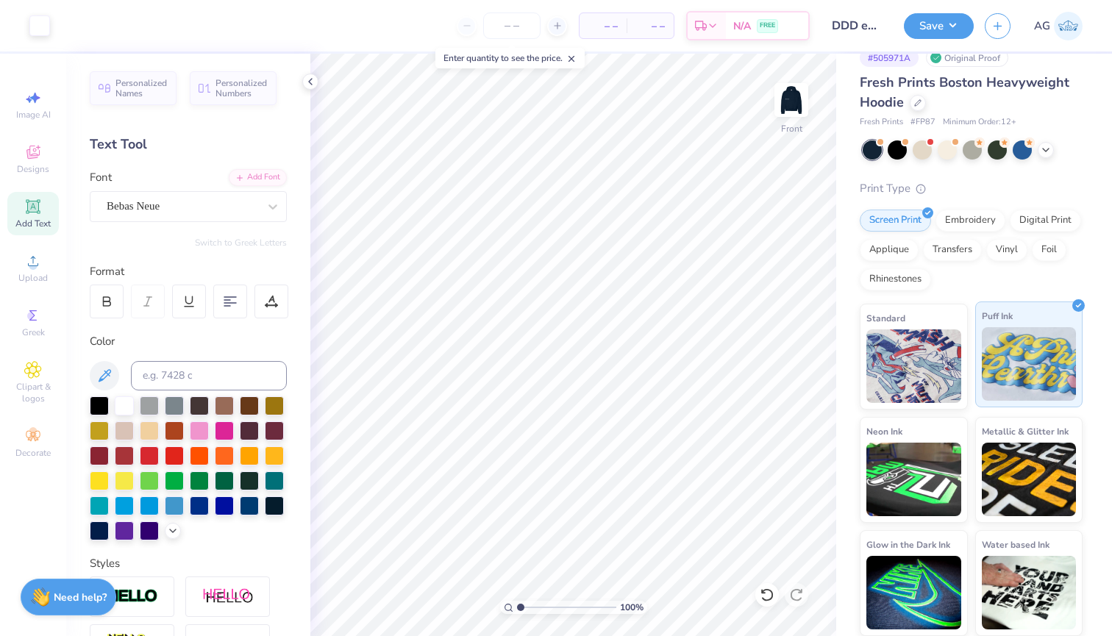
scroll to position [22, 0]
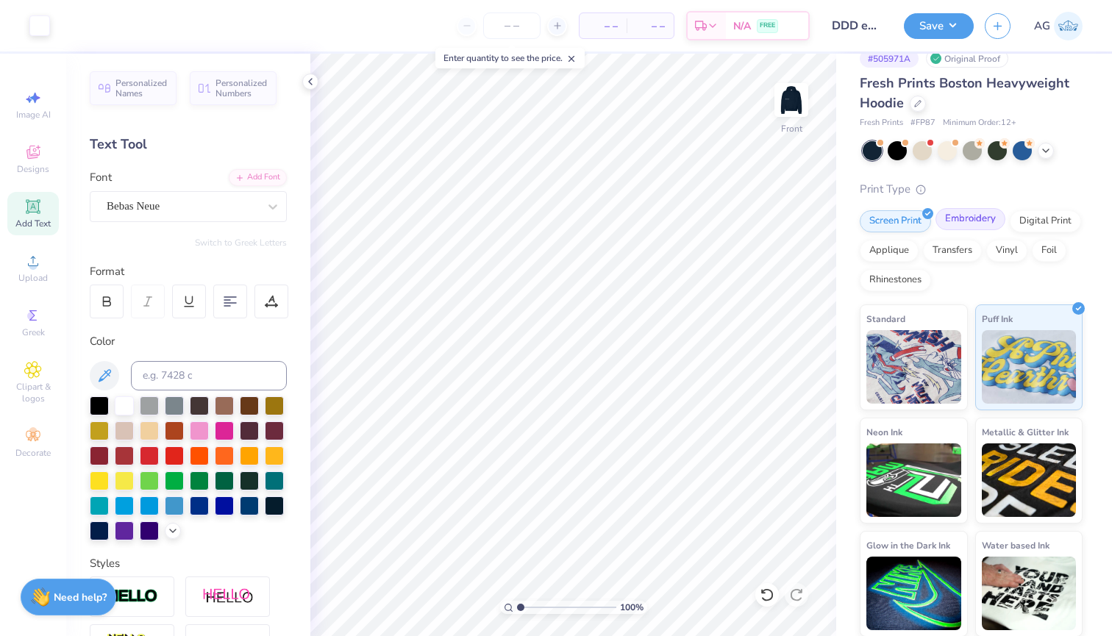
click at [964, 218] on div "Embroidery" at bounding box center [971, 219] width 70 height 22
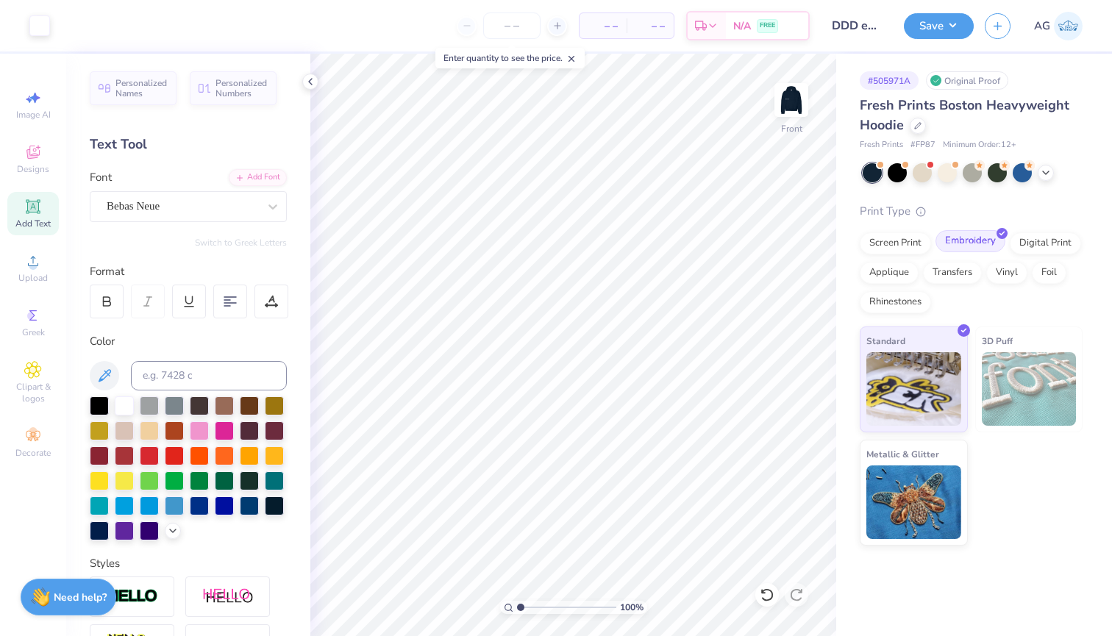
scroll to position [0, 0]
click at [924, 26] on button "Save" at bounding box center [939, 24] width 70 height 26
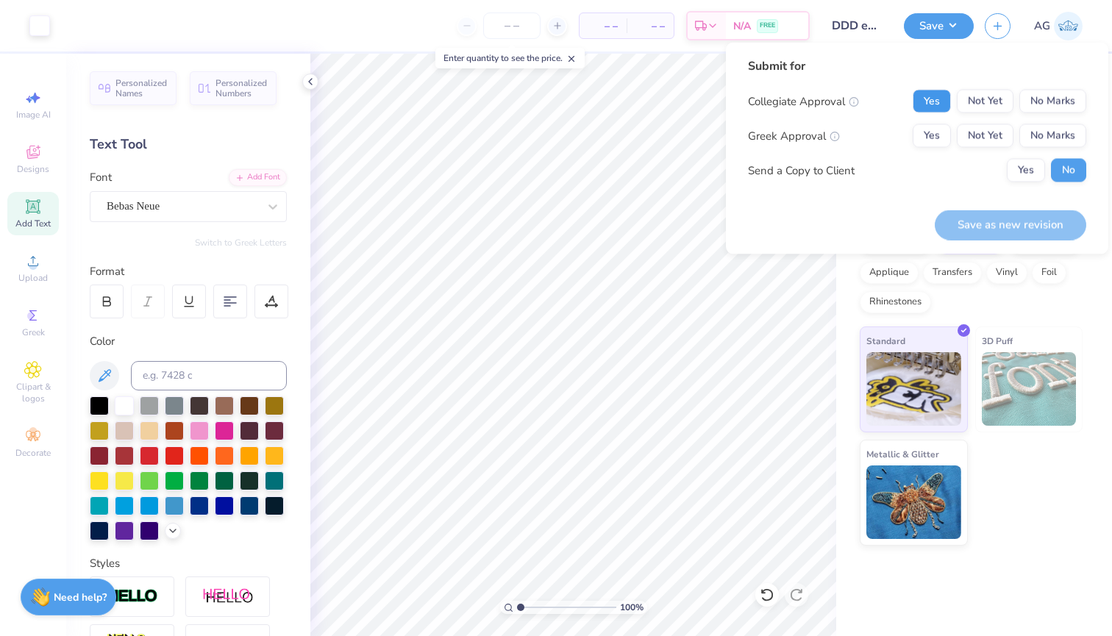
click at [928, 102] on button "Yes" at bounding box center [932, 102] width 38 height 24
click at [928, 131] on button "Yes" at bounding box center [932, 136] width 38 height 24
click at [1032, 174] on button "Yes" at bounding box center [1026, 171] width 38 height 24
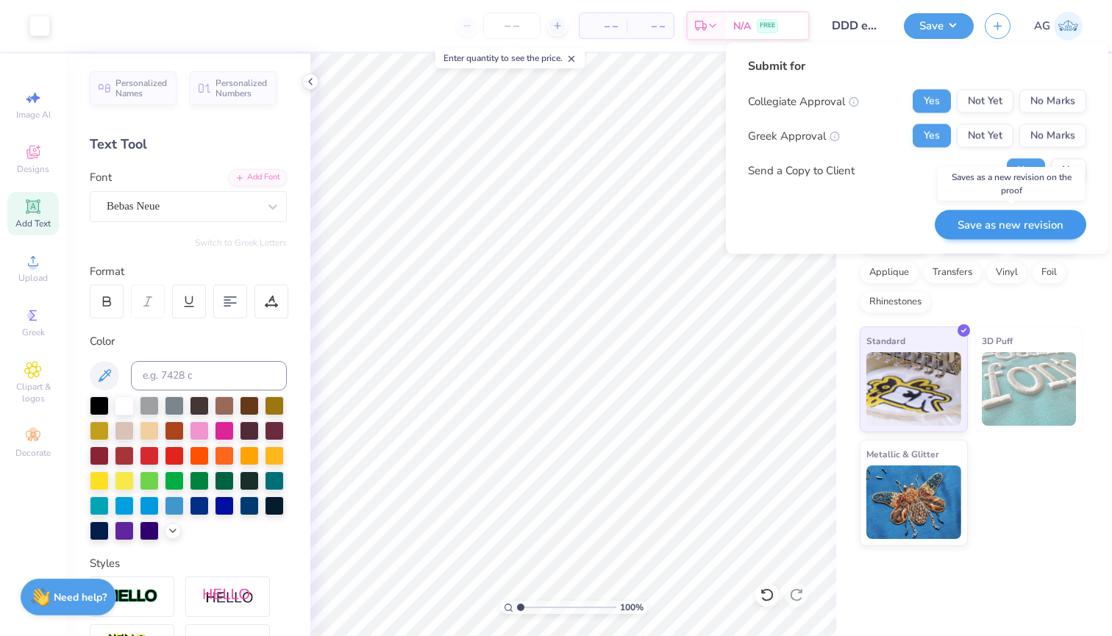
click at [1014, 222] on button "Save as new revision" at bounding box center [1011, 225] width 152 height 30
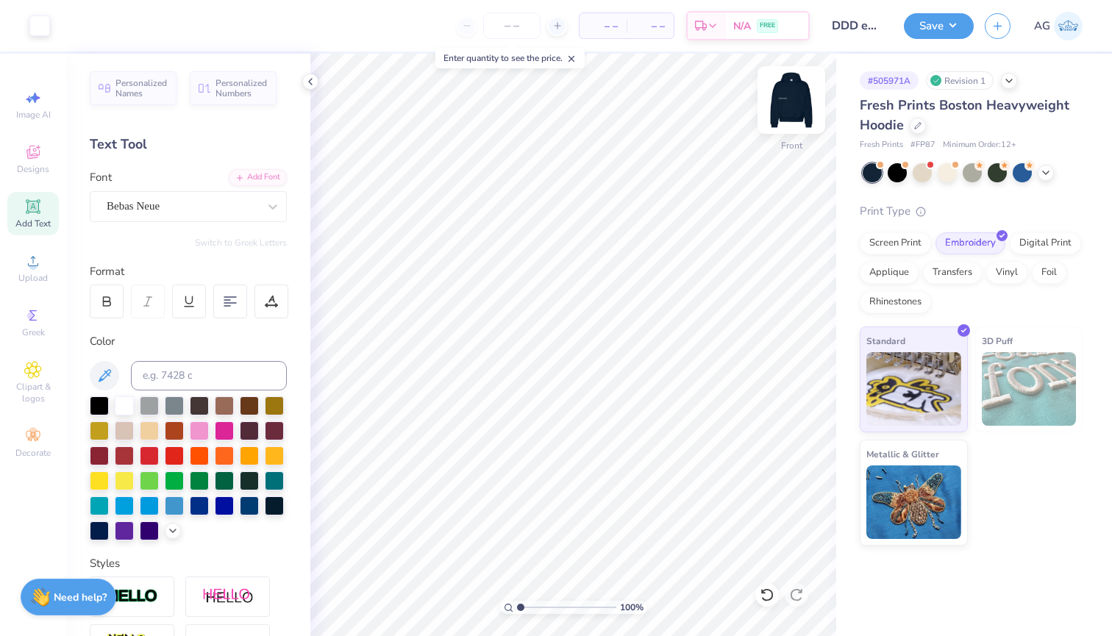
click at [801, 116] on img at bounding box center [791, 100] width 59 height 59
click at [232, 95] on span "Personalized Numbers" at bounding box center [242, 86] width 52 height 21
type input "2.78"
type input "2.00"
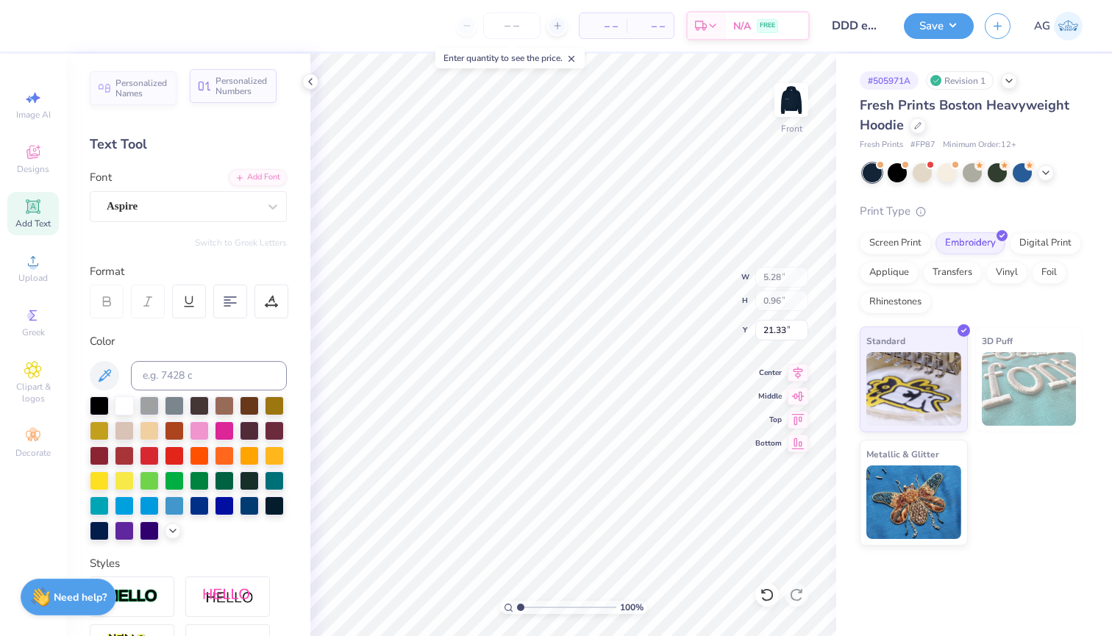
type input "13.75"
click at [139, 98] on div "Personalized Names" at bounding box center [133, 86] width 87 height 34
type input "12.43"
type input "2.00"
type input "13.75"
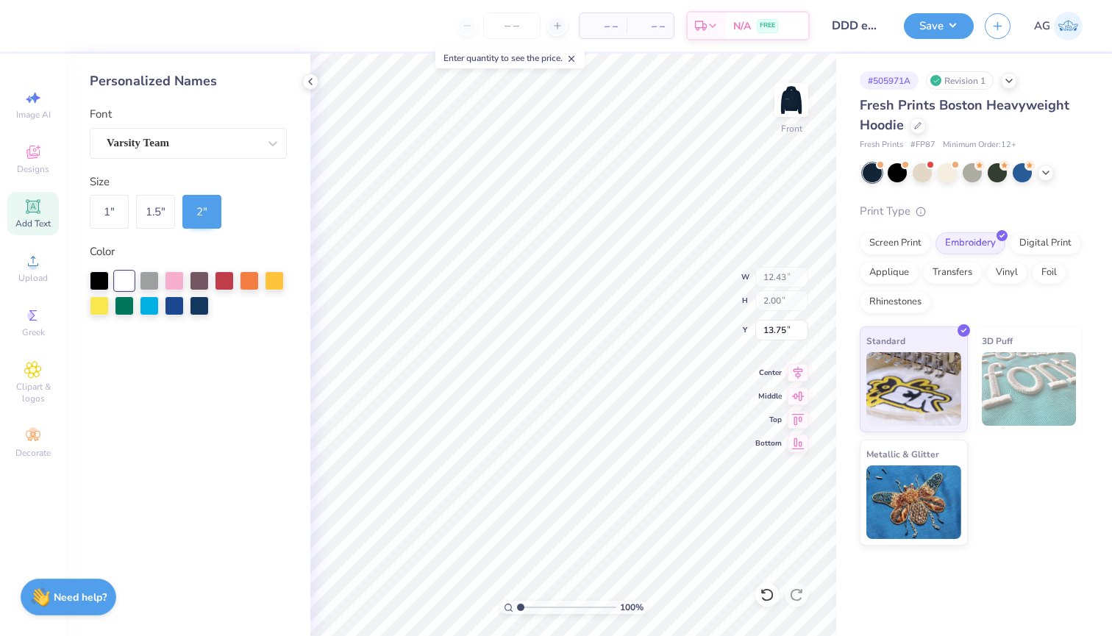
type input "5.28"
type input "0.96"
type input "21.33"
click at [103, 215] on div "1 "" at bounding box center [109, 212] width 39 height 34
type input "6.21"
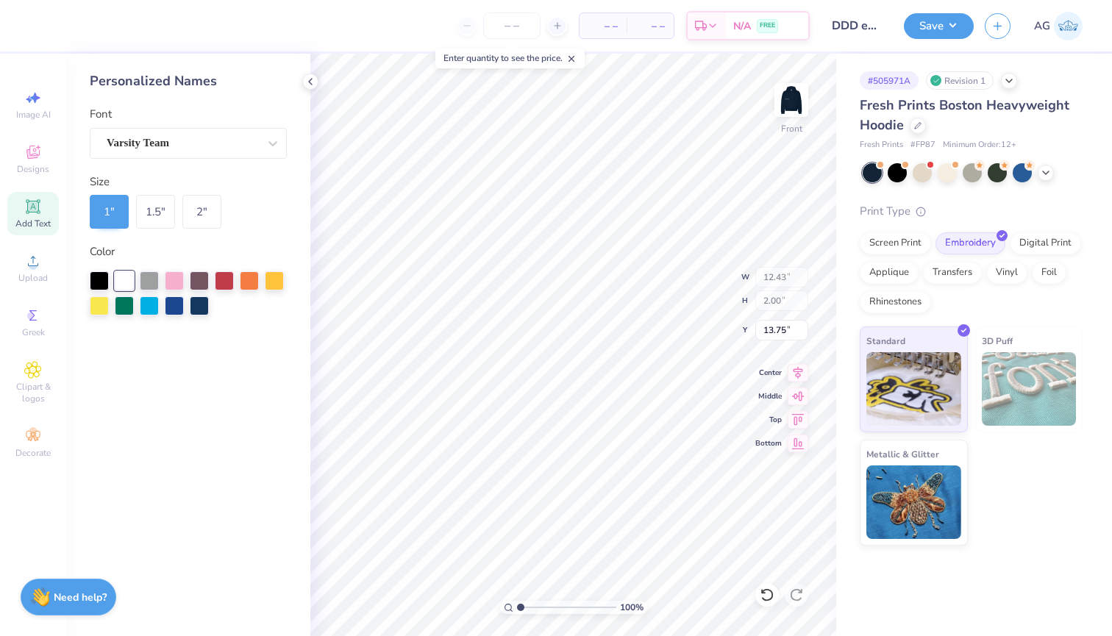
type input "1.00"
type input "14.25"
click at [191, 159] on div "Personalized Names Font Varsity Team Size 1 " 1.5 " 2 " Color" at bounding box center [188, 345] width 244 height 583
click at [191, 138] on div "Varsity Team" at bounding box center [182, 143] width 154 height 23
click at [174, 177] on div "Dancing Script" at bounding box center [188, 182] width 159 height 15
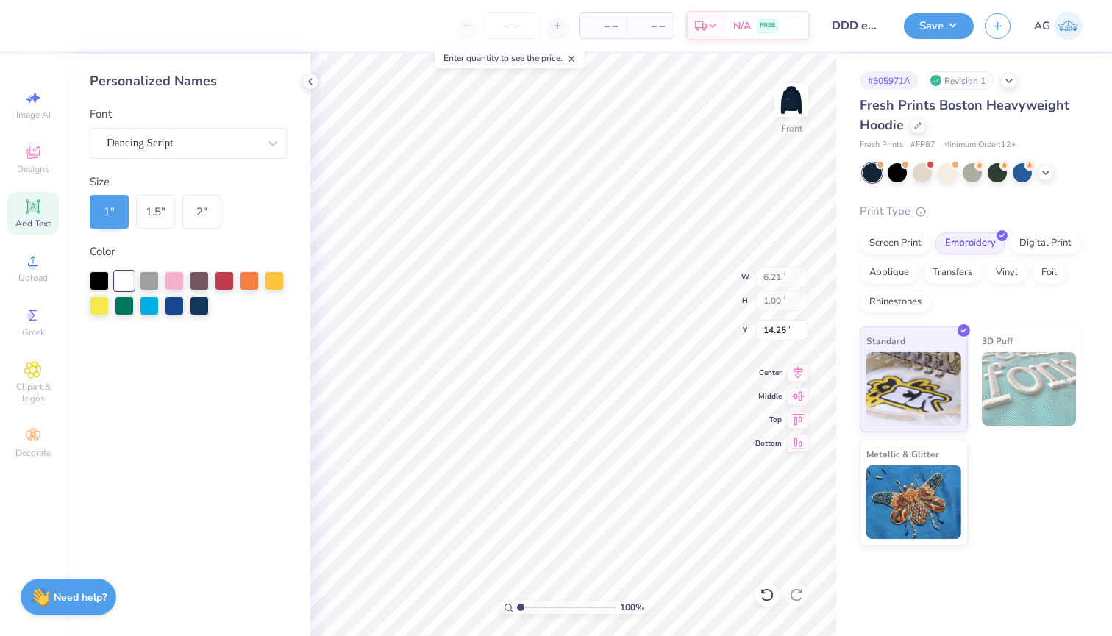
type input "4.88"
click at [218, 145] on div "Dancing Script" at bounding box center [182, 143] width 154 height 23
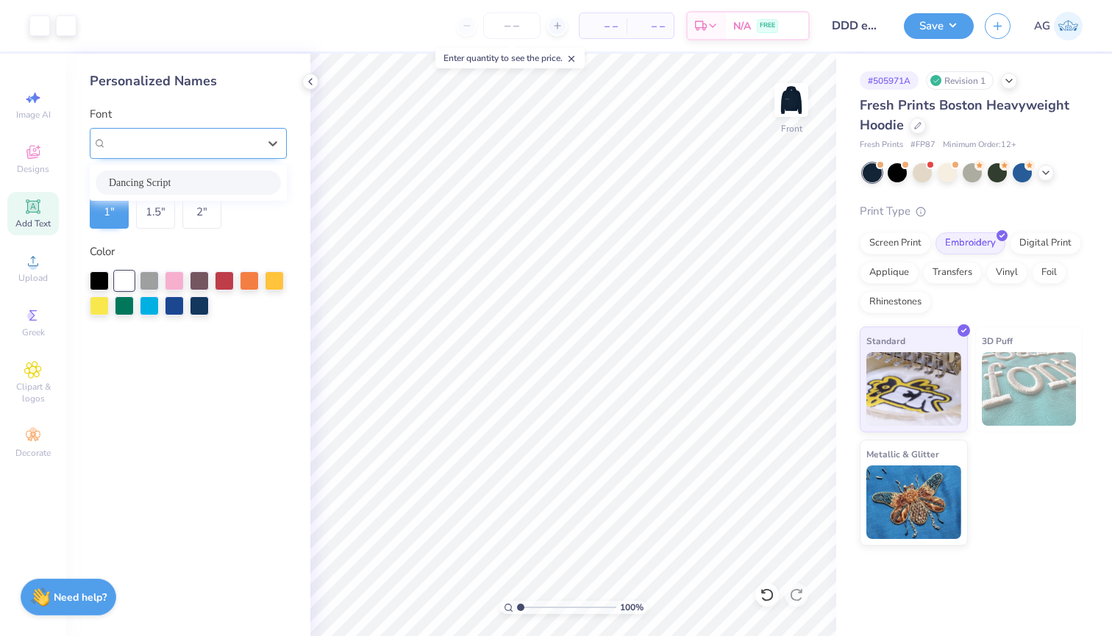
click at [218, 145] on div "Dancing Script" at bounding box center [183, 143] width 152 height 17
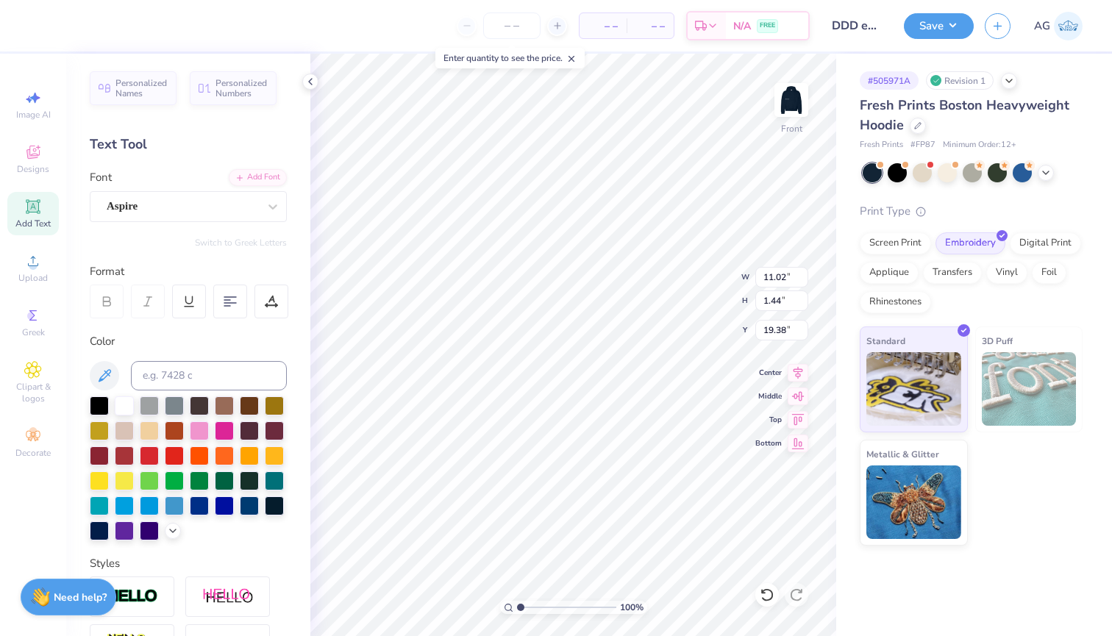
type input "4.88"
type input "1.00"
type input "14.25"
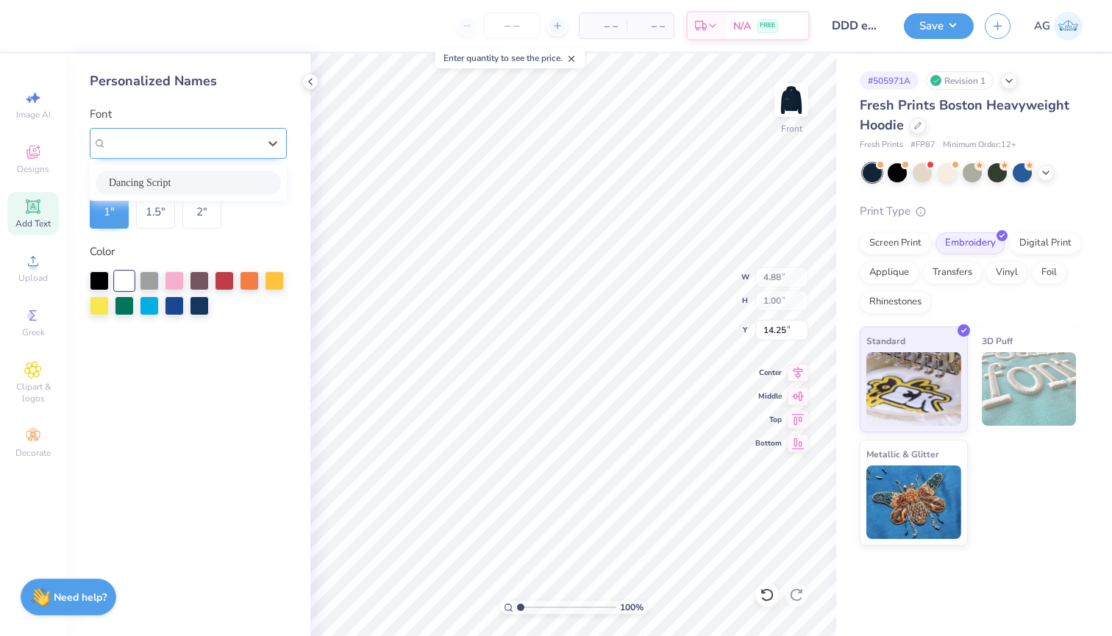
click at [205, 133] on div at bounding box center [183, 143] width 152 height 20
type input "a"
click at [135, 177] on span "Dancing Script" at bounding box center [140, 182] width 62 height 15
type input "21.58"
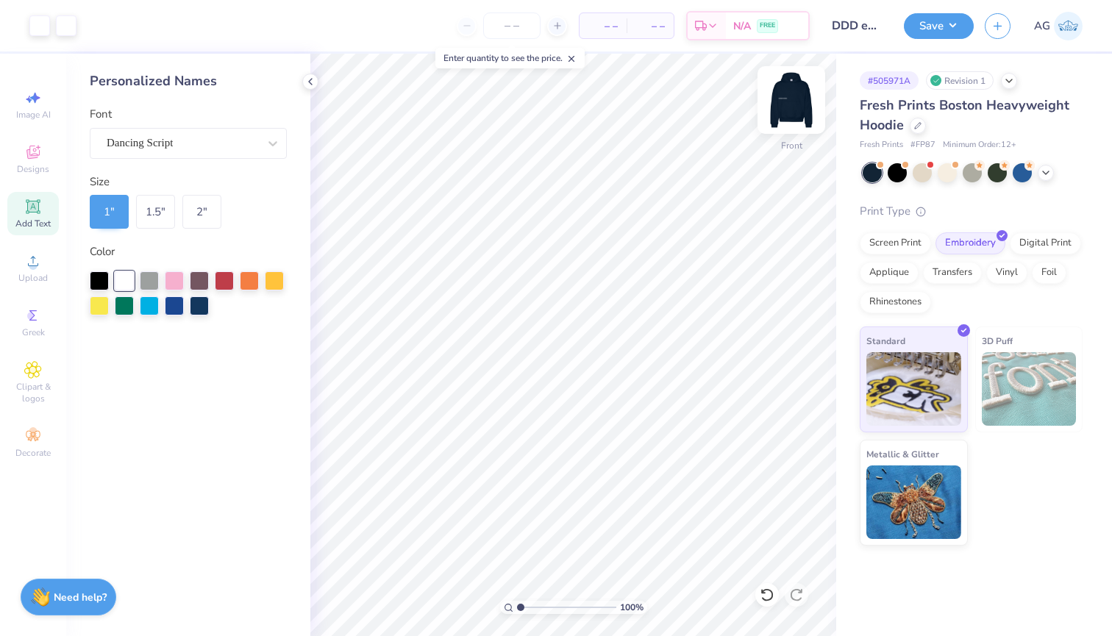
click at [786, 107] on img at bounding box center [791, 100] width 59 height 59
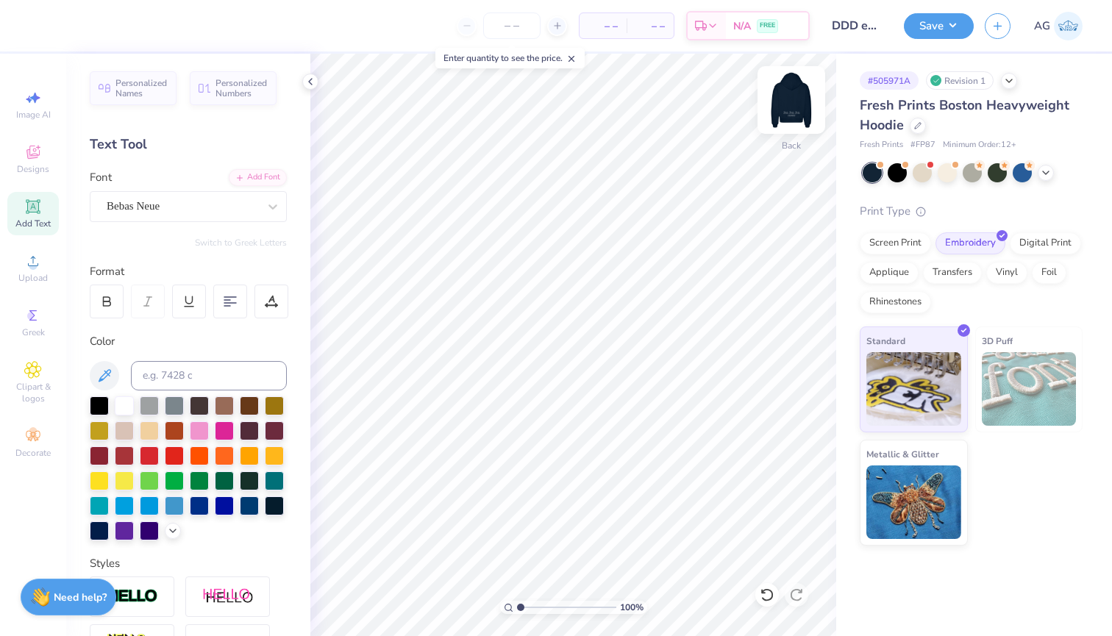
click at [793, 108] on img at bounding box center [791, 100] width 59 height 59
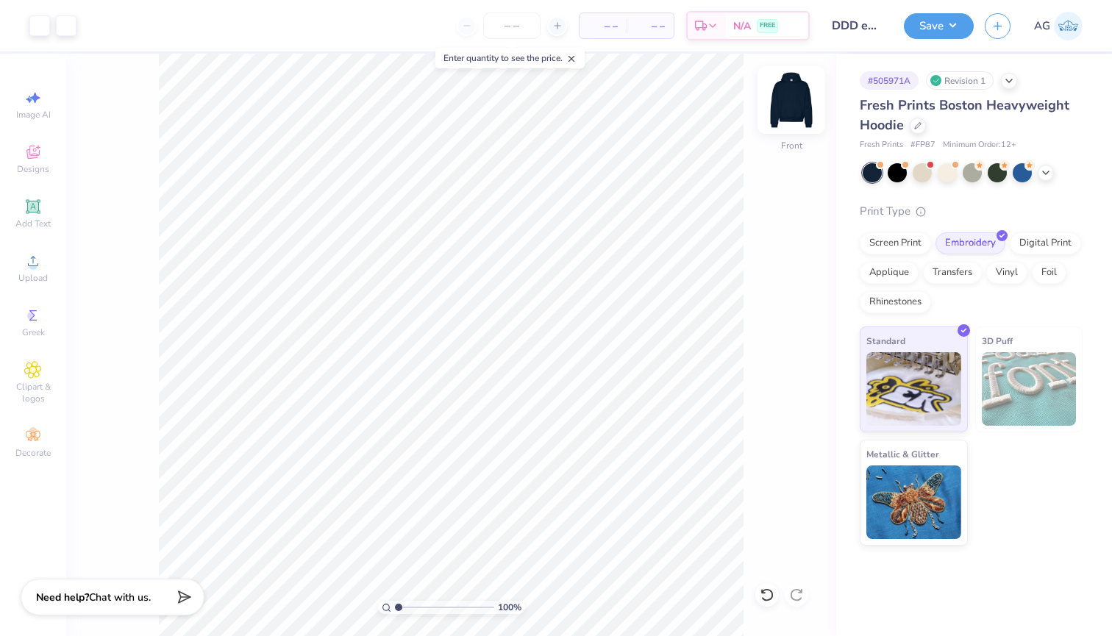
click at [788, 105] on img at bounding box center [791, 100] width 59 height 59
click at [947, 29] on button "Save" at bounding box center [939, 24] width 70 height 26
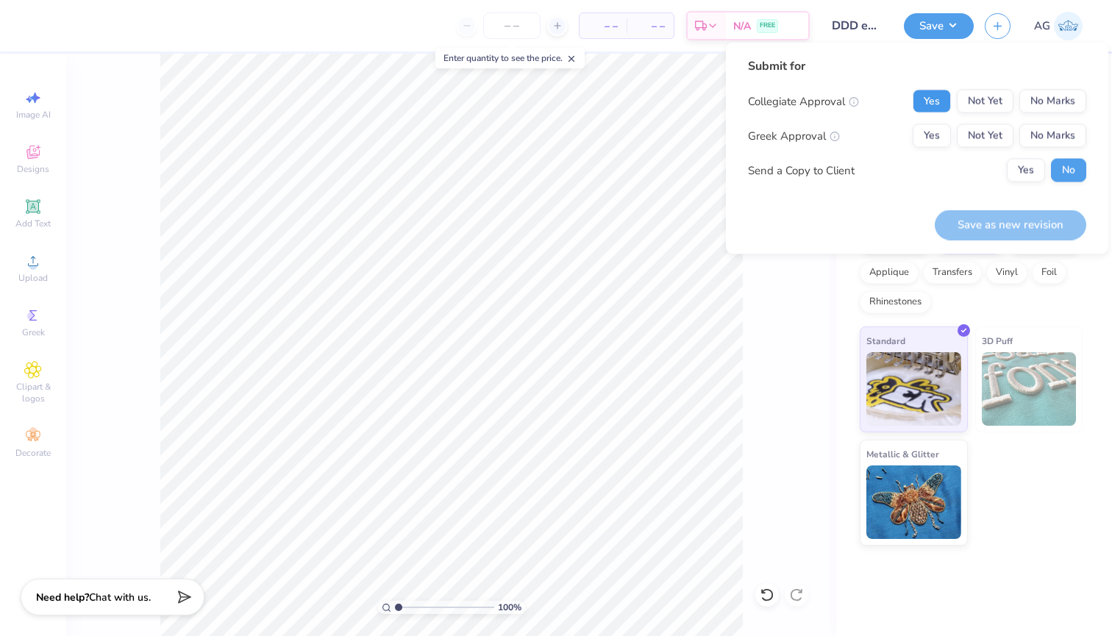
click at [936, 92] on button "Yes" at bounding box center [932, 102] width 38 height 24
click at [941, 133] on button "Yes" at bounding box center [932, 136] width 38 height 24
click at [979, 226] on button "Save as new revision" at bounding box center [1011, 225] width 152 height 30
